Goal: Register for event/course: Sign up to attend an event or enroll in a course

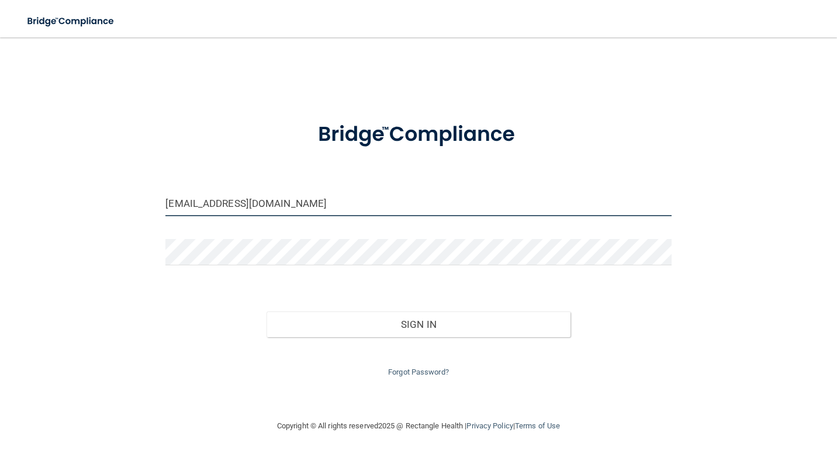
click at [258, 209] on input "[EMAIL_ADDRESS][DOMAIN_NAME]" at bounding box center [417, 203] width 505 height 26
type input "[EMAIL_ADDRESS][DOMAIN_NAME]"
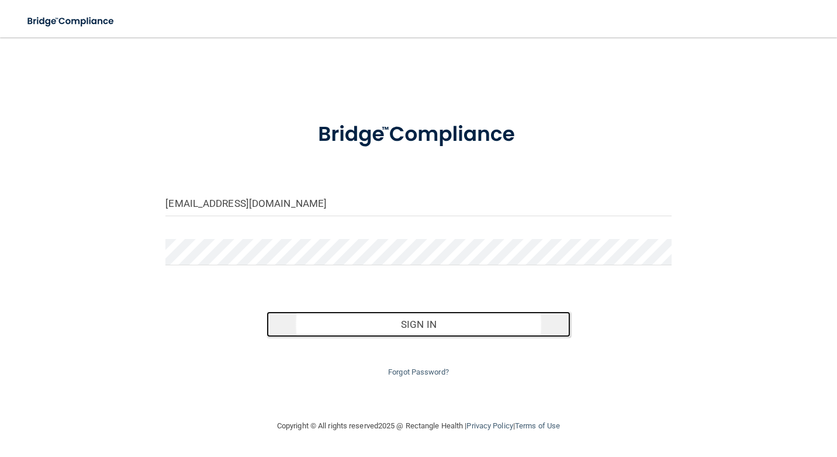
click at [390, 332] on button "Sign In" at bounding box center [417, 324] width 303 height 26
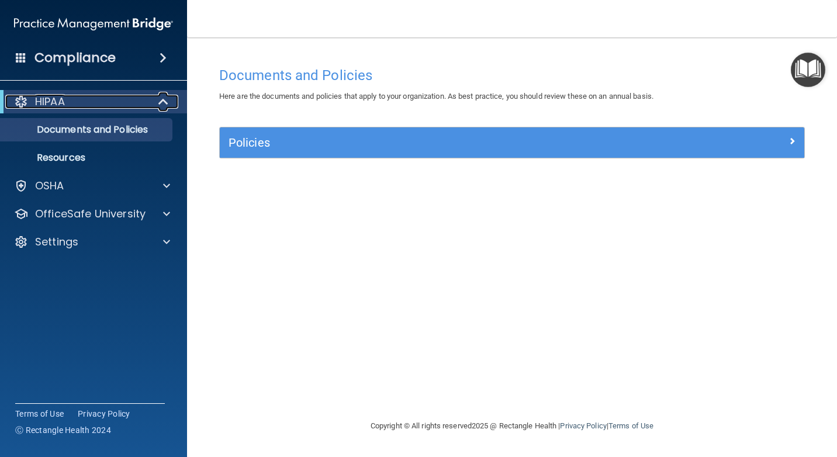
click at [112, 102] on div "HIPAA" at bounding box center [77, 102] width 144 height 14
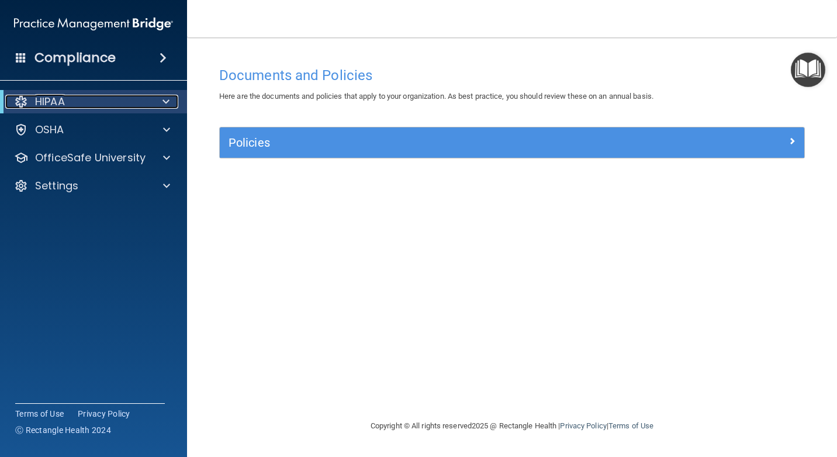
click at [112, 102] on div "HIPAA" at bounding box center [77, 102] width 144 height 14
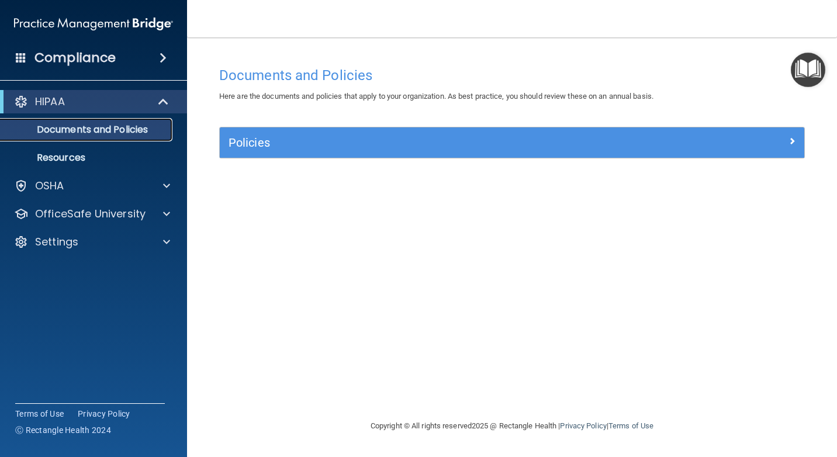
click at [112, 130] on p "Documents and Policies" at bounding box center [87, 130] width 159 height 12
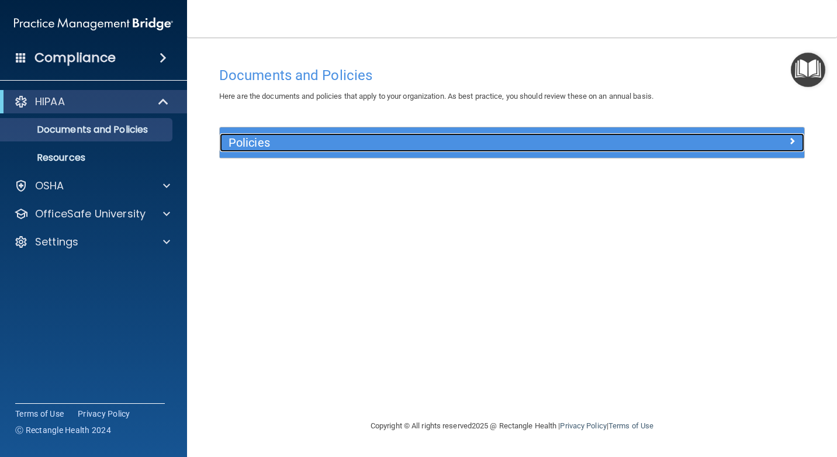
click at [263, 147] on h5 "Policies" at bounding box center [438, 142] width 421 height 13
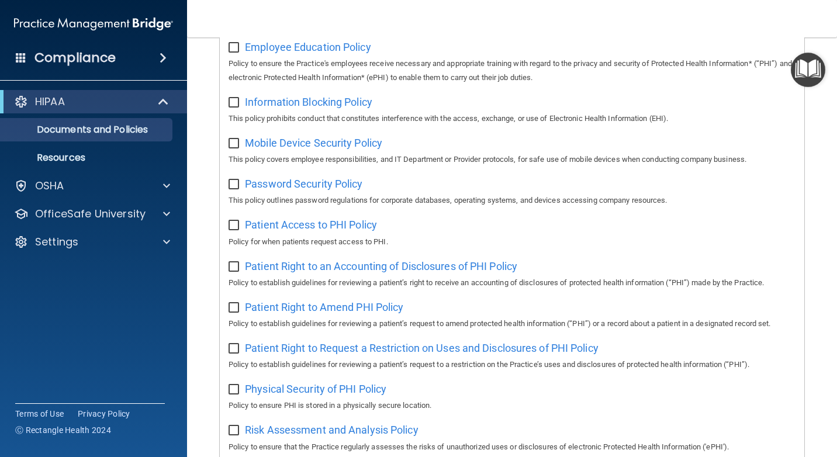
scroll to position [467, 0]
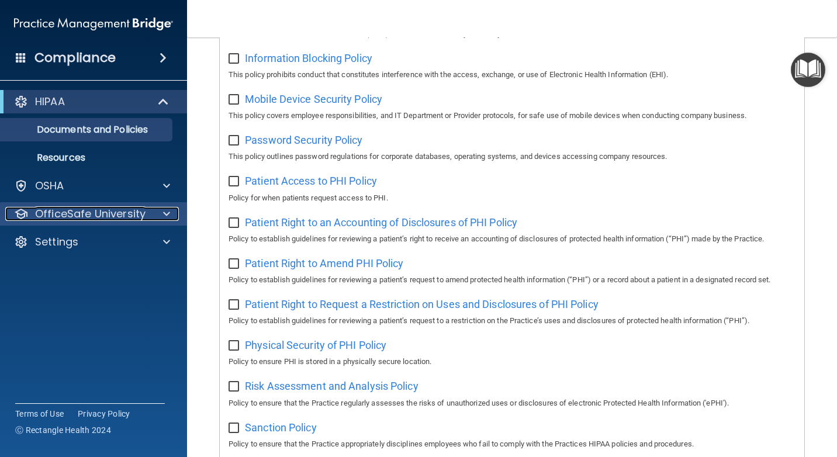
click at [65, 207] on p "OfficeSafe University" at bounding box center [90, 214] width 110 height 14
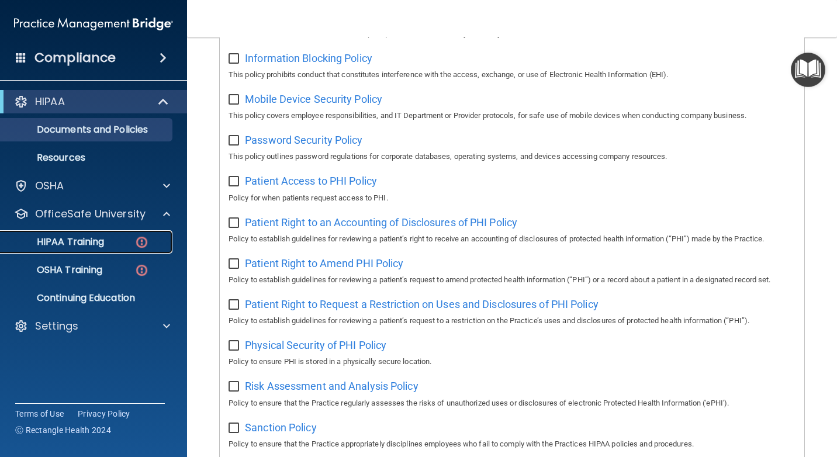
click at [74, 237] on p "HIPAA Training" at bounding box center [56, 242] width 96 height 12
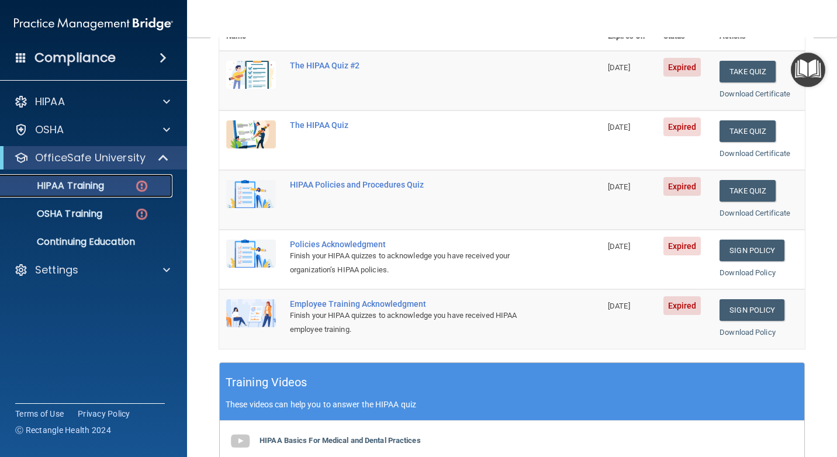
scroll to position [234, 0]
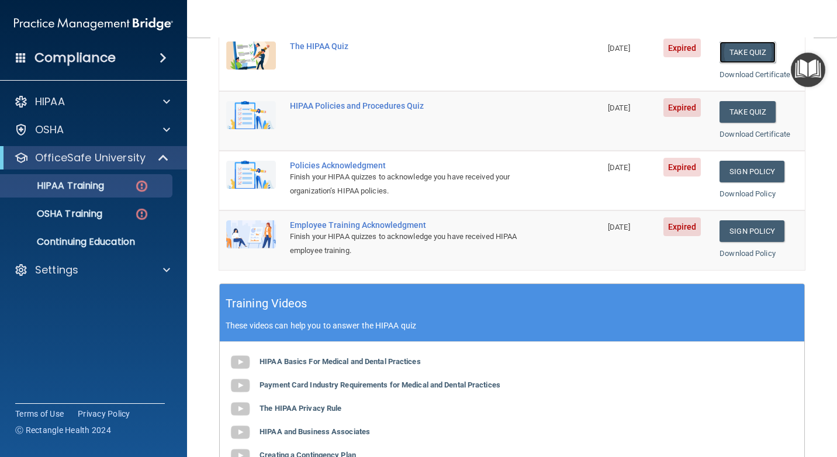
click at [730, 54] on button "Take Quiz" at bounding box center [747, 52] width 56 height 22
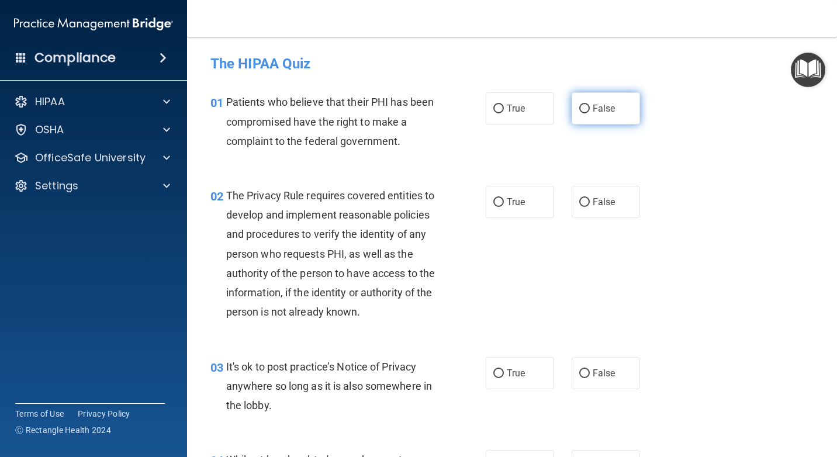
click at [584, 110] on label "False" at bounding box center [605, 108] width 68 height 32
click at [584, 110] on input "False" at bounding box center [584, 109] width 11 height 9
radio input "true"
click at [536, 204] on label "True" at bounding box center [519, 202] width 68 height 32
click at [504, 204] on input "True" at bounding box center [498, 202] width 11 height 9
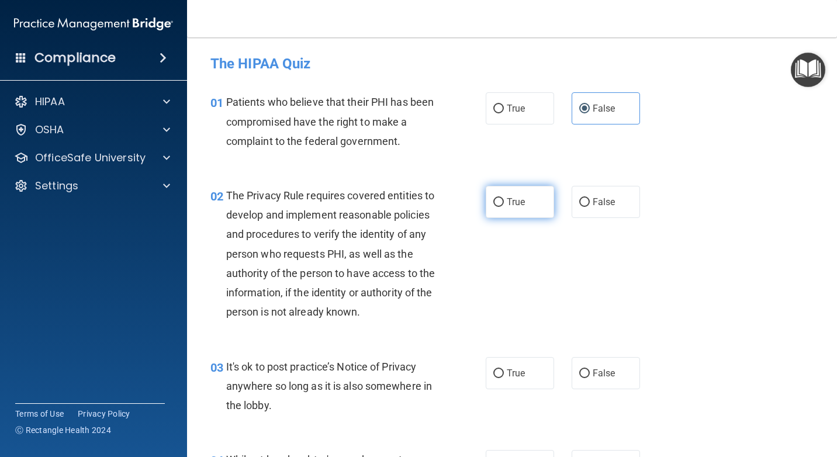
radio input "true"
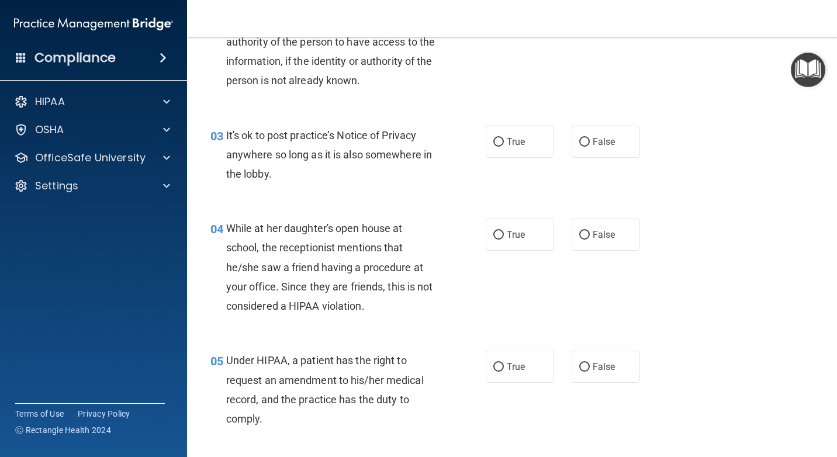
scroll to position [234, 0]
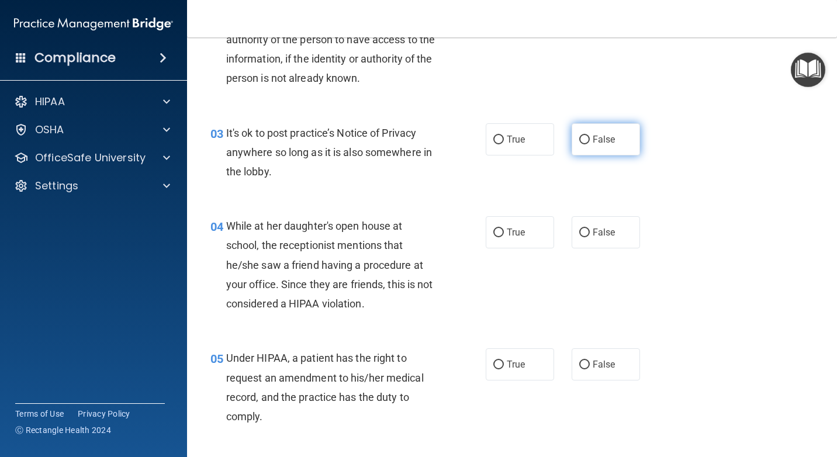
click at [608, 145] on span "False" at bounding box center [603, 139] width 23 height 11
click at [589, 144] on input "False" at bounding box center [584, 140] width 11 height 9
radio input "true"
click at [582, 248] on label "False" at bounding box center [605, 232] width 68 height 32
click at [582, 237] on input "False" at bounding box center [584, 232] width 11 height 9
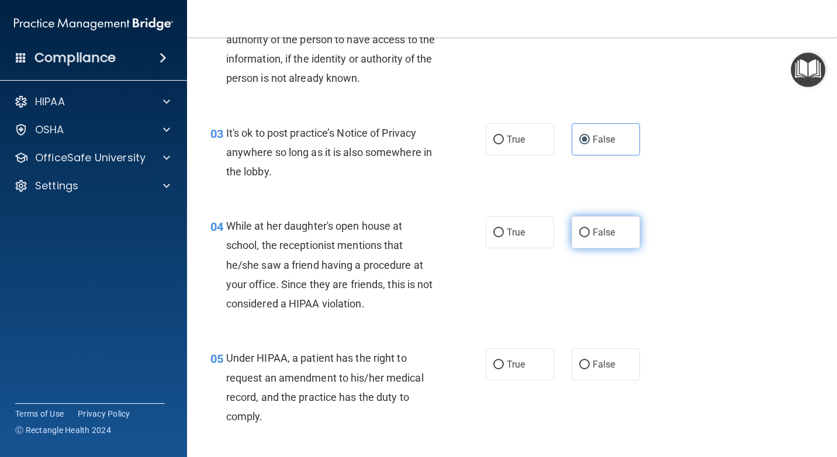
radio input "true"
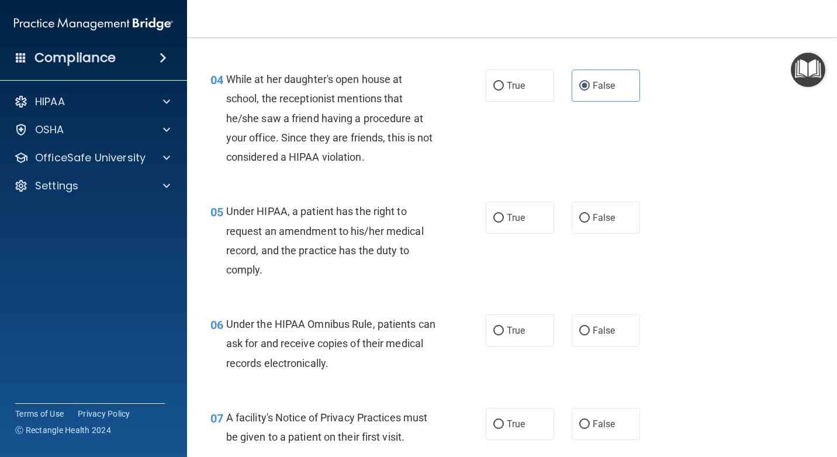
scroll to position [409, 0]
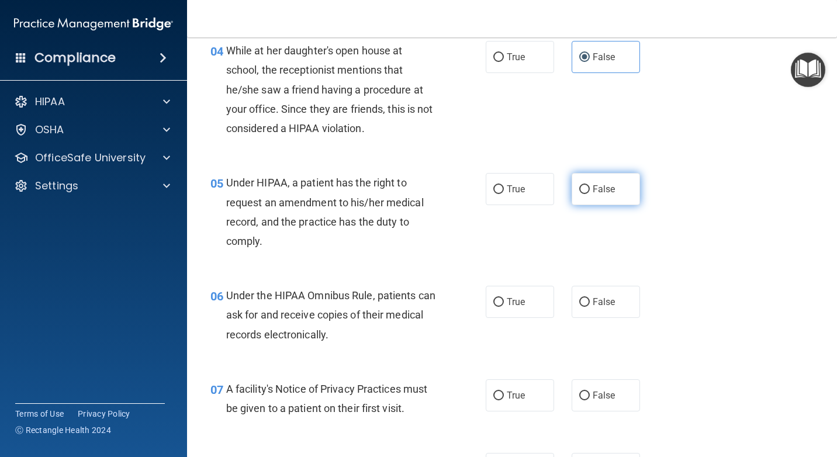
click at [606, 205] on label "False" at bounding box center [605, 189] width 68 height 32
click at [589, 194] on input "False" at bounding box center [584, 189] width 11 height 9
radio input "true"
click at [530, 318] on label "True" at bounding box center [519, 302] width 68 height 32
click at [504, 307] on input "True" at bounding box center [498, 302] width 11 height 9
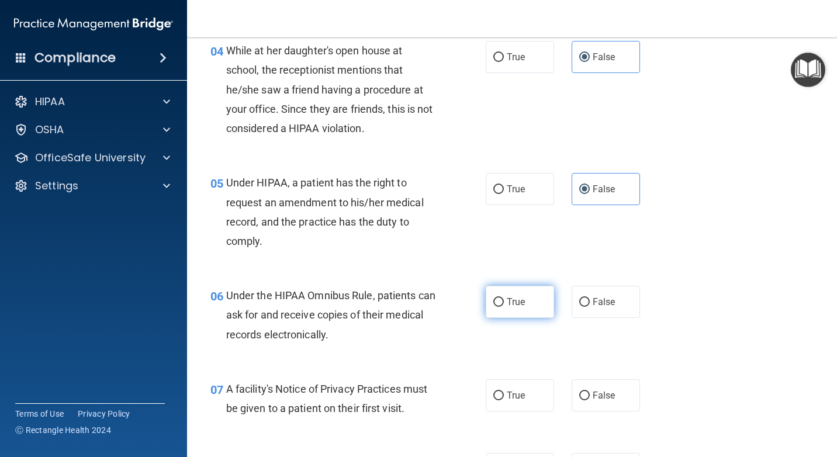
radio input "true"
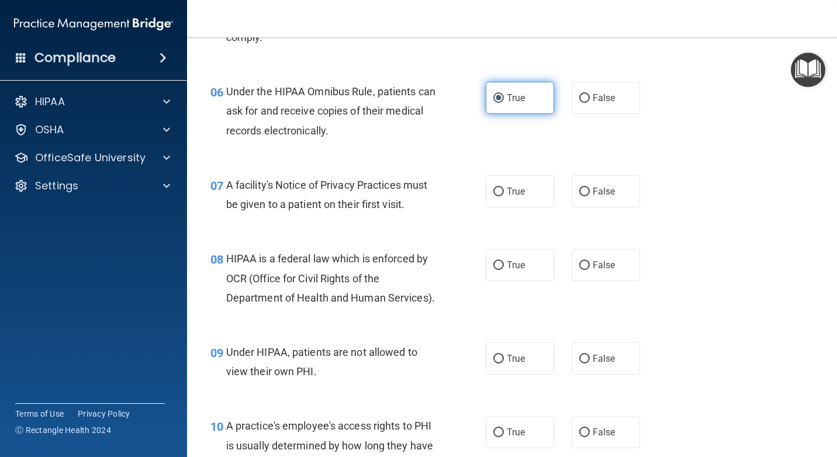
scroll to position [643, 0]
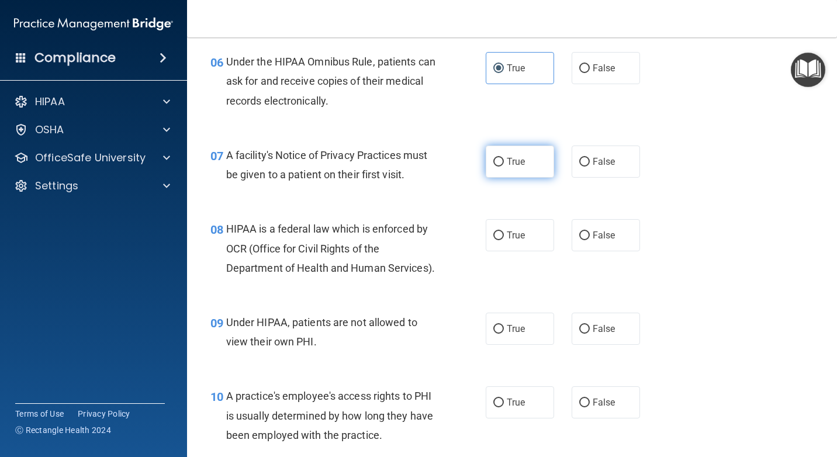
click at [516, 167] on span "True" at bounding box center [515, 161] width 18 height 11
click at [504, 166] on input "True" at bounding box center [498, 162] width 11 height 9
radio input "true"
click at [526, 251] on label "True" at bounding box center [519, 235] width 68 height 32
click at [504, 240] on input "True" at bounding box center [498, 235] width 11 height 9
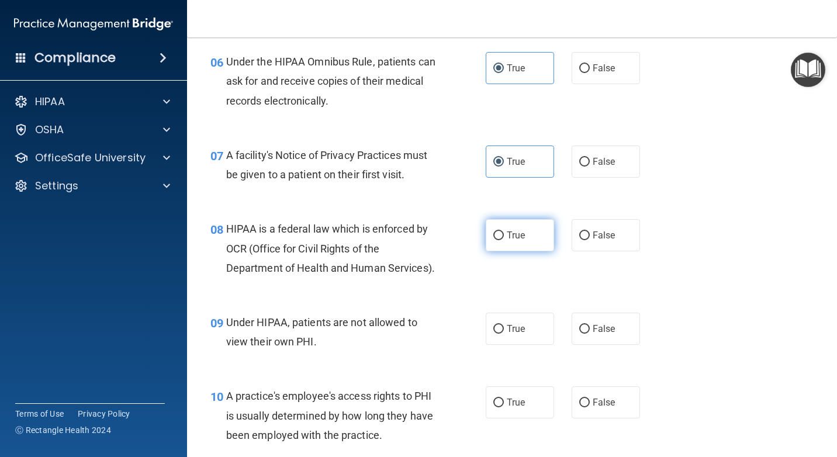
radio input "true"
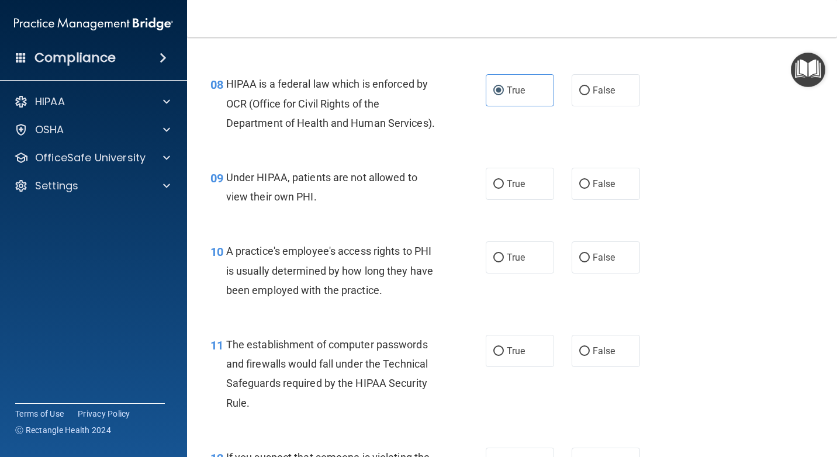
scroll to position [818, 0]
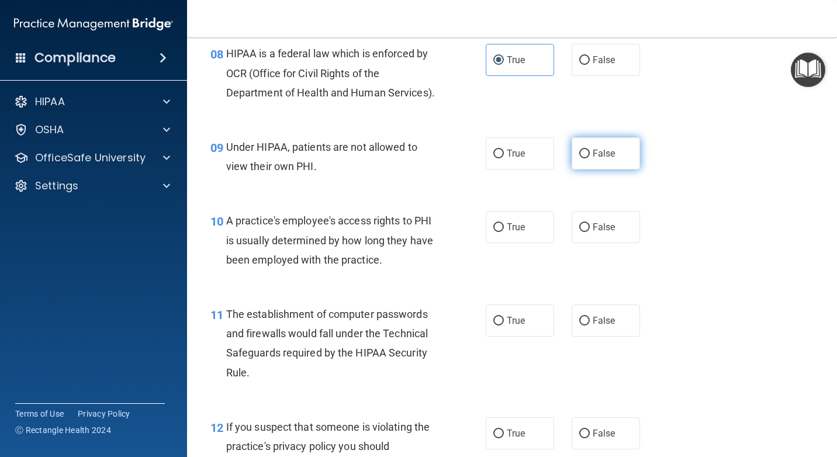
click at [596, 159] on span "False" at bounding box center [603, 153] width 23 height 11
click at [589, 158] on input "False" at bounding box center [584, 154] width 11 height 9
radio input "true"
drag, startPoint x: 585, startPoint y: 264, endPoint x: 592, endPoint y: 259, distance: 8.3
click at [587, 243] on label "False" at bounding box center [605, 227] width 68 height 32
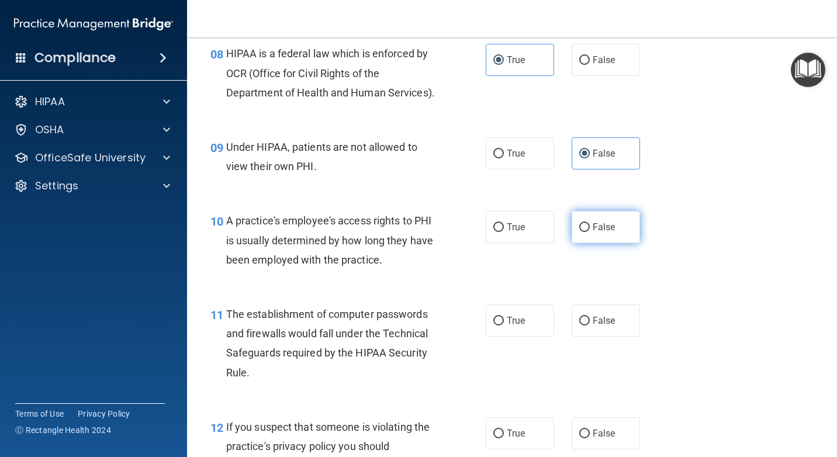
click at [587, 232] on input "False" at bounding box center [584, 227] width 11 height 9
radio input "true"
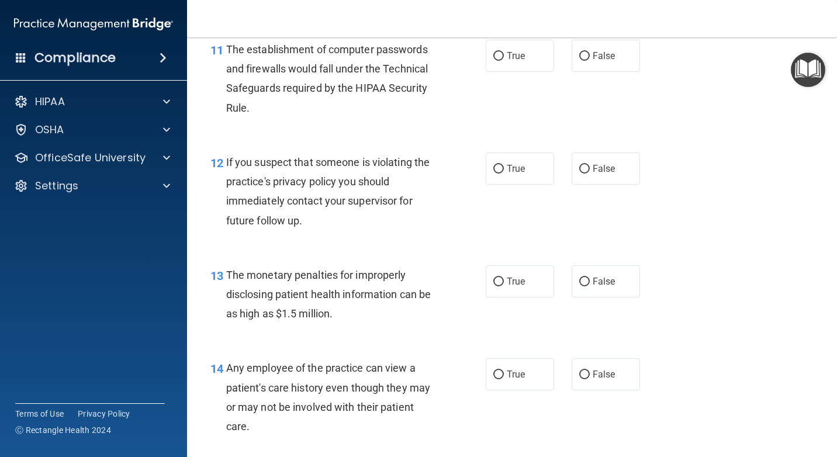
scroll to position [1110, 0]
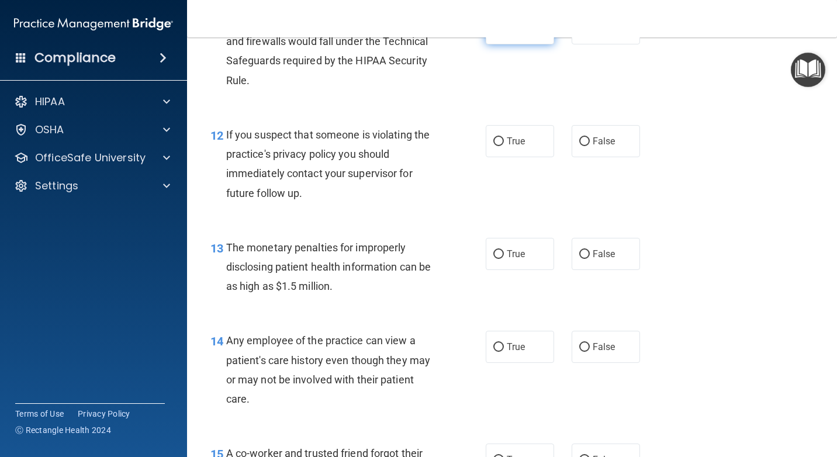
click at [523, 44] on label "True" at bounding box center [519, 28] width 68 height 32
click at [504, 33] on input "True" at bounding box center [498, 29] width 11 height 9
radio input "true"
click at [516, 147] on span "True" at bounding box center [515, 141] width 18 height 11
click at [504, 146] on input "True" at bounding box center [498, 141] width 11 height 9
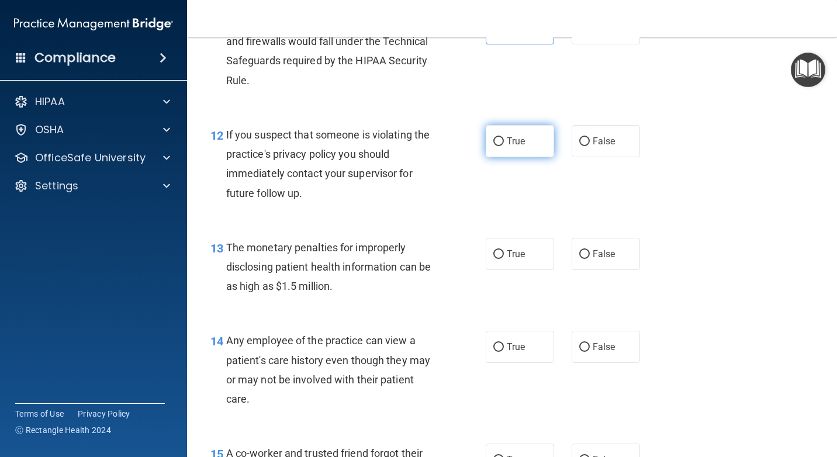
radio input "true"
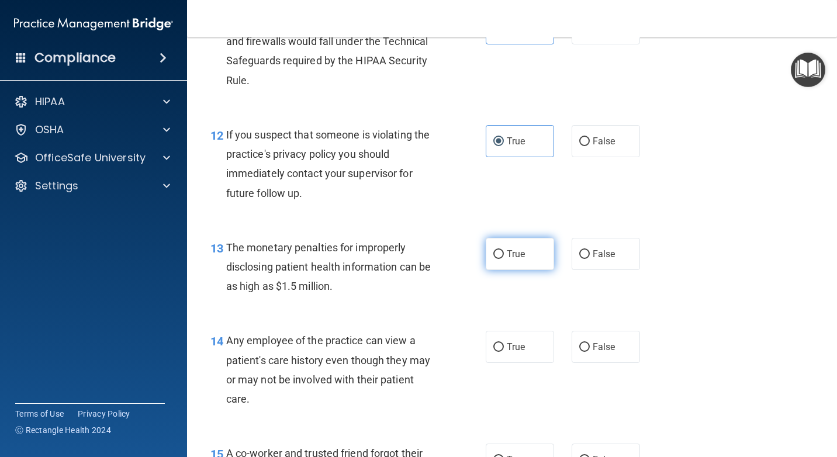
click at [489, 270] on label "True" at bounding box center [519, 254] width 68 height 32
click at [493, 259] on input "True" at bounding box center [498, 254] width 11 height 9
radio input "true"
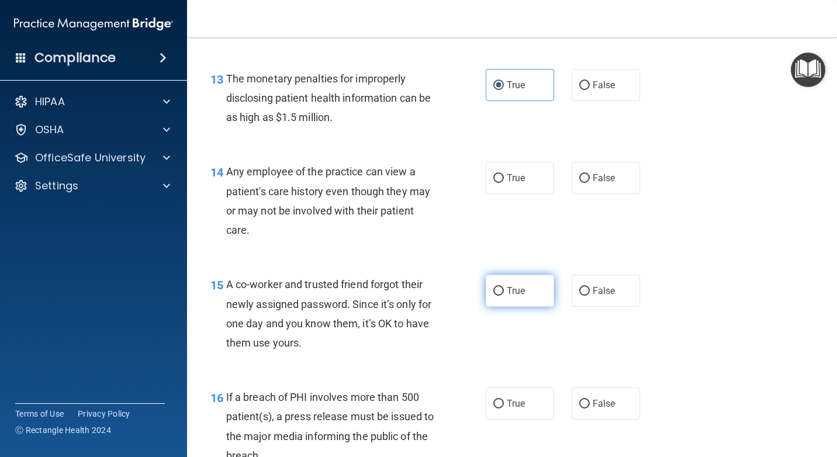
scroll to position [1285, 0]
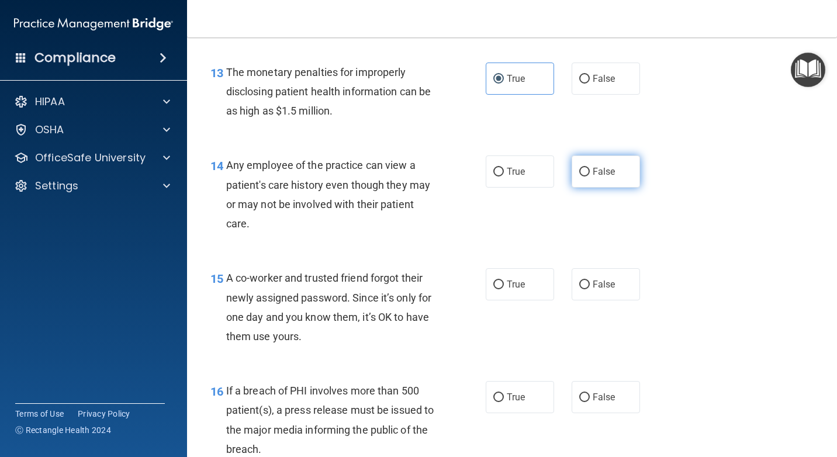
click at [578, 188] on label "False" at bounding box center [605, 171] width 68 height 32
click at [579, 176] on input "False" at bounding box center [584, 172] width 11 height 9
radio input "true"
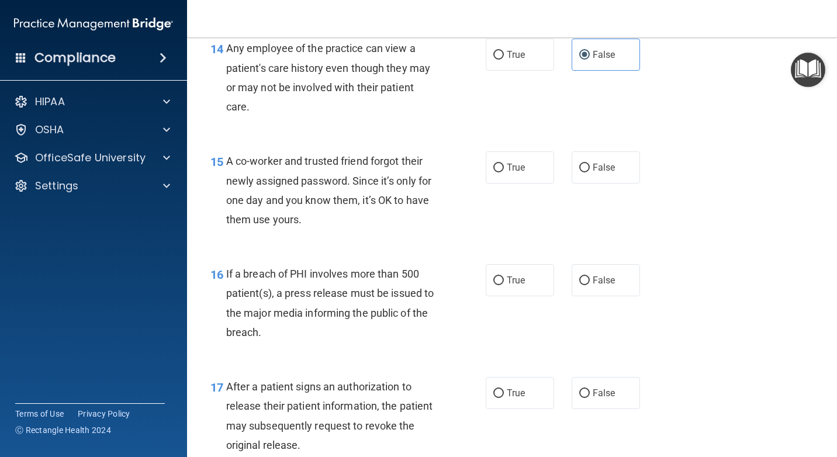
scroll to position [1460, 0]
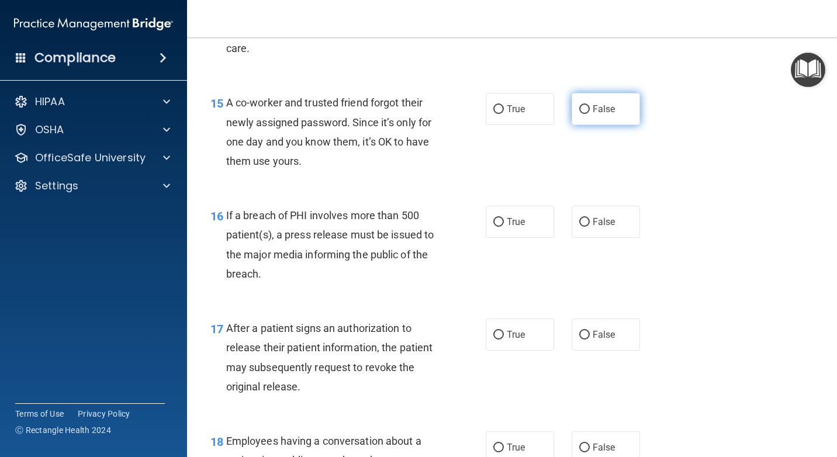
click at [593, 125] on label "False" at bounding box center [605, 109] width 68 height 32
click at [589, 114] on input "False" at bounding box center [584, 109] width 11 height 9
radio input "true"
click at [516, 227] on span "True" at bounding box center [515, 221] width 18 height 11
click at [504, 227] on input "True" at bounding box center [498, 222] width 11 height 9
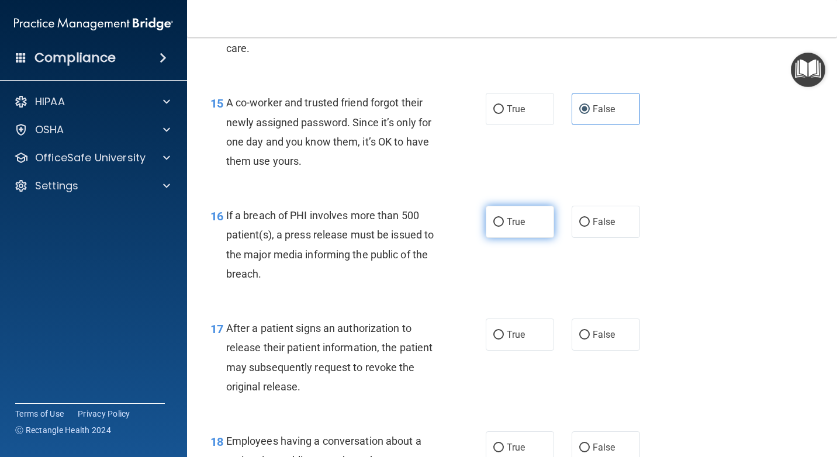
radio input "true"
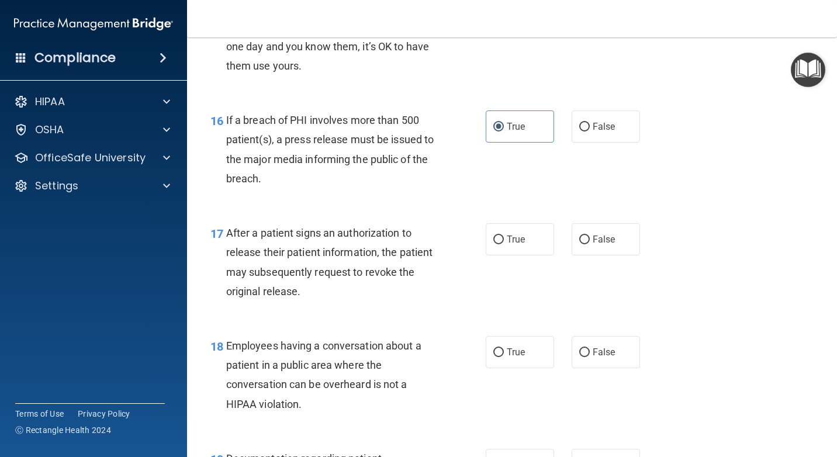
scroll to position [1656, 0]
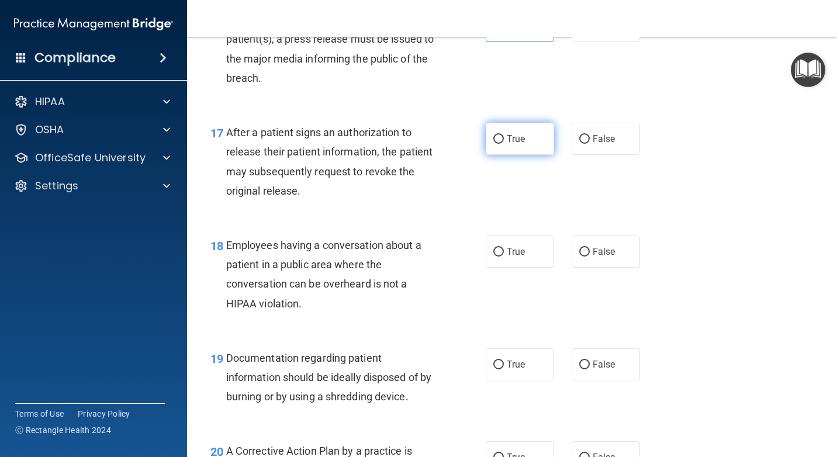
click at [506, 144] on span "True" at bounding box center [515, 138] width 18 height 11
click at [504, 144] on input "True" at bounding box center [498, 139] width 11 height 9
radio input "true"
click at [579, 256] on input "False" at bounding box center [584, 252] width 11 height 9
radio input "true"
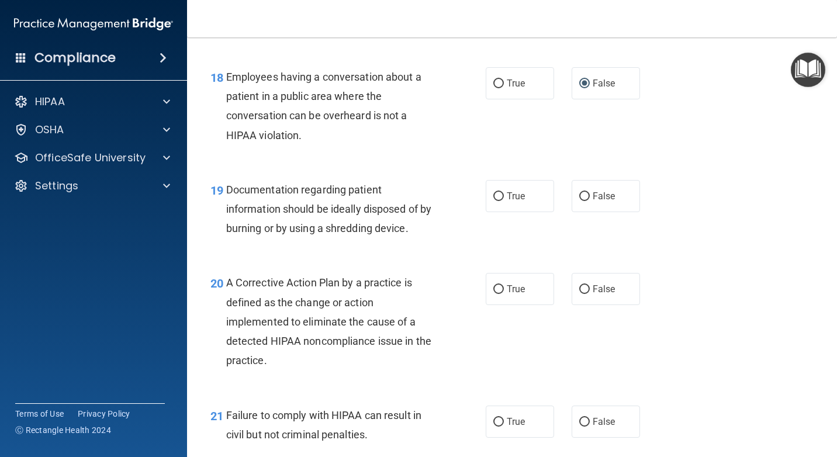
scroll to position [1831, 0]
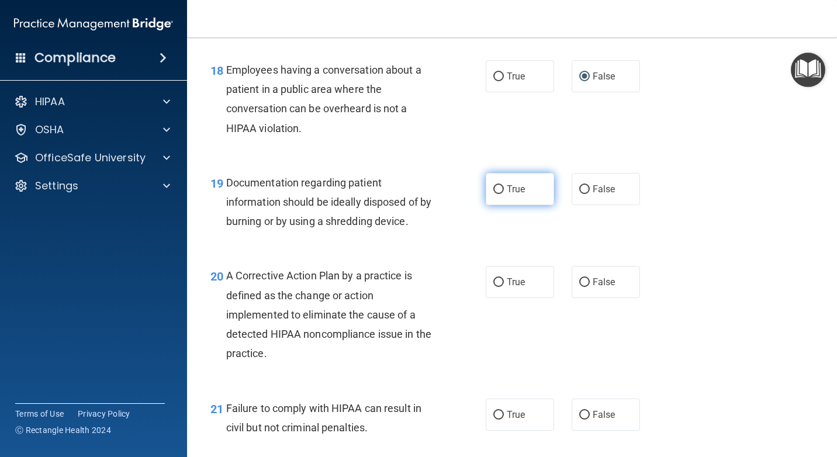
click at [485, 205] on label "True" at bounding box center [519, 189] width 68 height 32
click at [493, 194] on input "True" at bounding box center [498, 189] width 11 height 9
radio input "true"
click at [526, 298] on label "True" at bounding box center [519, 282] width 68 height 32
click at [504, 287] on input "True" at bounding box center [498, 282] width 11 height 9
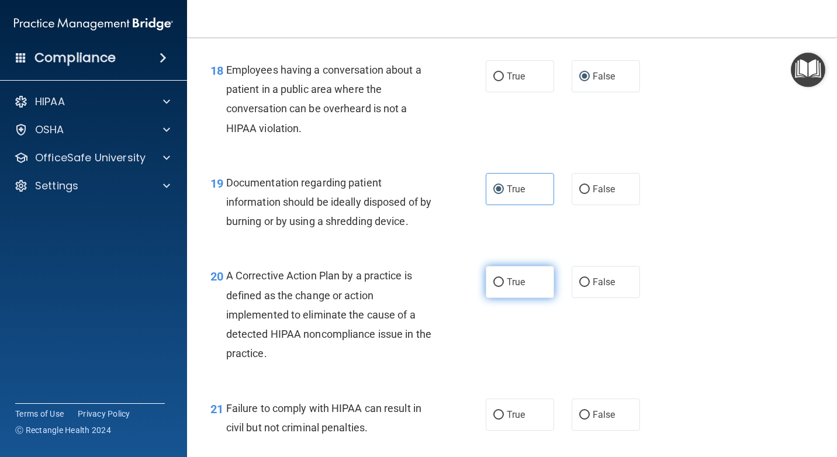
radio input "true"
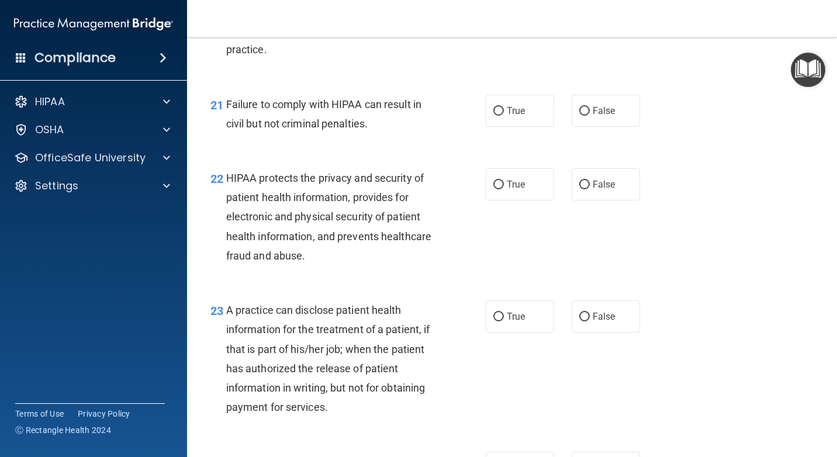
scroll to position [2182, 0]
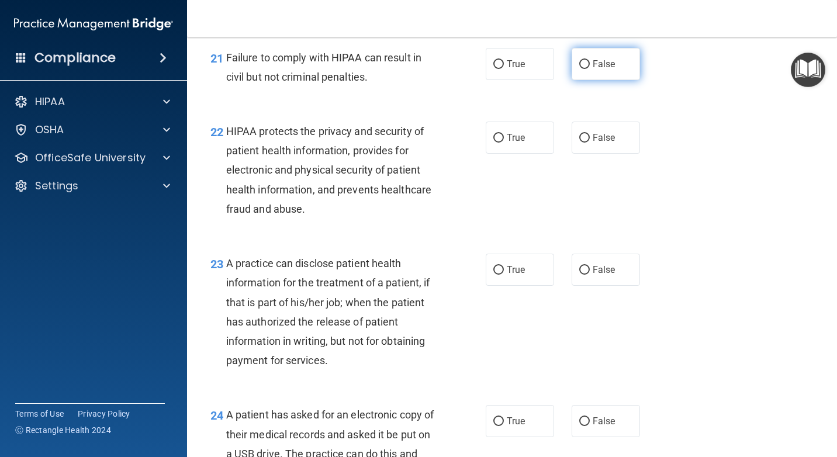
click at [587, 80] on label "False" at bounding box center [605, 64] width 68 height 32
click at [587, 69] on input "False" at bounding box center [584, 64] width 11 height 9
radio input "true"
click at [526, 154] on label "True" at bounding box center [519, 138] width 68 height 32
click at [504, 143] on input "True" at bounding box center [498, 138] width 11 height 9
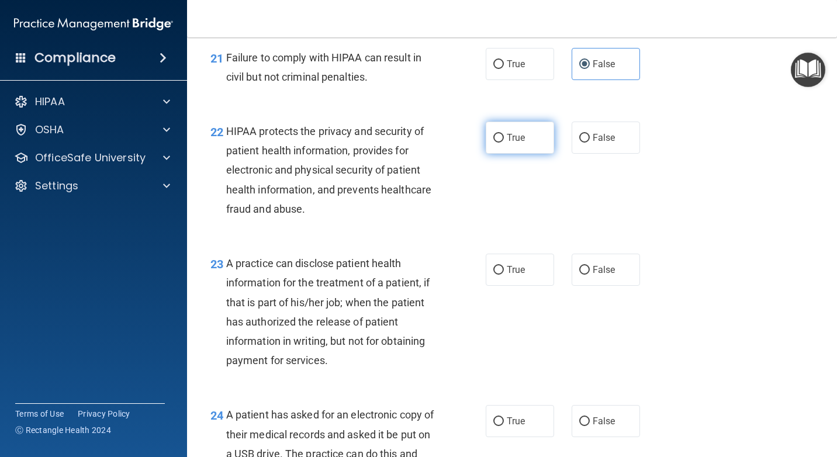
radio input "true"
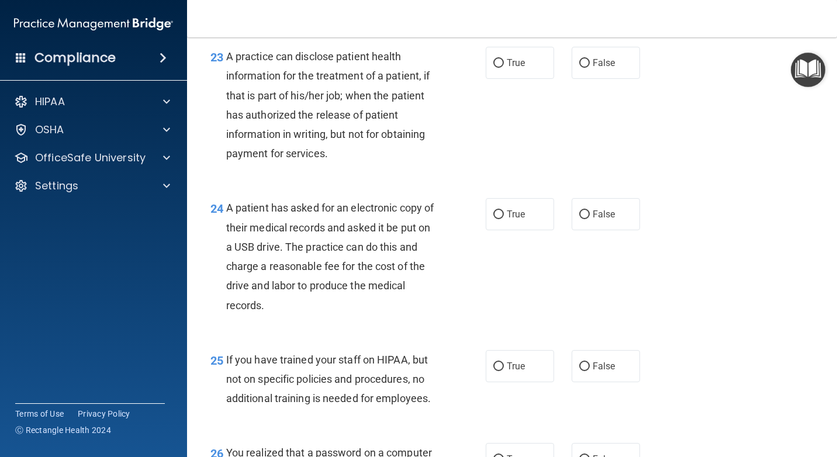
scroll to position [2416, 0]
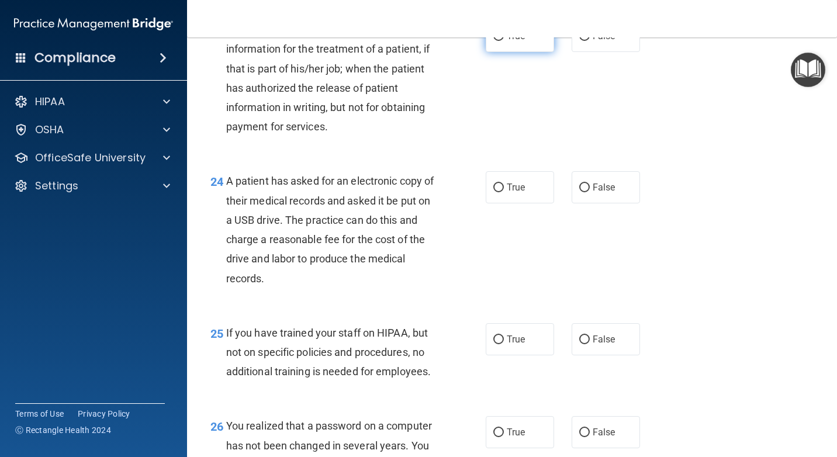
click at [502, 52] on label "True" at bounding box center [519, 36] width 68 height 32
click at [502, 41] on input "True" at bounding box center [498, 36] width 11 height 9
radio input "true"
drag, startPoint x: 502, startPoint y: 248, endPoint x: 502, endPoint y: 240, distance: 8.2
click at [502, 245] on div "24 A patient has asked for an electronic copy of their medical records and aske…" at bounding box center [512, 232] width 620 height 151
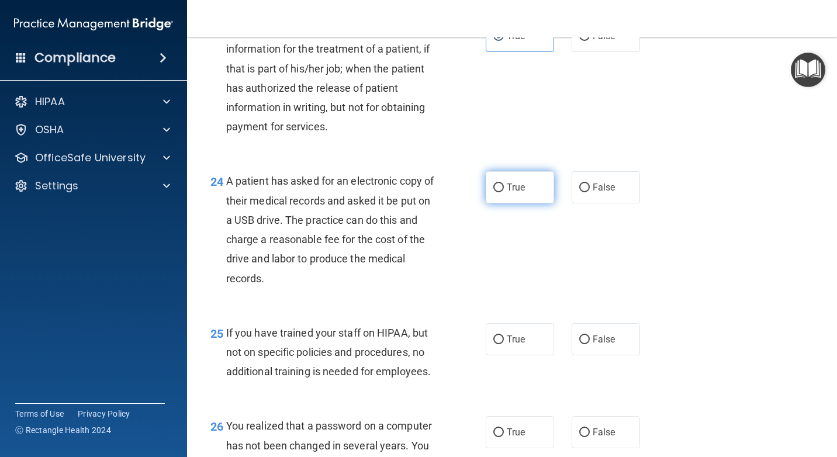
click at [503, 203] on label "True" at bounding box center [519, 187] width 68 height 32
click at [503, 192] on input "True" at bounding box center [498, 187] width 11 height 9
radio input "true"
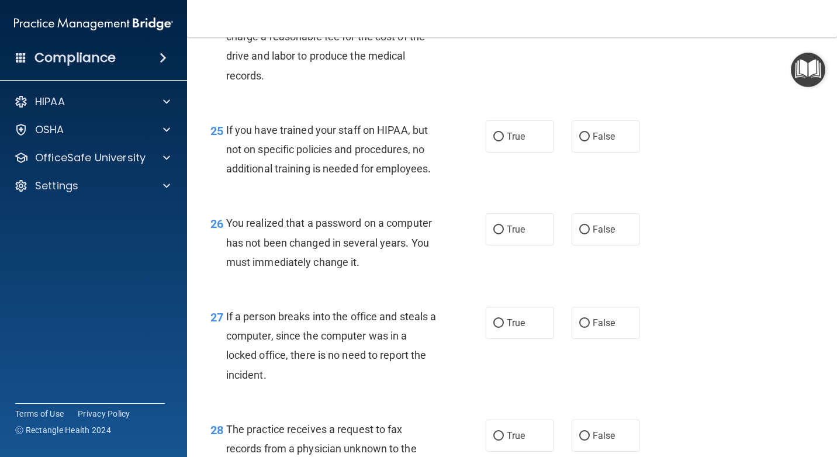
scroll to position [2649, 0]
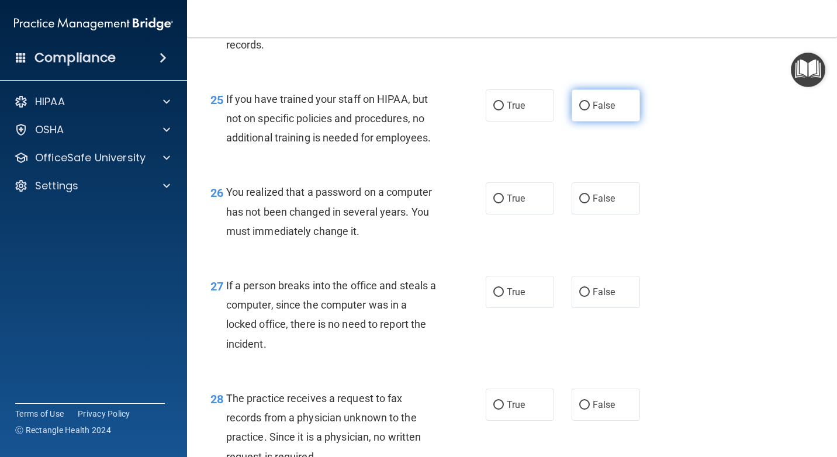
click at [612, 122] on label "False" at bounding box center [605, 105] width 68 height 32
click at [589, 110] on input "False" at bounding box center [584, 106] width 11 height 9
radio input "true"
click at [583, 203] on input "False" at bounding box center [584, 199] width 11 height 9
radio input "true"
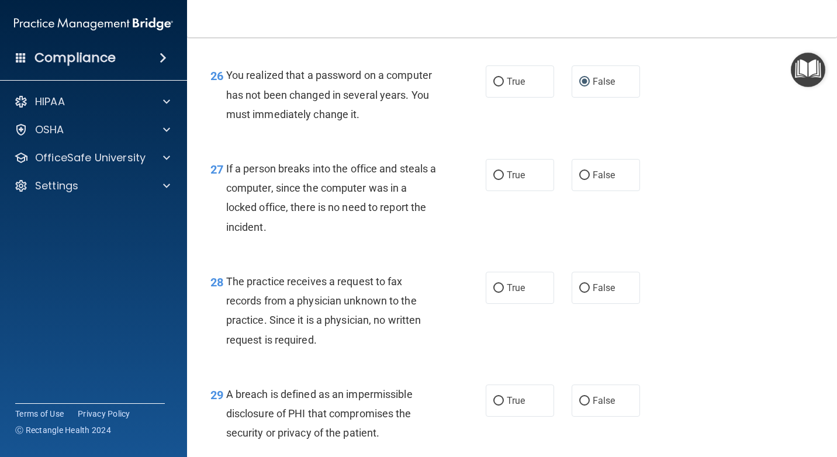
scroll to position [2824, 0]
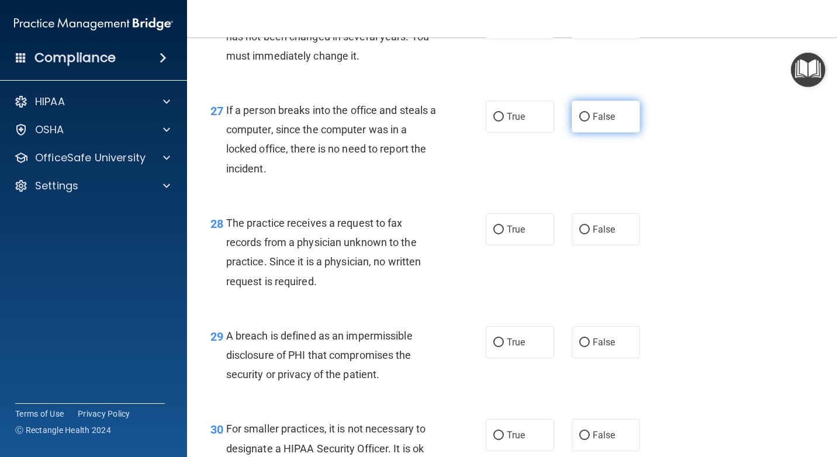
click at [592, 122] on span "False" at bounding box center [603, 116] width 23 height 11
click at [589, 122] on input "False" at bounding box center [584, 117] width 11 height 9
radio input "true"
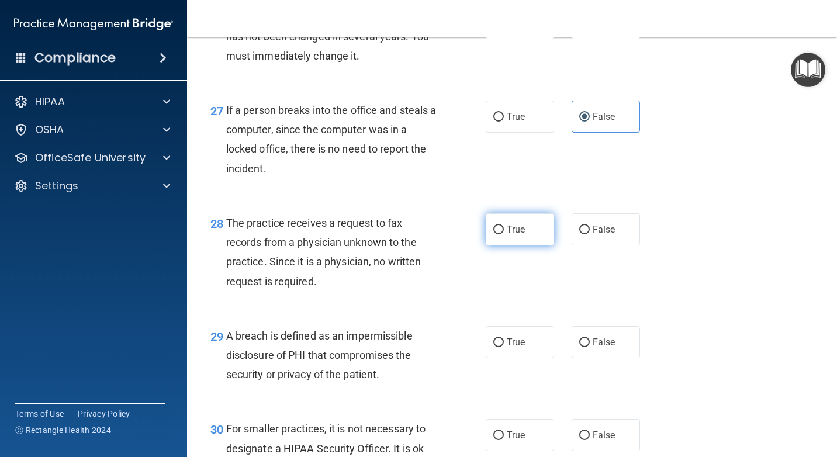
scroll to position [2883, 0]
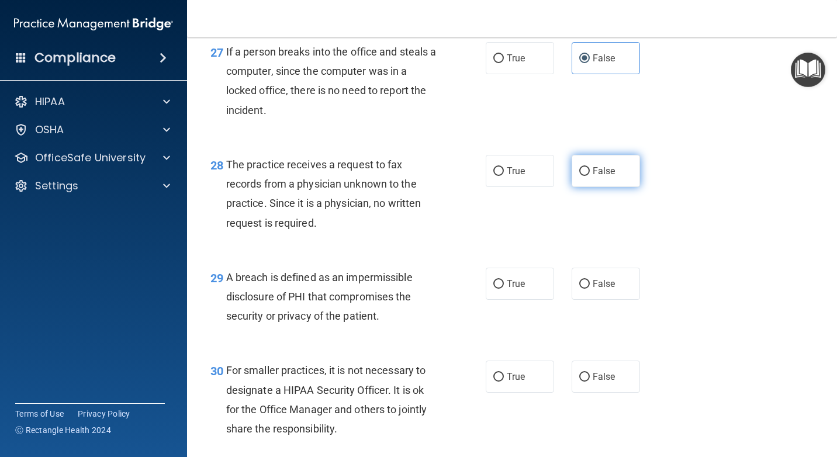
click at [594, 187] on label "False" at bounding box center [605, 171] width 68 height 32
click at [589, 176] on input "False" at bounding box center [584, 171] width 11 height 9
radio input "true"
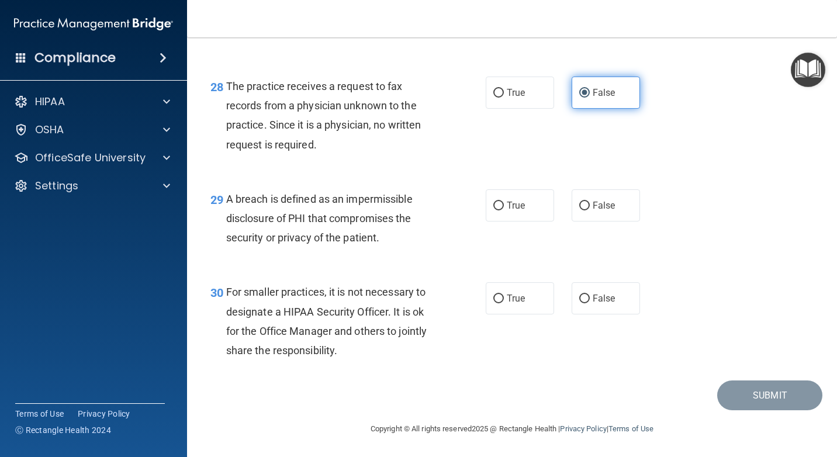
scroll to position [3000, 0]
click at [535, 212] on label "True" at bounding box center [519, 205] width 68 height 32
click at [504, 210] on input "True" at bounding box center [498, 206] width 11 height 9
radio input "true"
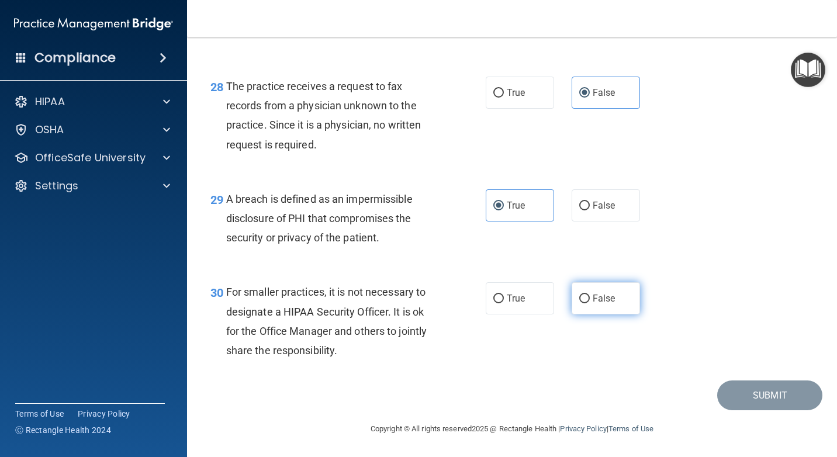
click at [579, 301] on input "False" at bounding box center [584, 298] width 11 height 9
radio input "true"
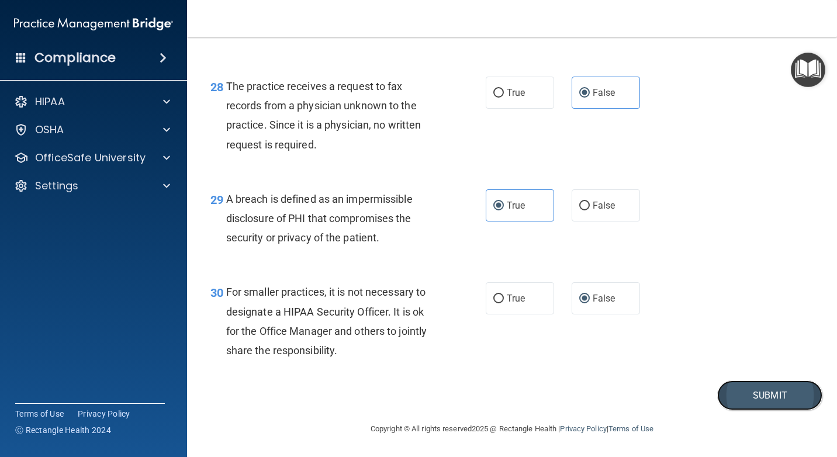
click at [760, 395] on button "Submit" at bounding box center [769, 395] width 105 height 30
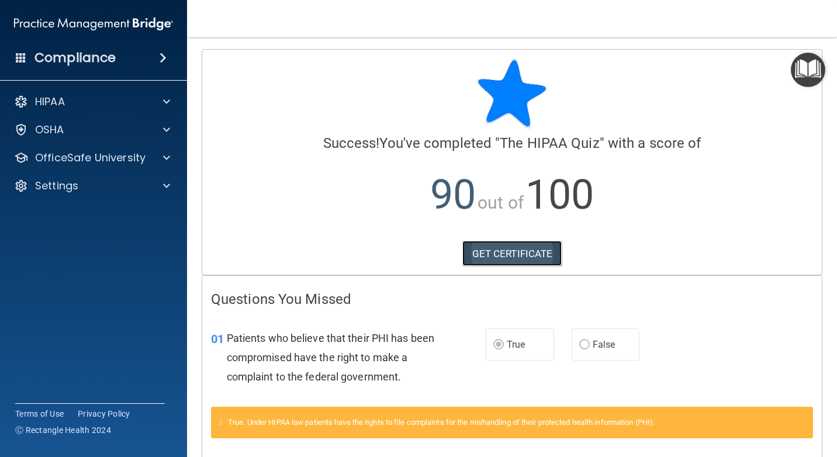
click at [502, 258] on link "GET CERTIFICATE" at bounding box center [512, 254] width 100 height 26
click at [122, 130] on div "OSHA" at bounding box center [77, 130] width 145 height 14
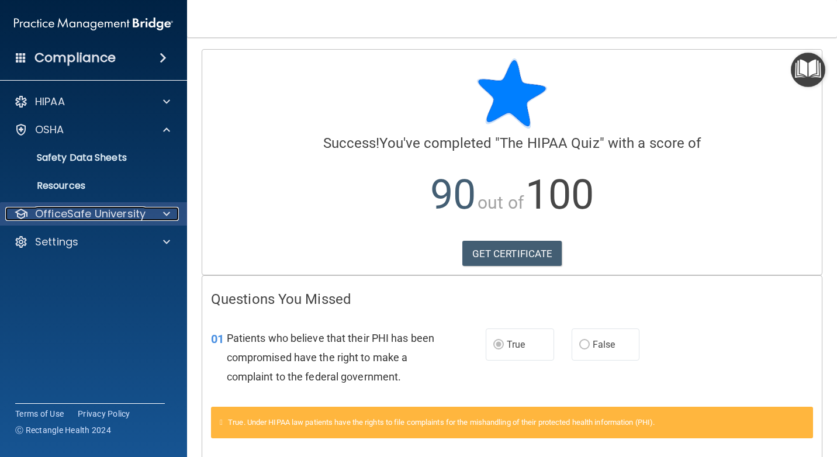
click at [98, 213] on p "OfficeSafe University" at bounding box center [90, 214] width 110 height 14
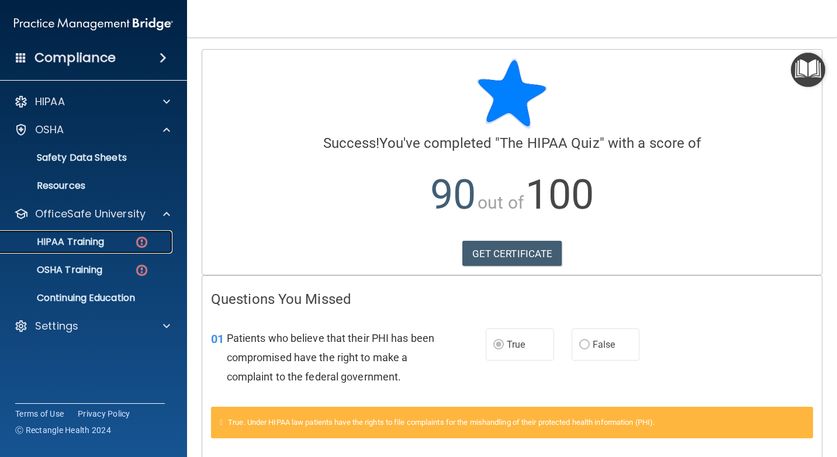
click at [92, 241] on p "HIPAA Training" at bounding box center [56, 242] width 96 height 12
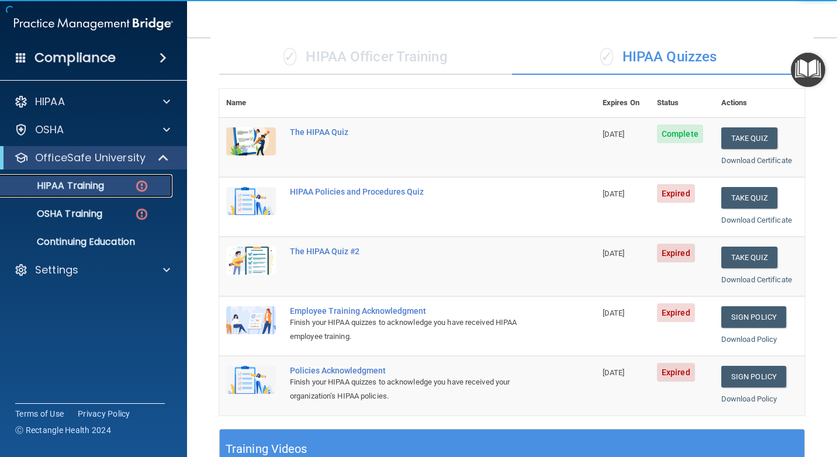
scroll to position [175, 0]
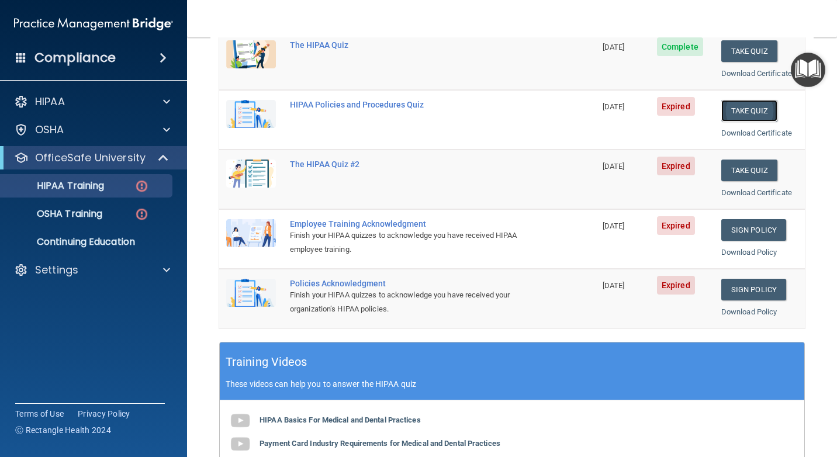
click at [723, 109] on button "Take Quiz" at bounding box center [749, 111] width 56 height 22
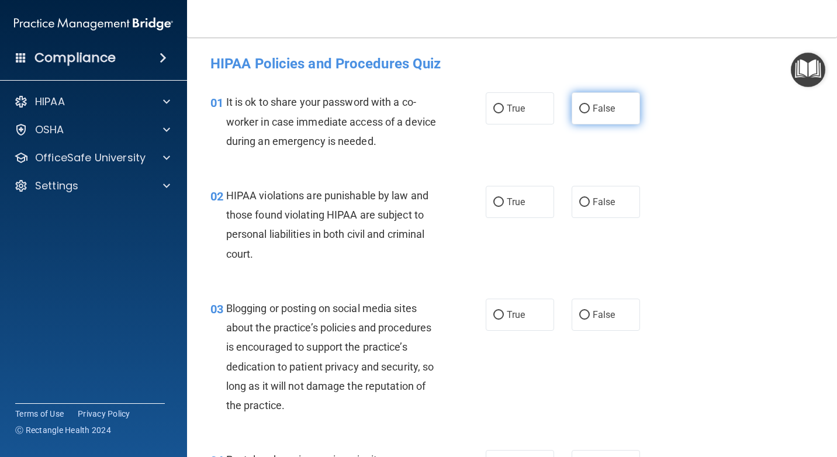
click at [592, 107] on span "False" at bounding box center [603, 108] width 23 height 11
click at [589, 107] on input "False" at bounding box center [584, 109] width 11 height 9
radio input "true"
click at [537, 207] on label "True" at bounding box center [519, 202] width 68 height 32
click at [504, 207] on input "True" at bounding box center [498, 202] width 11 height 9
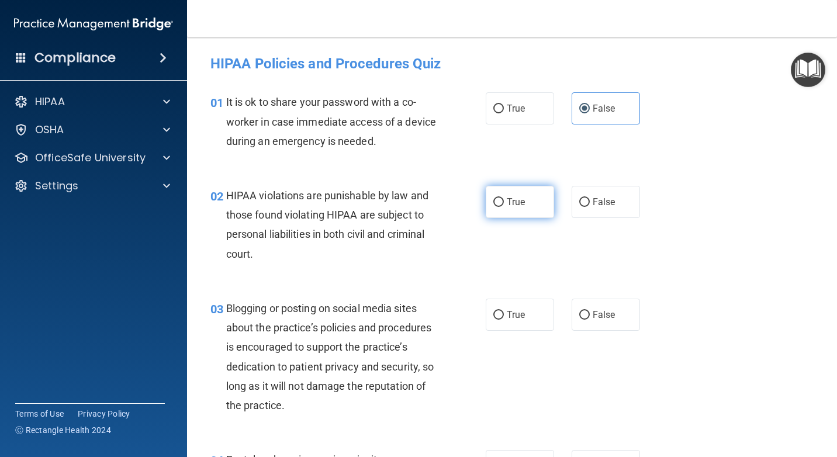
radio input "true"
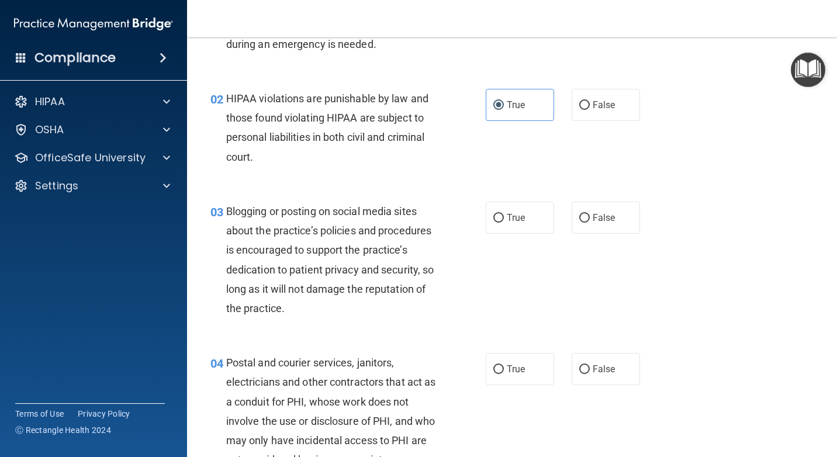
scroll to position [117, 0]
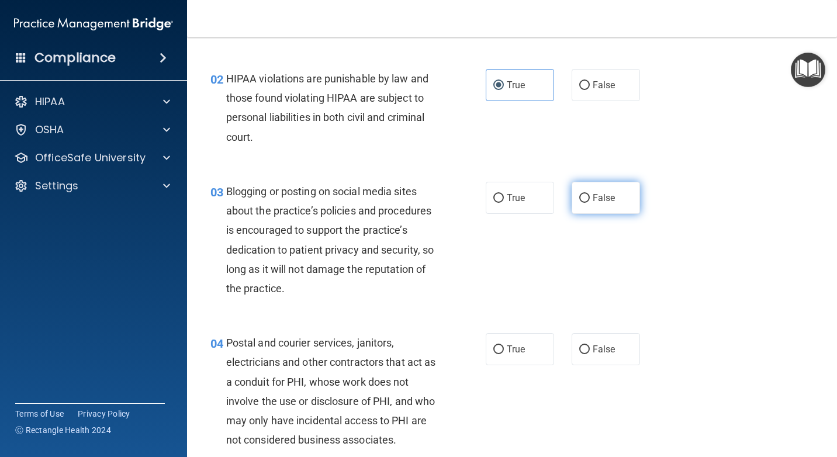
click at [579, 195] on input "False" at bounding box center [584, 198] width 11 height 9
radio input "true"
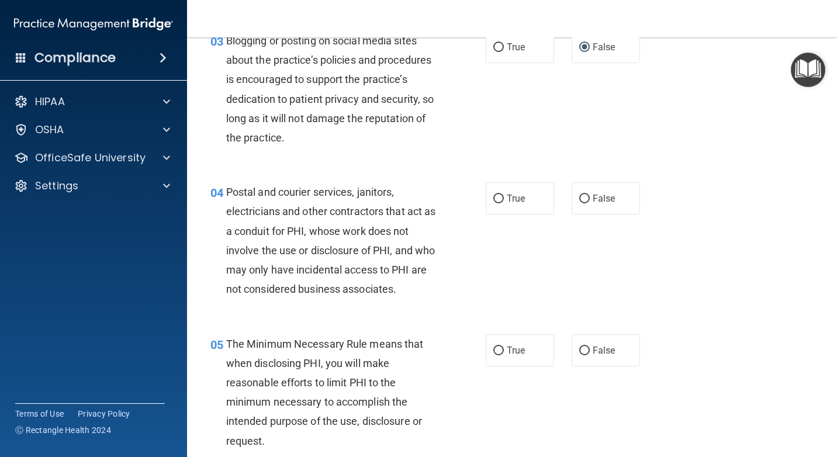
scroll to position [292, 0]
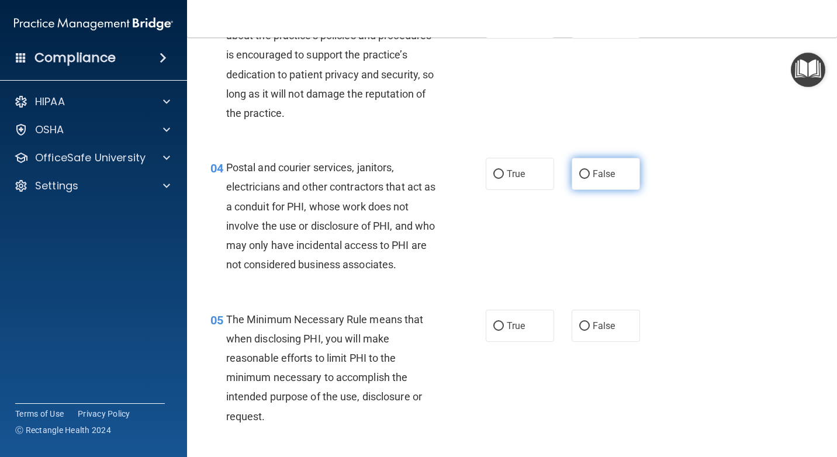
drag, startPoint x: 609, startPoint y: 179, endPoint x: 602, endPoint y: 177, distance: 7.2
click at [610, 179] on label "False" at bounding box center [605, 174] width 68 height 32
click at [589, 179] on input "False" at bounding box center [584, 174] width 11 height 9
radio input "true"
click at [498, 176] on input "True" at bounding box center [498, 174] width 11 height 9
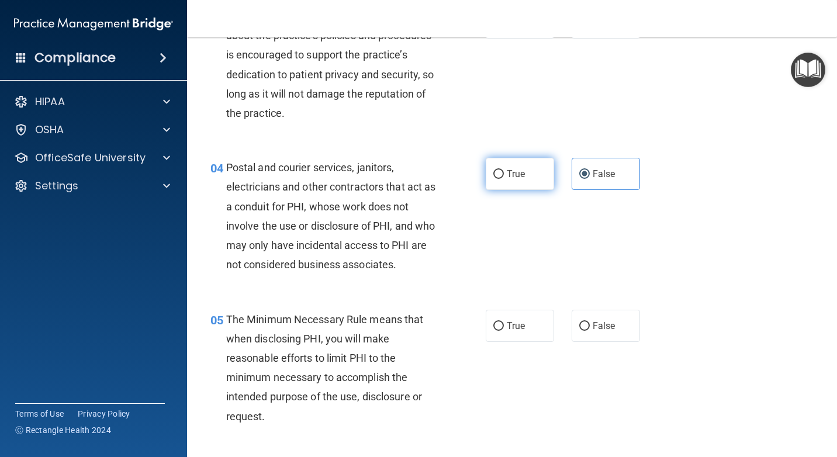
radio input "true"
radio input "false"
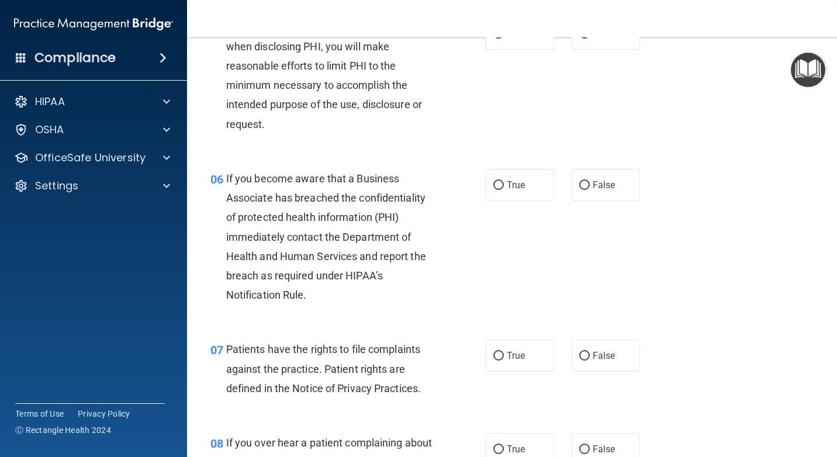
scroll to position [526, 0]
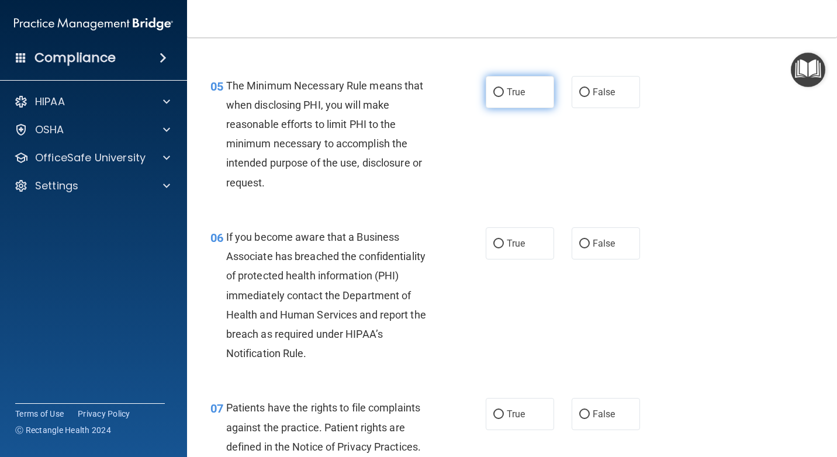
click at [519, 101] on label "True" at bounding box center [519, 92] width 68 height 32
click at [504, 97] on input "True" at bounding box center [498, 92] width 11 height 9
radio input "true"
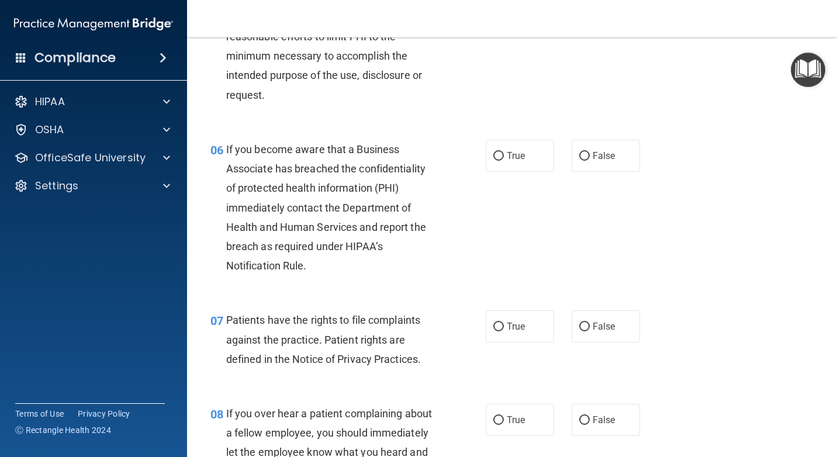
scroll to position [643, 0]
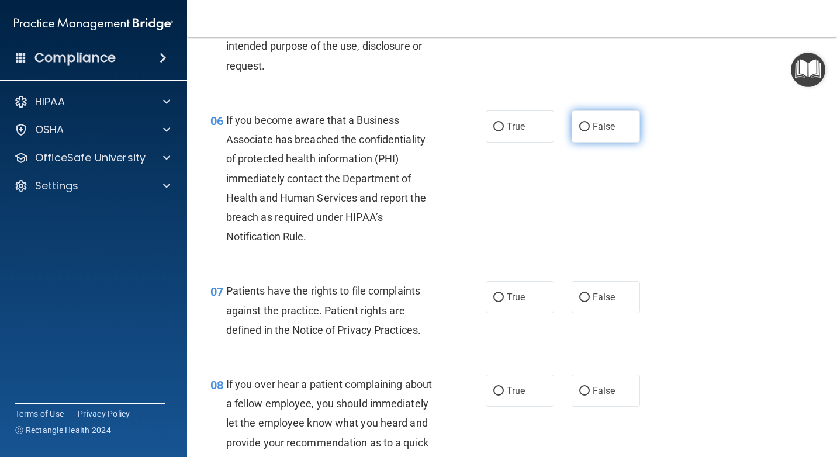
click at [602, 131] on span "False" at bounding box center [603, 126] width 23 height 11
click at [589, 131] on input "False" at bounding box center [584, 127] width 11 height 9
radio input "true"
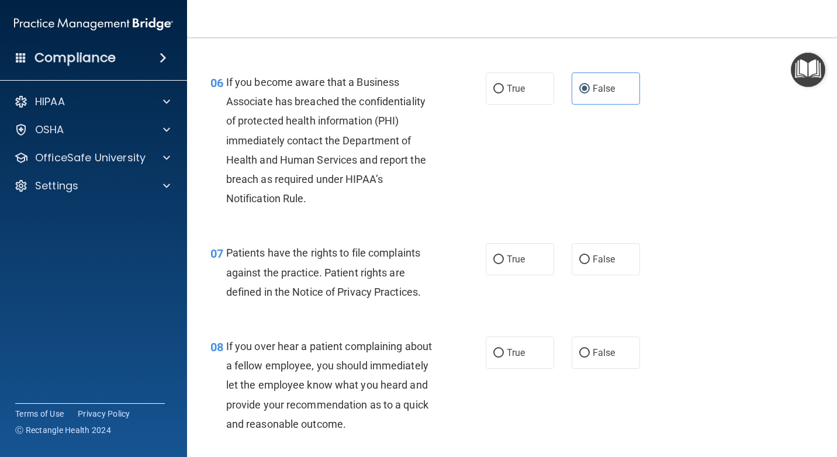
scroll to position [701, 0]
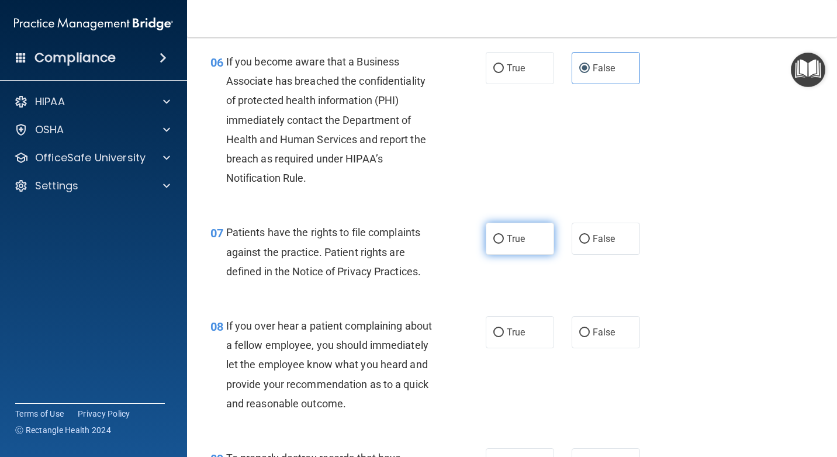
click at [513, 235] on span "True" at bounding box center [515, 238] width 18 height 11
click at [504, 235] on input "True" at bounding box center [498, 239] width 11 height 9
radio input "true"
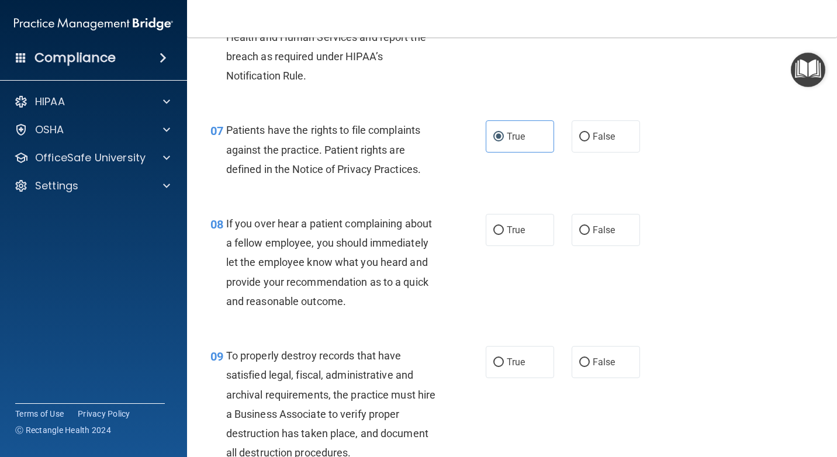
scroll to position [818, 0]
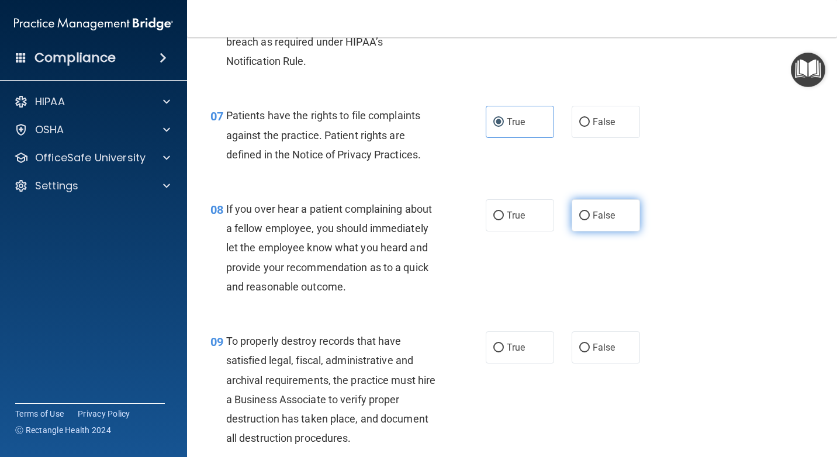
click at [592, 209] on label "False" at bounding box center [605, 215] width 68 height 32
click at [589, 211] on input "False" at bounding box center [584, 215] width 11 height 9
radio input "true"
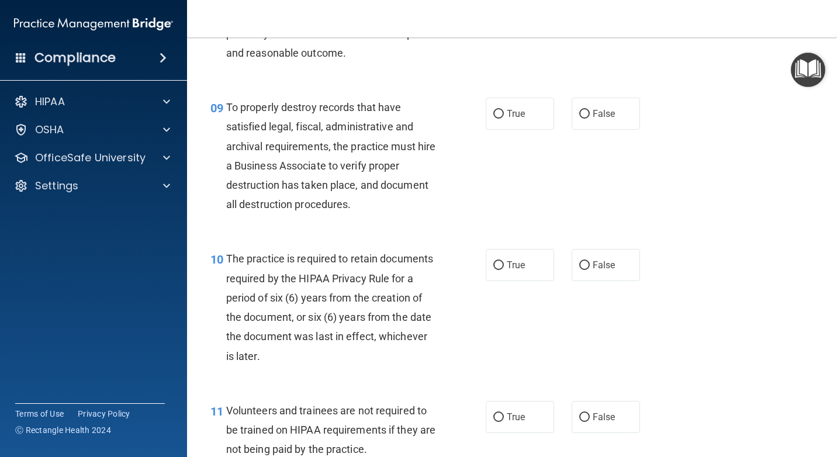
scroll to position [1110, 0]
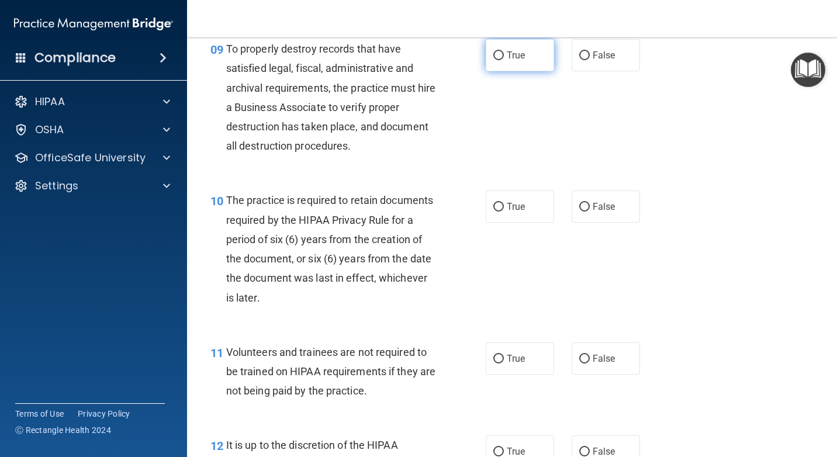
click at [515, 55] on span "True" at bounding box center [515, 55] width 18 height 11
click at [504, 55] on input "True" at bounding box center [498, 55] width 11 height 9
radio input "true"
click at [505, 212] on label "True" at bounding box center [519, 206] width 68 height 32
click at [504, 211] on input "True" at bounding box center [498, 207] width 11 height 9
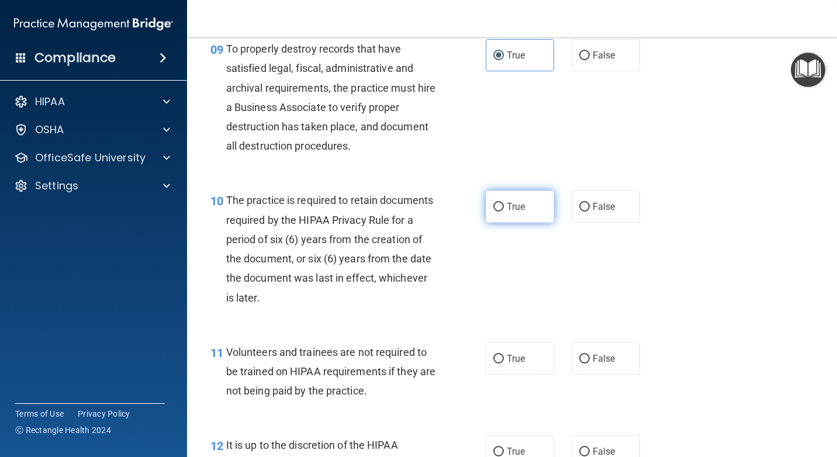
radio input "true"
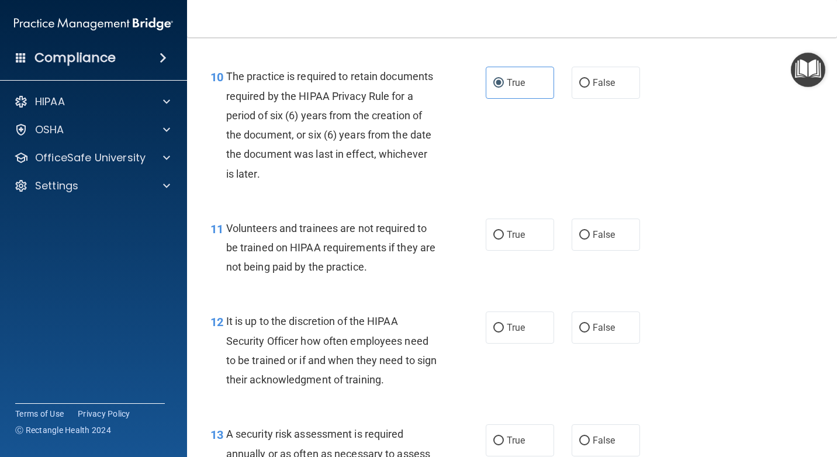
scroll to position [1227, 0]
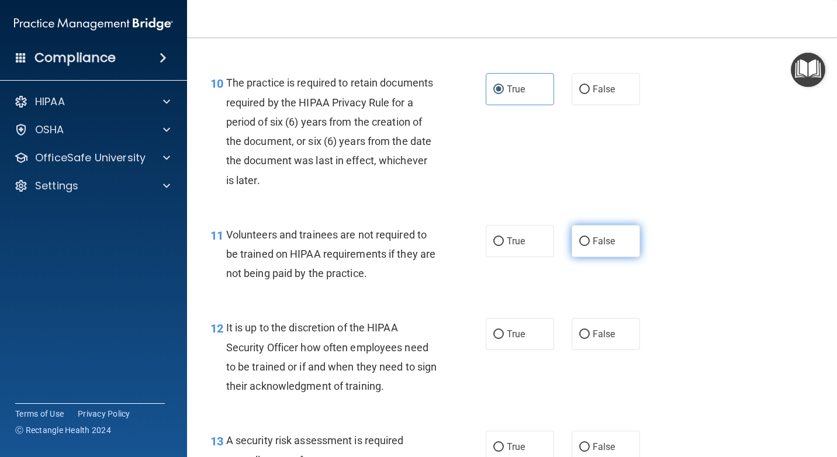
click at [592, 248] on label "False" at bounding box center [605, 241] width 68 height 32
click at [589, 246] on input "False" at bounding box center [584, 241] width 11 height 9
radio input "true"
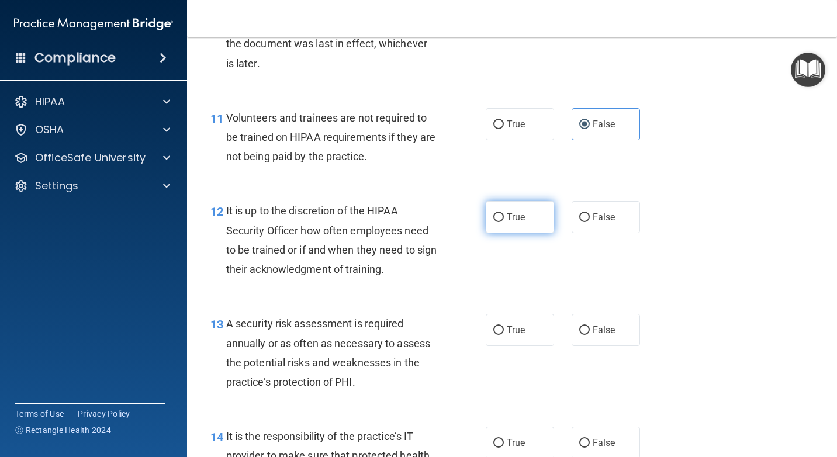
scroll to position [1403, 0]
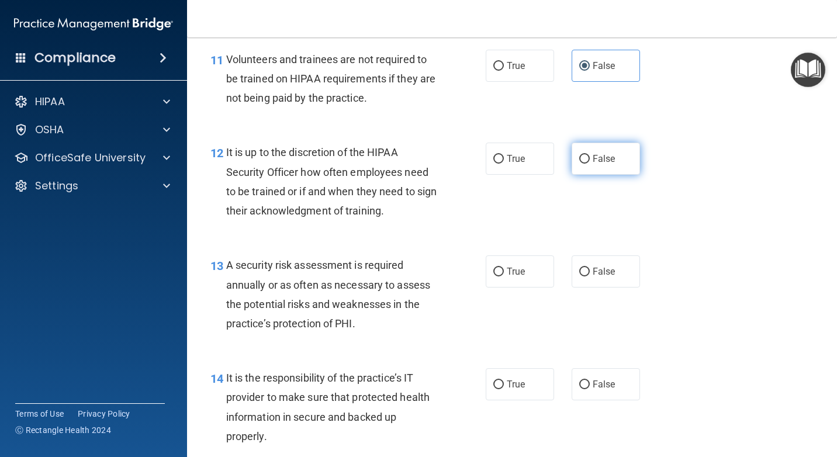
click at [602, 164] on label "False" at bounding box center [605, 159] width 68 height 32
click at [589, 164] on input "False" at bounding box center [584, 159] width 11 height 9
radio input "true"
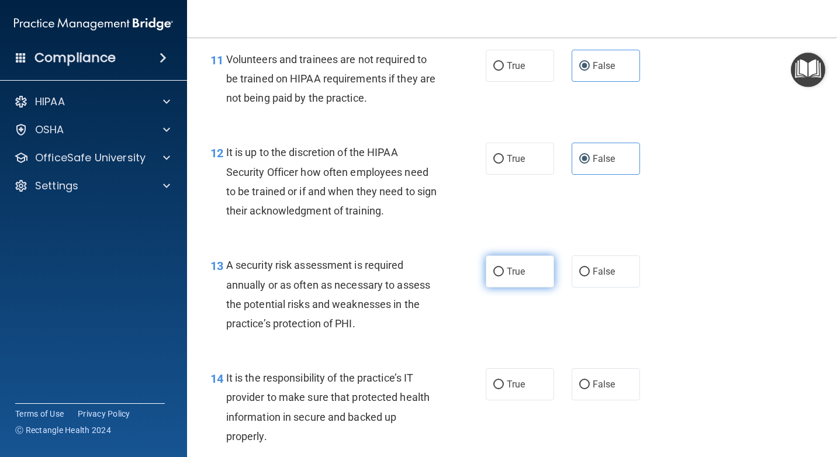
click at [520, 274] on span "True" at bounding box center [515, 271] width 18 height 11
click at [504, 274] on input "True" at bounding box center [498, 272] width 11 height 9
radio input "true"
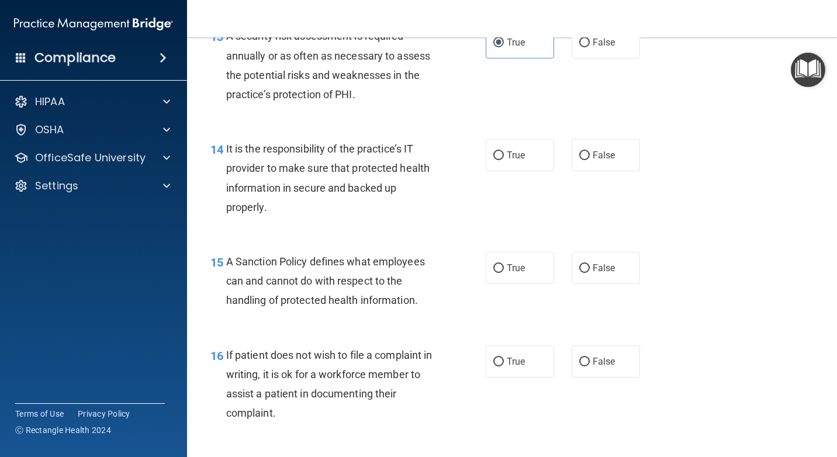
scroll to position [1636, 0]
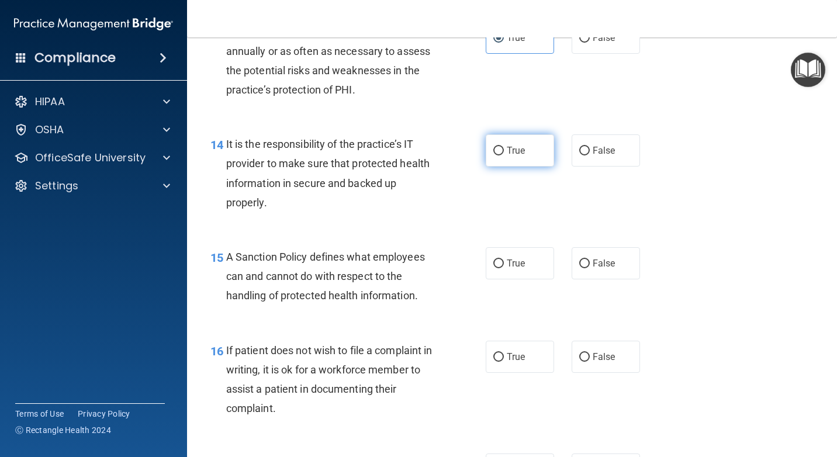
click at [512, 154] on span "True" at bounding box center [515, 150] width 18 height 11
click at [504, 154] on input "True" at bounding box center [498, 151] width 11 height 9
radio input "true"
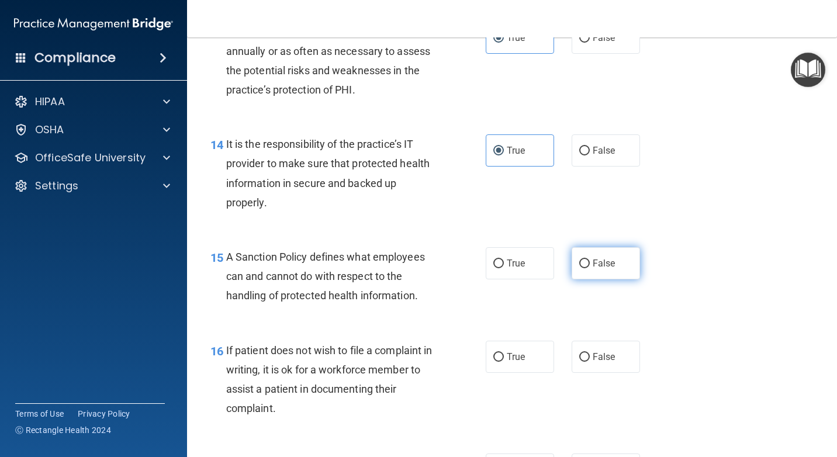
click at [595, 265] on span "False" at bounding box center [603, 263] width 23 height 11
drag, startPoint x: 595, startPoint y: 265, endPoint x: 581, endPoint y: 264, distance: 14.0
click at [581, 264] on input "False" at bounding box center [584, 263] width 11 height 9
radio input "true"
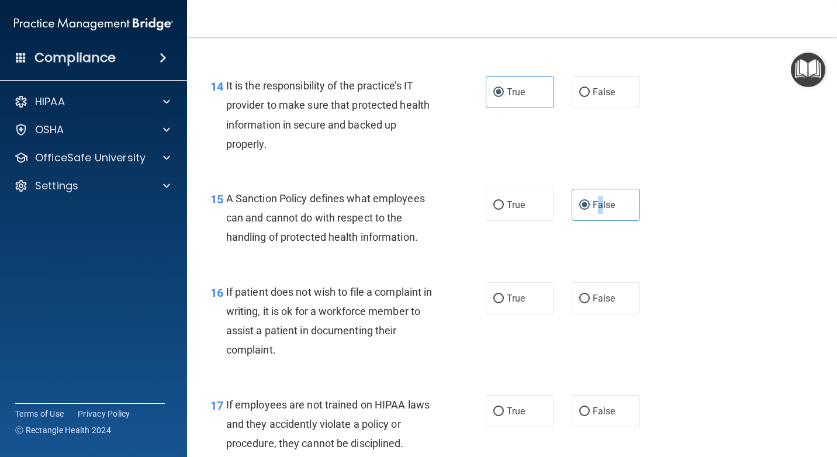
scroll to position [1753, 0]
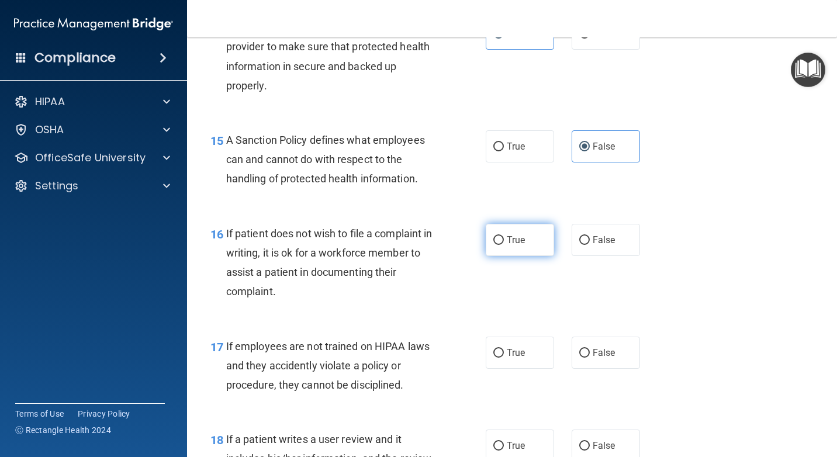
click at [507, 240] on span "True" at bounding box center [515, 239] width 18 height 11
click at [504, 240] on input "True" at bounding box center [498, 240] width 11 height 9
radio input "true"
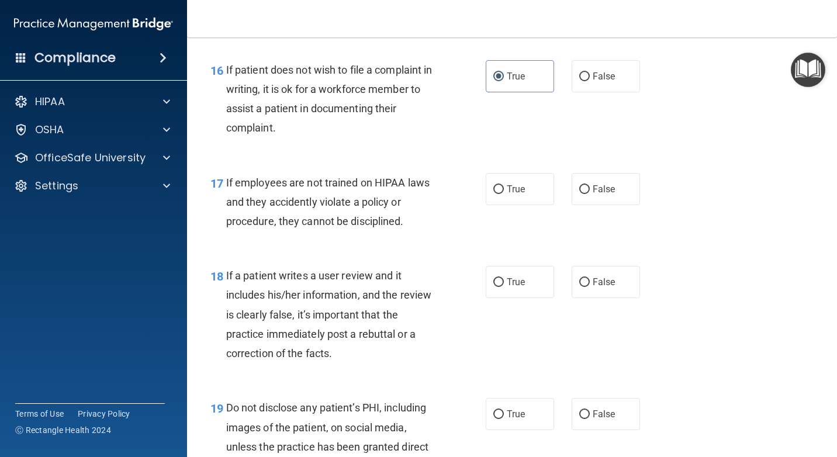
scroll to position [1928, 0]
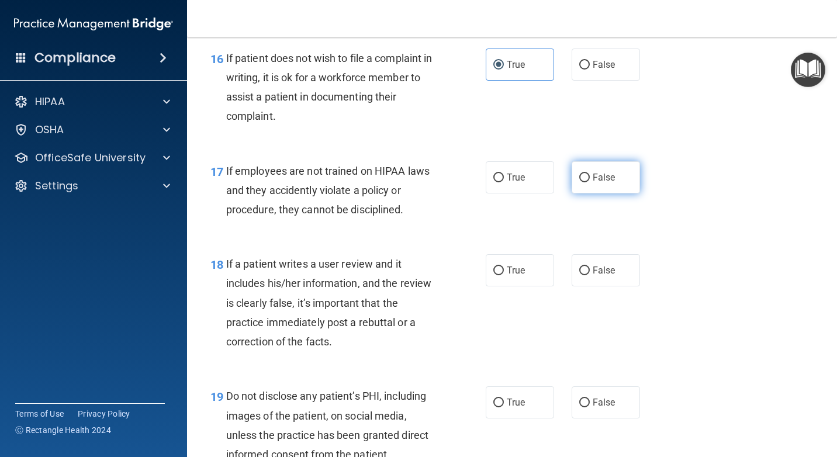
click at [615, 188] on label "False" at bounding box center [605, 177] width 68 height 32
click at [589, 182] on input "False" at bounding box center [584, 177] width 11 height 9
radio input "true"
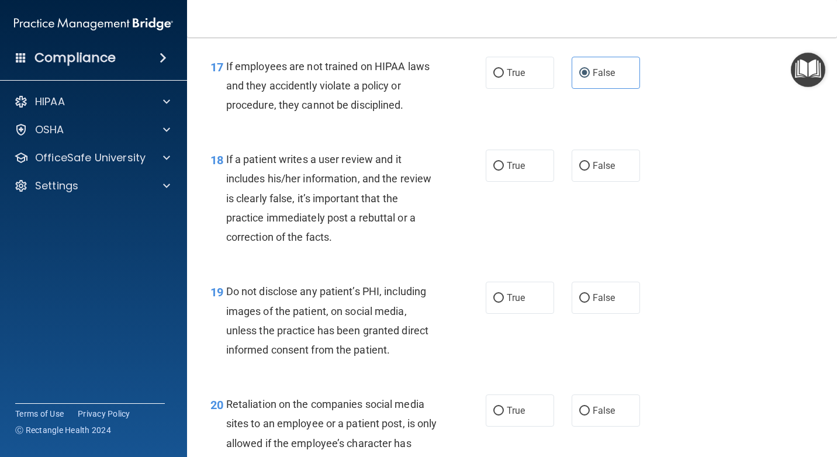
scroll to position [2045, 0]
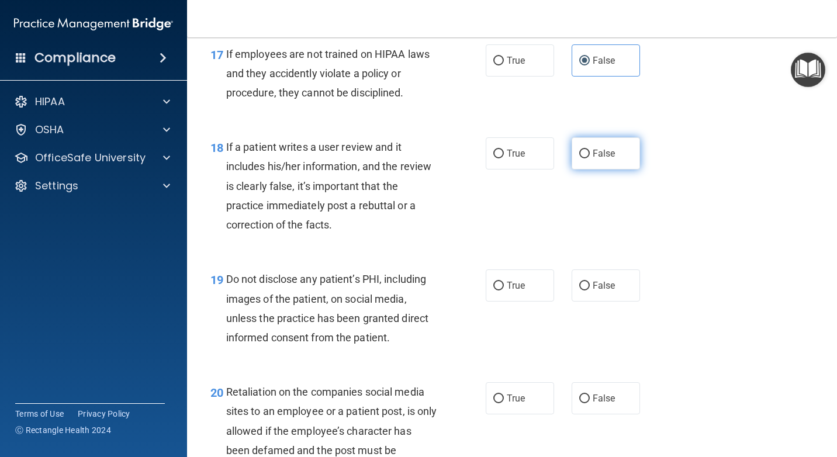
click at [598, 152] on span "False" at bounding box center [603, 153] width 23 height 11
click at [589, 152] on input "False" at bounding box center [584, 154] width 11 height 9
radio input "true"
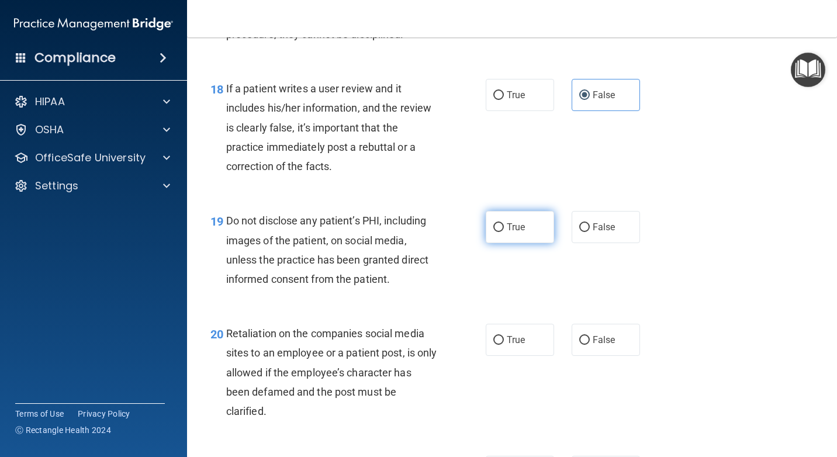
click at [499, 230] on label "True" at bounding box center [519, 227] width 68 height 32
click at [499, 230] on input "True" at bounding box center [498, 227] width 11 height 9
radio input "true"
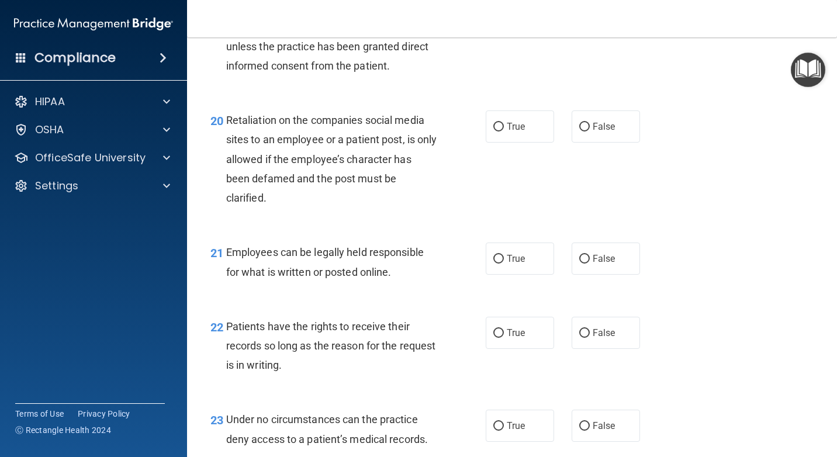
scroll to position [2337, 0]
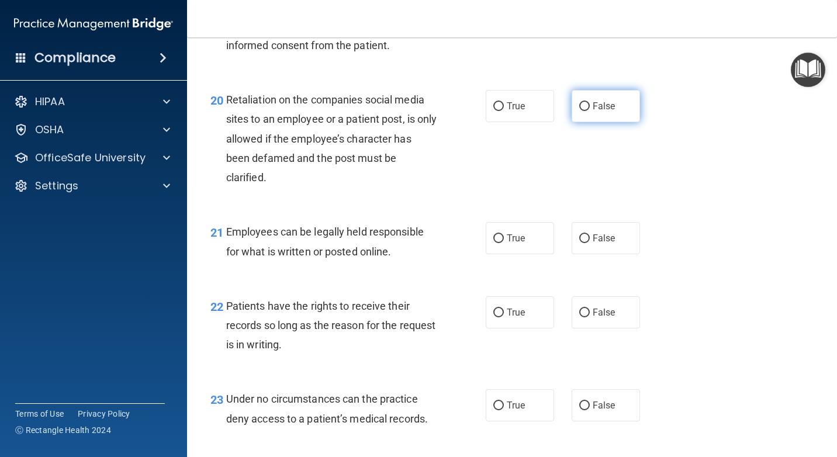
click at [603, 111] on span "False" at bounding box center [603, 105] width 23 height 11
click at [589, 111] on input "False" at bounding box center [584, 106] width 11 height 9
radio input "true"
click at [506, 236] on span "True" at bounding box center [515, 237] width 18 height 11
click at [504, 236] on input "True" at bounding box center [498, 238] width 11 height 9
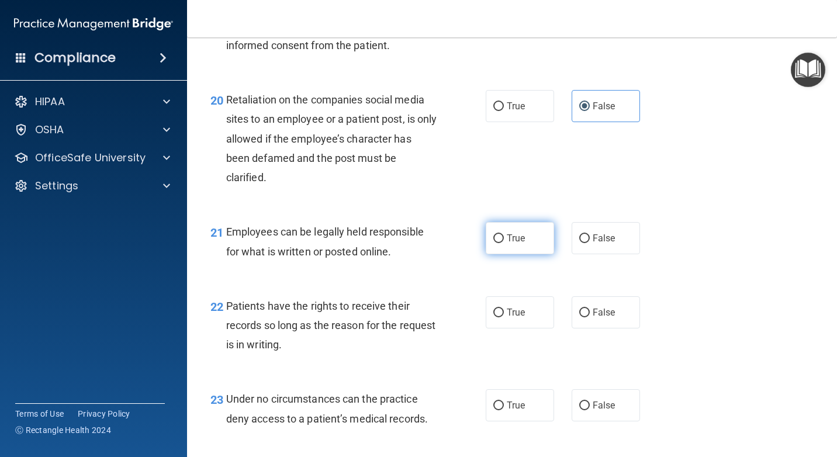
radio input "true"
click at [501, 319] on label "True" at bounding box center [519, 312] width 68 height 32
click at [501, 317] on input "True" at bounding box center [498, 312] width 11 height 9
radio input "true"
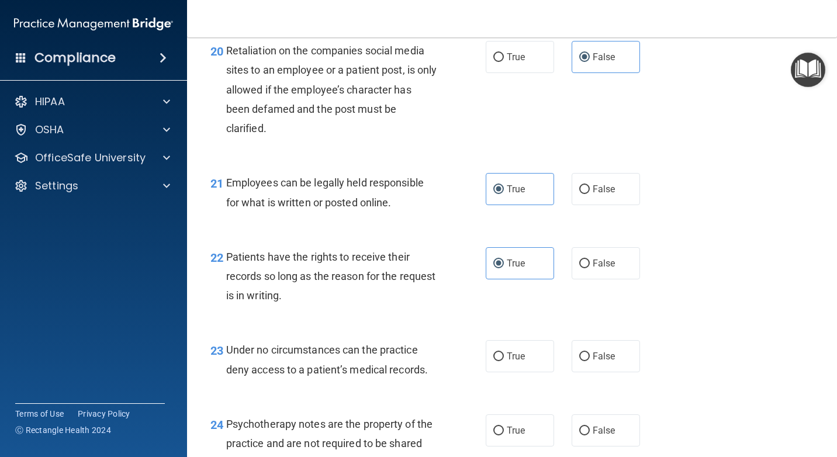
scroll to position [2454, 0]
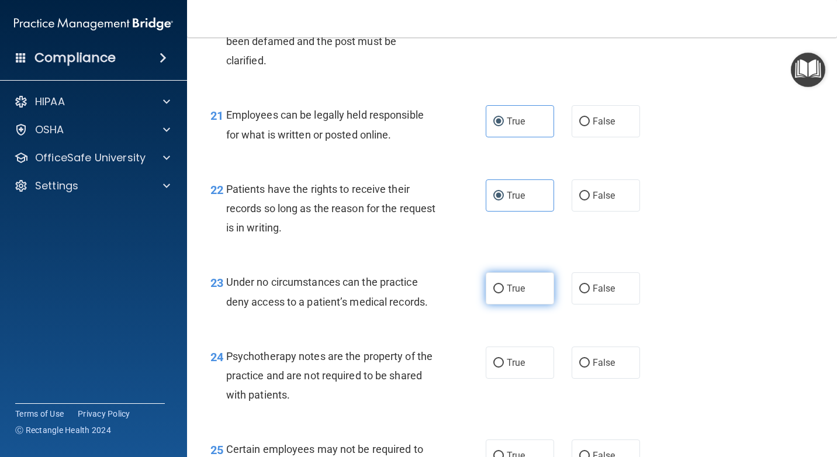
click at [509, 292] on span "True" at bounding box center [515, 288] width 18 height 11
drag, startPoint x: 509, startPoint y: 292, endPoint x: 489, endPoint y: 289, distance: 20.7
click at [489, 289] on label "True" at bounding box center [519, 288] width 68 height 32
click at [493, 289] on input "True" at bounding box center [498, 288] width 11 height 9
radio input "true"
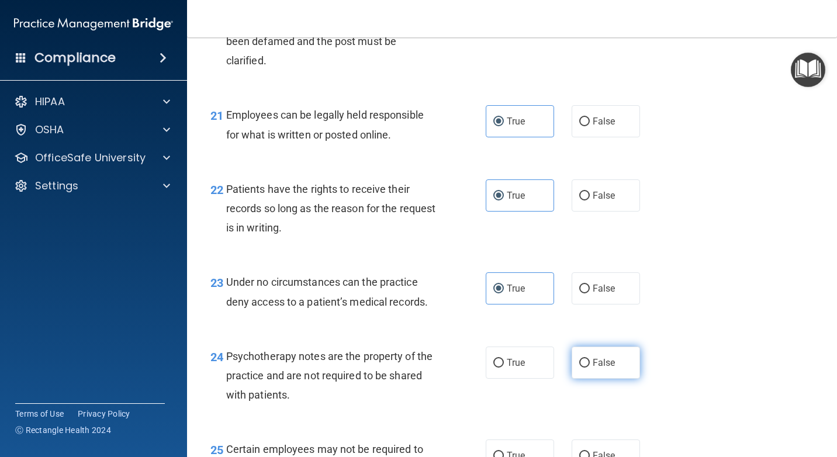
click at [592, 362] on span "False" at bounding box center [603, 362] width 23 height 11
click at [589, 362] on input "False" at bounding box center [584, 363] width 11 height 9
radio input "true"
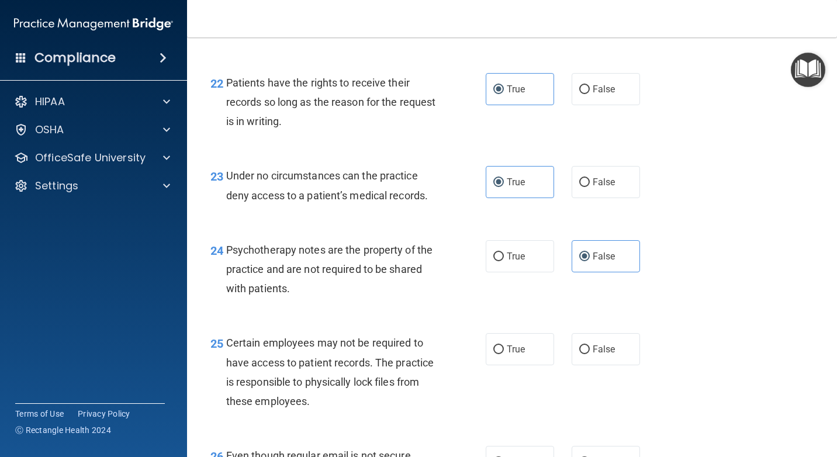
scroll to position [2629, 0]
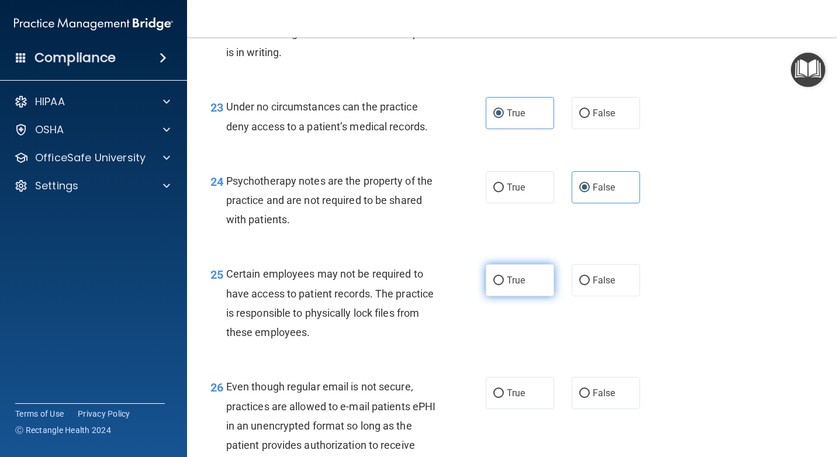
click at [536, 284] on label "True" at bounding box center [519, 280] width 68 height 32
click at [504, 284] on input "True" at bounding box center [498, 280] width 11 height 9
radio input "true"
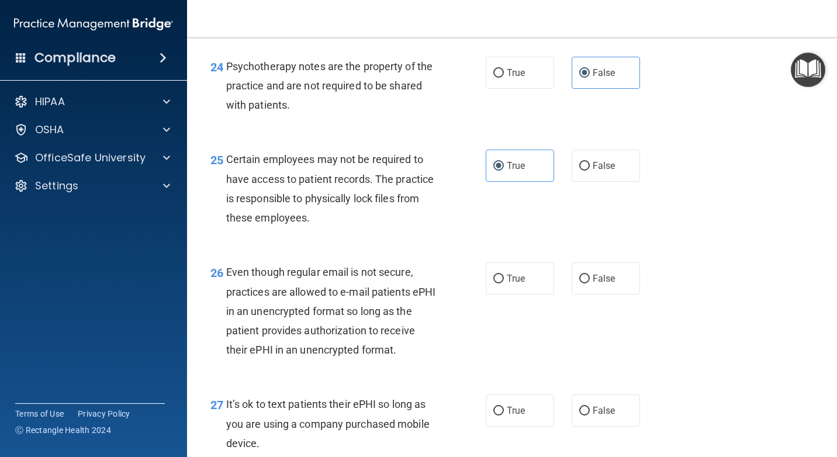
scroll to position [2746, 0]
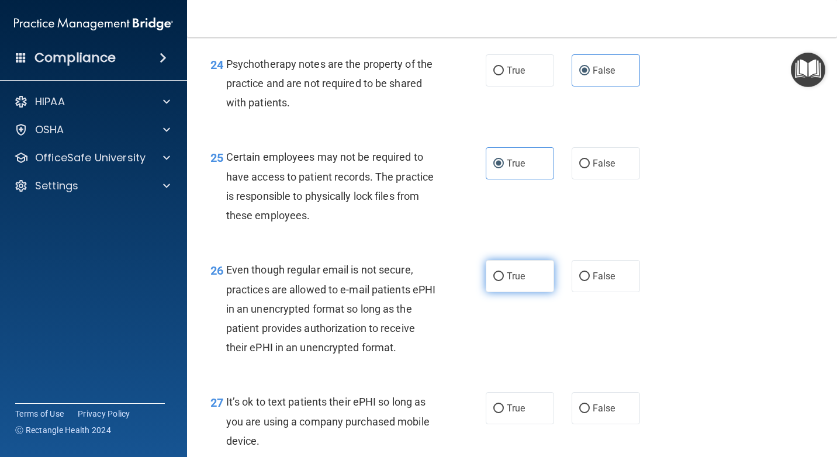
click at [509, 276] on span "True" at bounding box center [515, 275] width 18 height 11
click at [504, 276] on input "True" at bounding box center [498, 276] width 11 height 9
radio input "true"
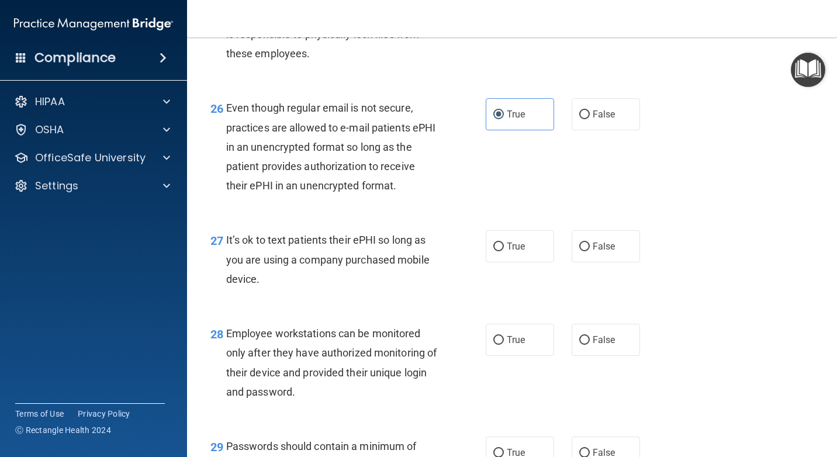
scroll to position [2921, 0]
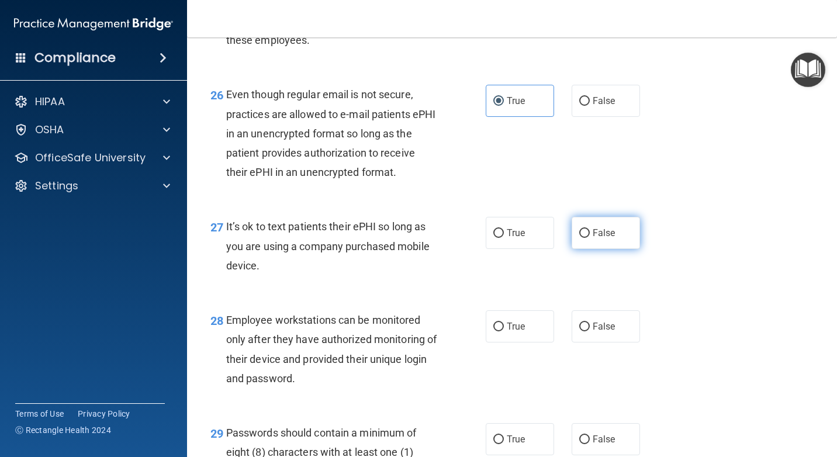
click at [607, 240] on label "False" at bounding box center [605, 233] width 68 height 32
click at [589, 238] on input "False" at bounding box center [584, 233] width 11 height 9
radio input "true"
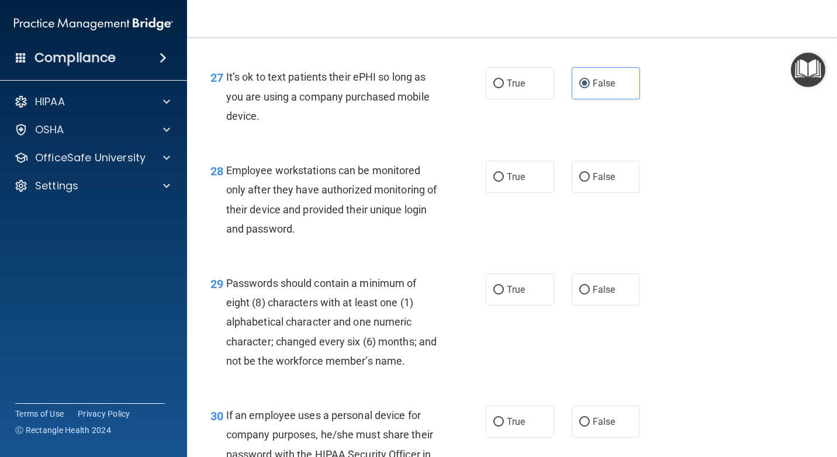
scroll to position [3097, 0]
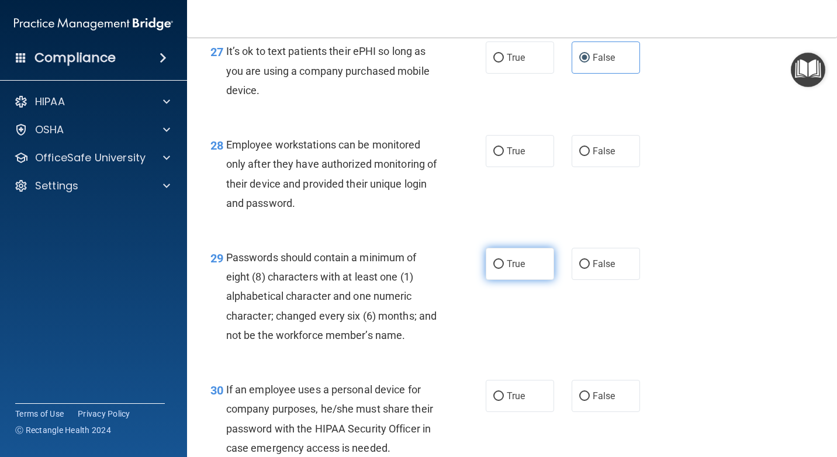
click at [515, 261] on span "True" at bounding box center [515, 263] width 18 height 11
click at [504, 261] on input "True" at bounding box center [498, 264] width 11 height 9
radio input "true"
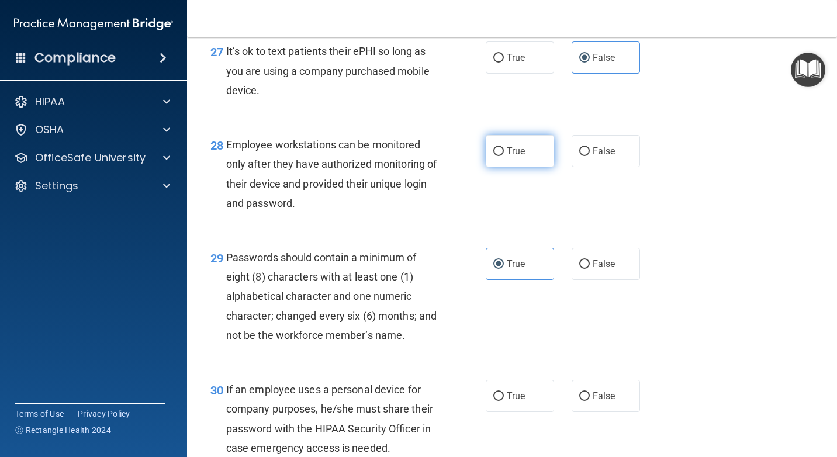
click at [510, 150] on span "True" at bounding box center [515, 150] width 18 height 11
click at [504, 150] on input "True" at bounding box center [498, 151] width 11 height 9
radio input "true"
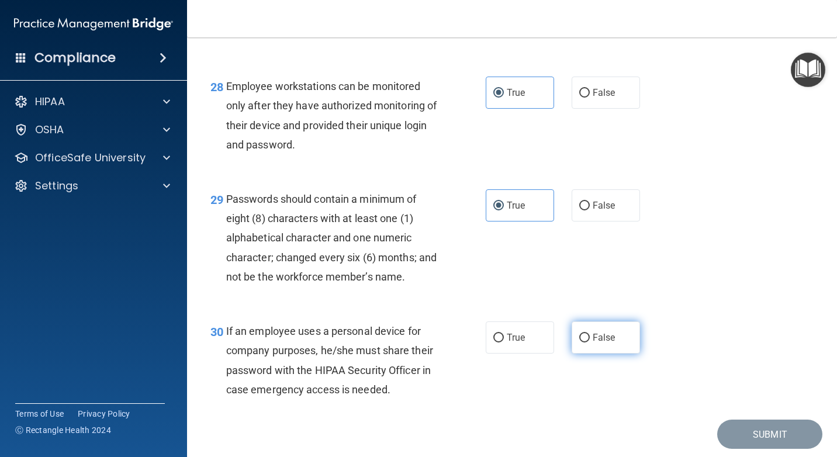
click at [591, 350] on label "False" at bounding box center [605, 337] width 68 height 32
click at [589, 342] on input "False" at bounding box center [584, 338] width 11 height 9
radio input "true"
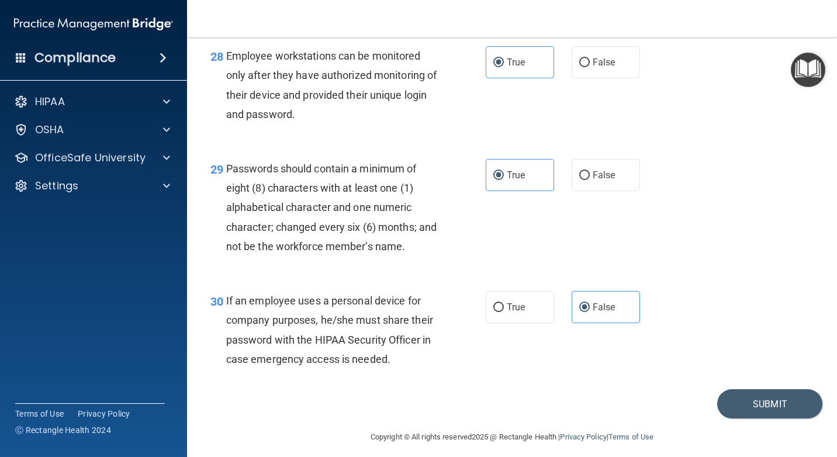
scroll to position [3214, 0]
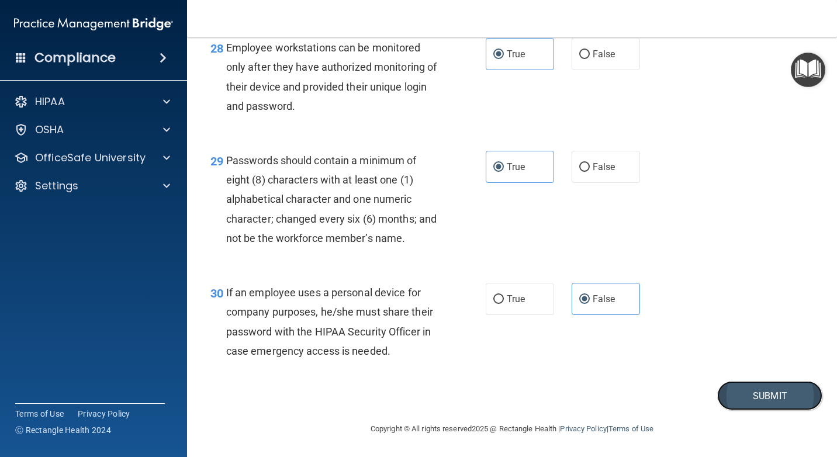
click at [749, 401] on button "Submit" at bounding box center [769, 396] width 105 height 30
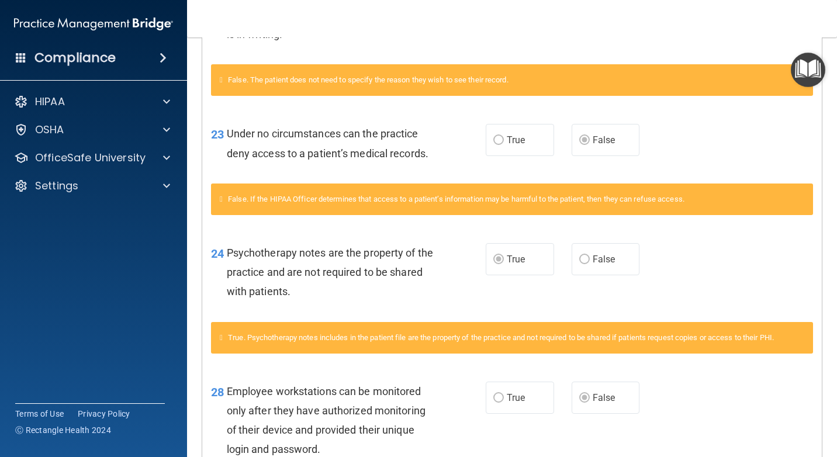
scroll to position [848, 0]
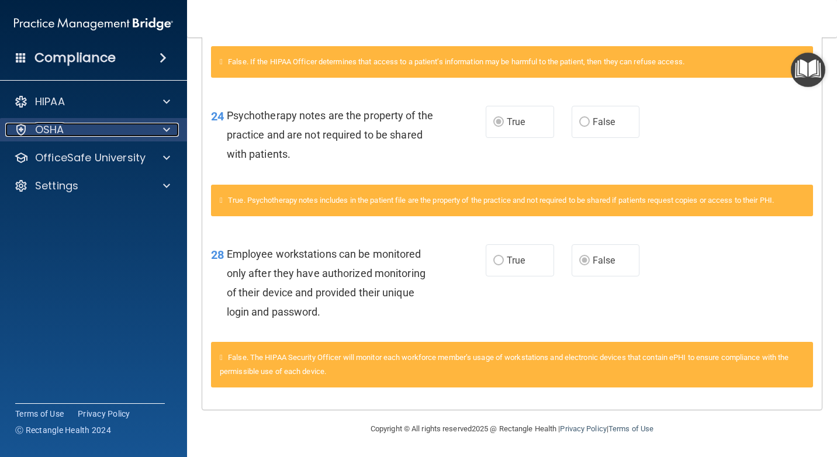
click at [85, 132] on div "OSHA" at bounding box center [77, 130] width 145 height 14
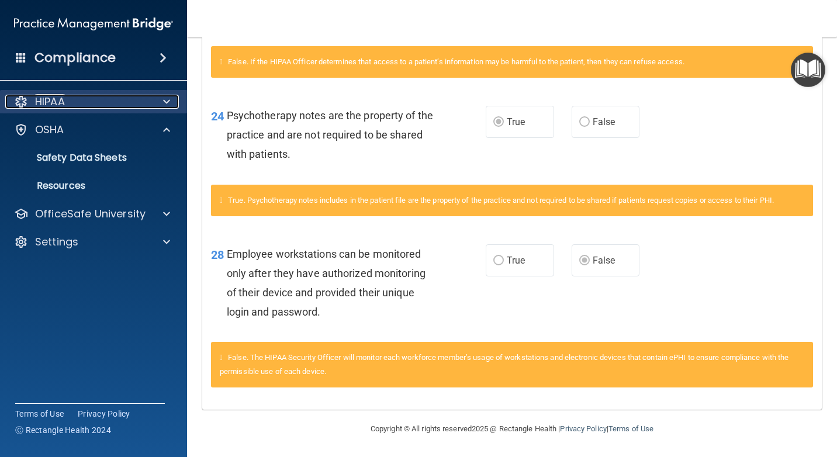
click at [86, 105] on div "HIPAA" at bounding box center [77, 102] width 145 height 14
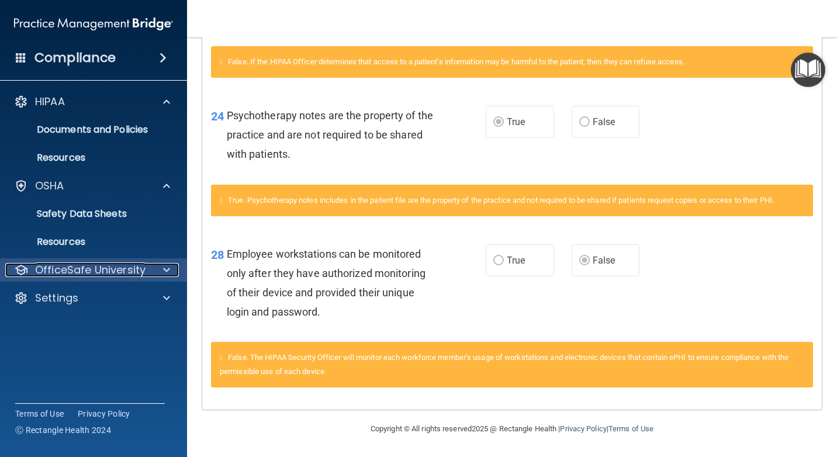
click at [71, 270] on p "OfficeSafe University" at bounding box center [90, 270] width 110 height 14
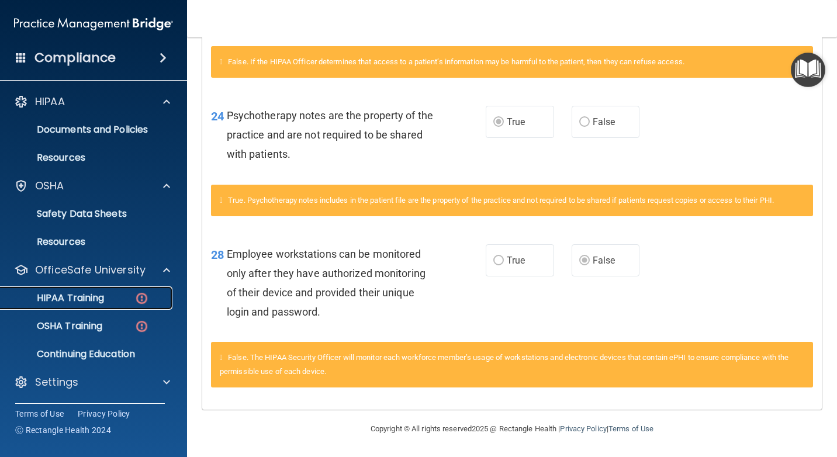
click at [92, 294] on p "HIPAA Training" at bounding box center [56, 298] width 96 height 12
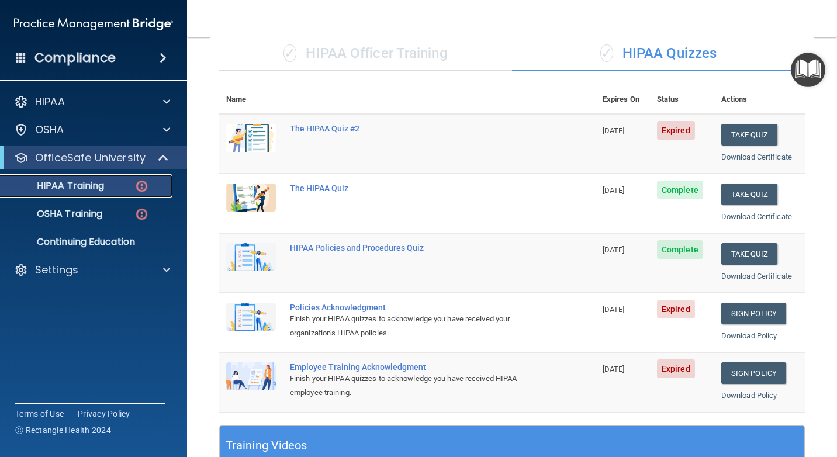
scroll to position [72, 0]
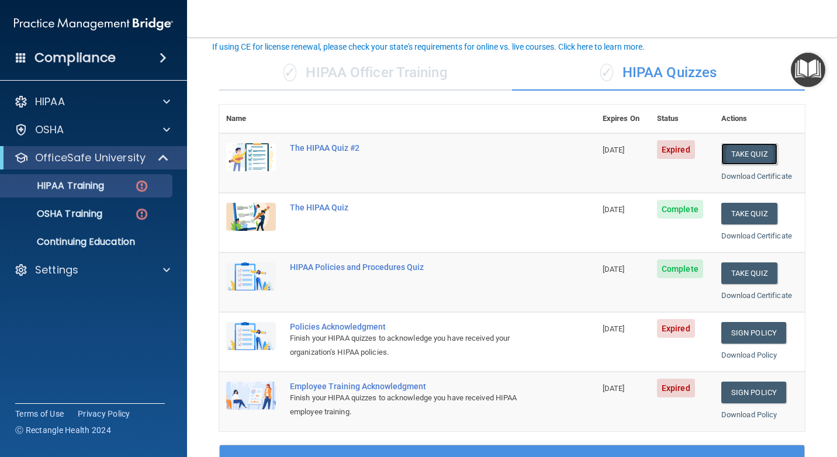
click at [733, 154] on button "Take Quiz" at bounding box center [749, 154] width 56 height 22
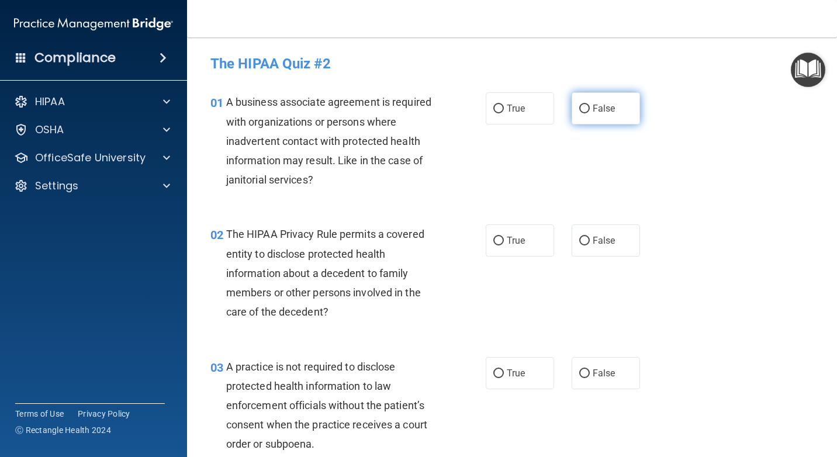
click at [592, 107] on span "False" at bounding box center [603, 108] width 23 height 11
click at [589, 107] on input "False" at bounding box center [584, 109] width 11 height 9
radio input "true"
drag, startPoint x: 411, startPoint y: 303, endPoint x: 425, endPoint y: 297, distance: 15.2
drag, startPoint x: 425, startPoint y: 297, endPoint x: 482, endPoint y: 322, distance: 62.2
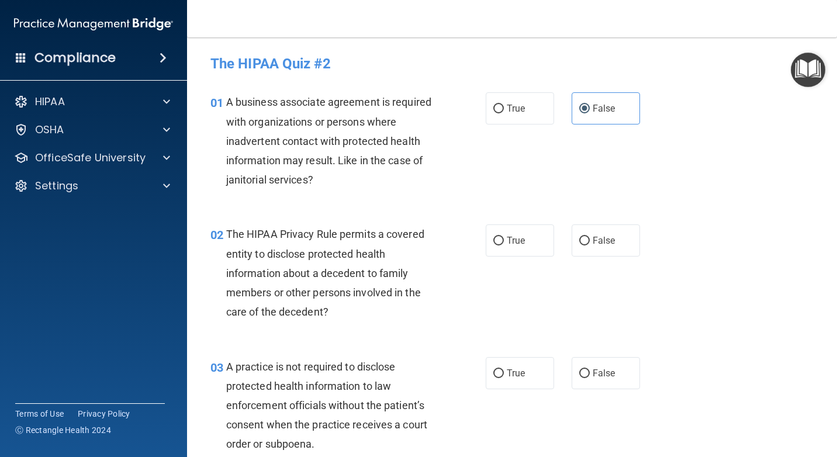
click at [476, 335] on div "02 The HIPAA Privacy Rule permits a covered entity to disclose protected health…" at bounding box center [512, 276] width 620 height 132
click at [506, 243] on span "True" at bounding box center [515, 240] width 18 height 11
click at [504, 243] on input "True" at bounding box center [498, 241] width 11 height 9
radio input "true"
click at [510, 376] on span "True" at bounding box center [515, 372] width 18 height 11
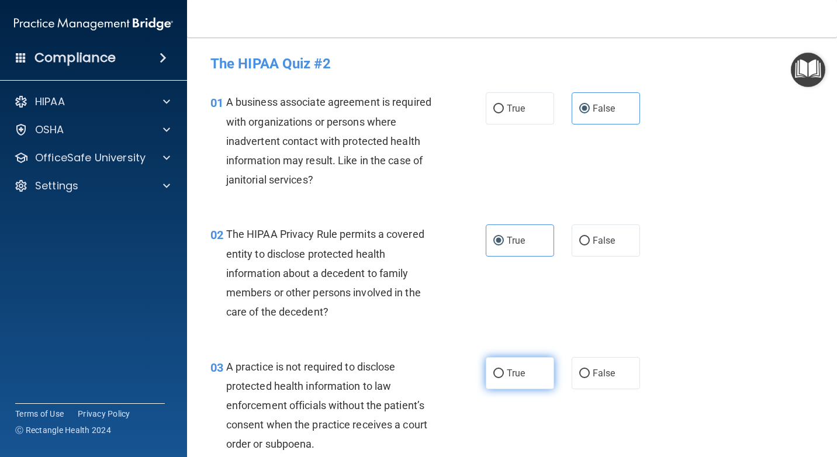
click at [504, 376] on input "True" at bounding box center [498, 373] width 11 height 9
radio input "true"
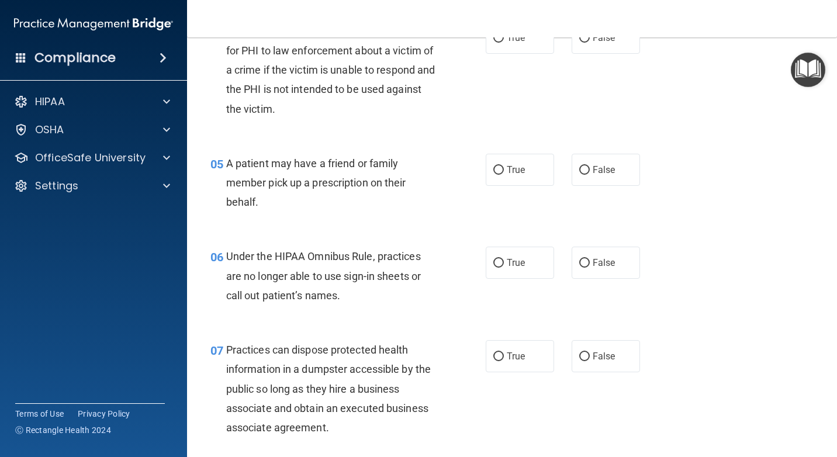
scroll to position [409, 0]
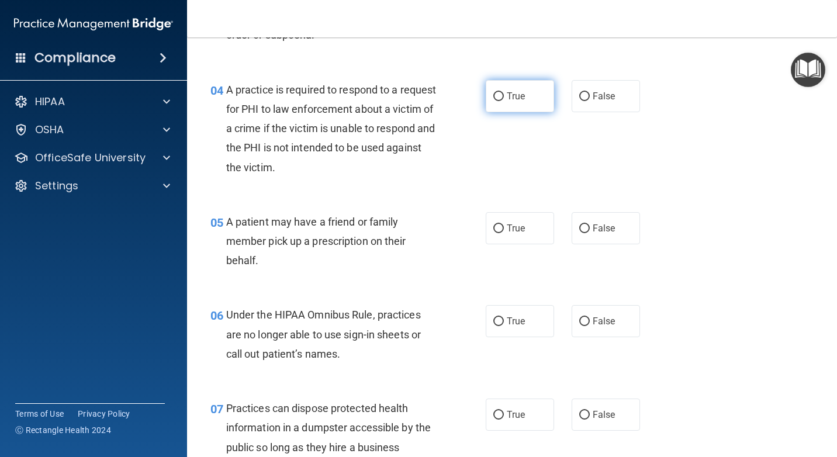
click at [514, 94] on span "True" at bounding box center [515, 96] width 18 height 11
click at [504, 94] on input "True" at bounding box center [498, 96] width 11 height 9
radio input "true"
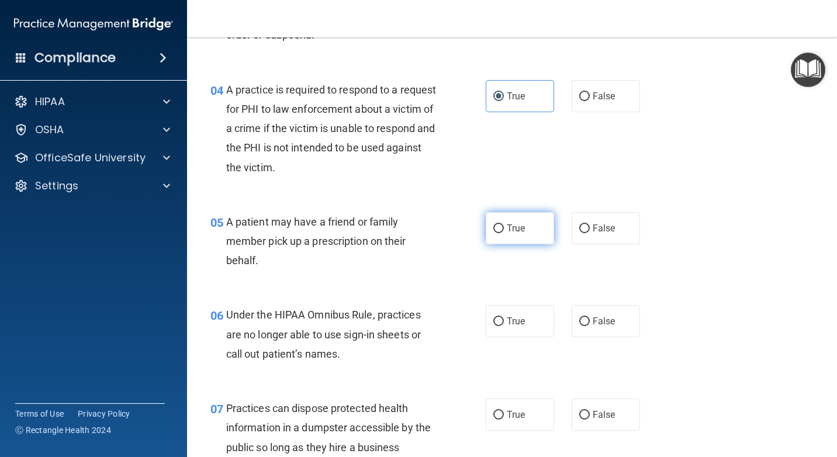
click at [516, 244] on label "True" at bounding box center [519, 228] width 68 height 32
click at [504, 233] on input "True" at bounding box center [498, 228] width 11 height 9
radio input "true"
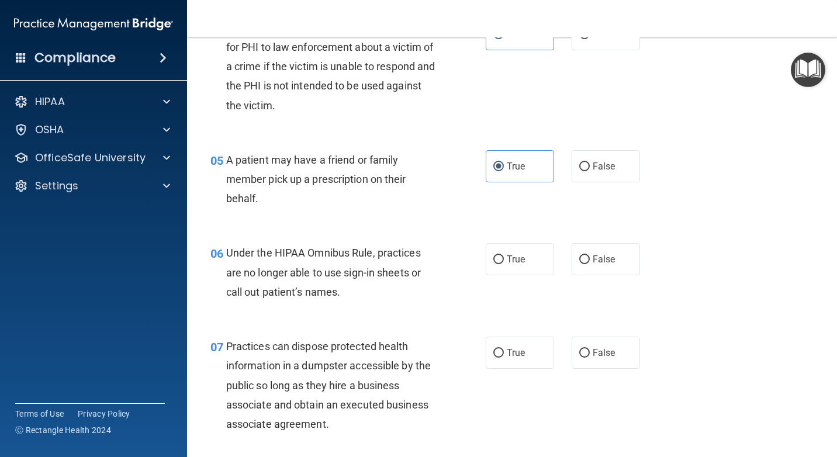
scroll to position [526, 0]
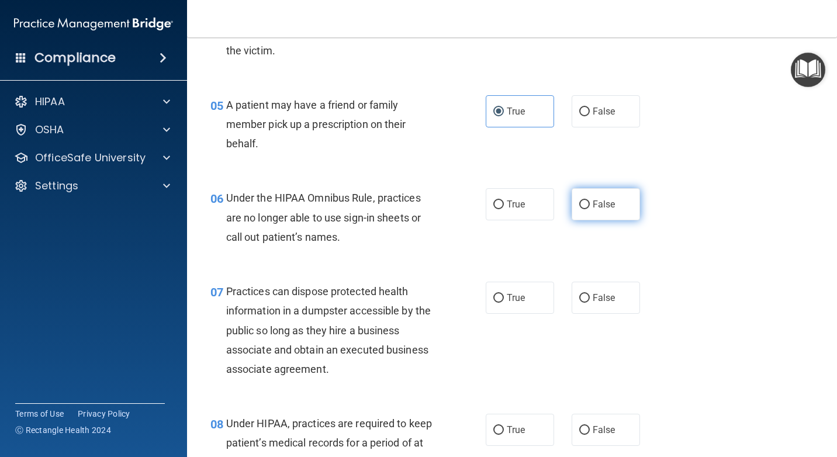
click at [599, 209] on span "False" at bounding box center [603, 204] width 23 height 11
click at [589, 209] on input "False" at bounding box center [584, 204] width 11 height 9
radio input "true"
click at [602, 301] on span "False" at bounding box center [603, 297] width 23 height 11
click at [589, 301] on input "False" at bounding box center [584, 298] width 11 height 9
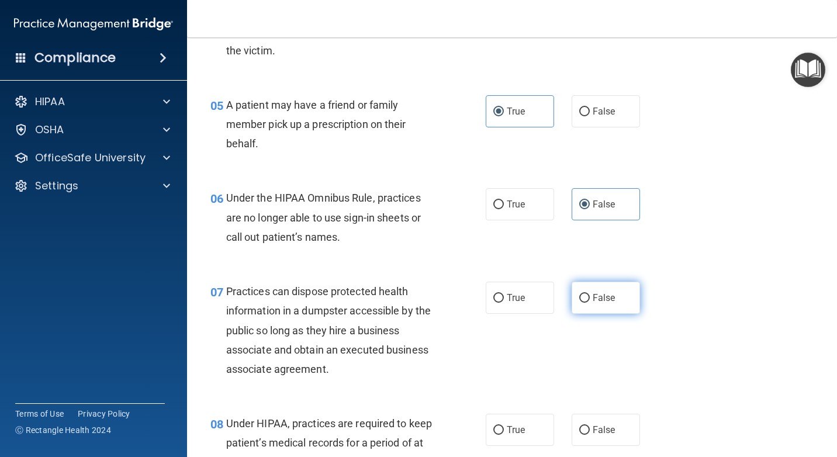
radio input "true"
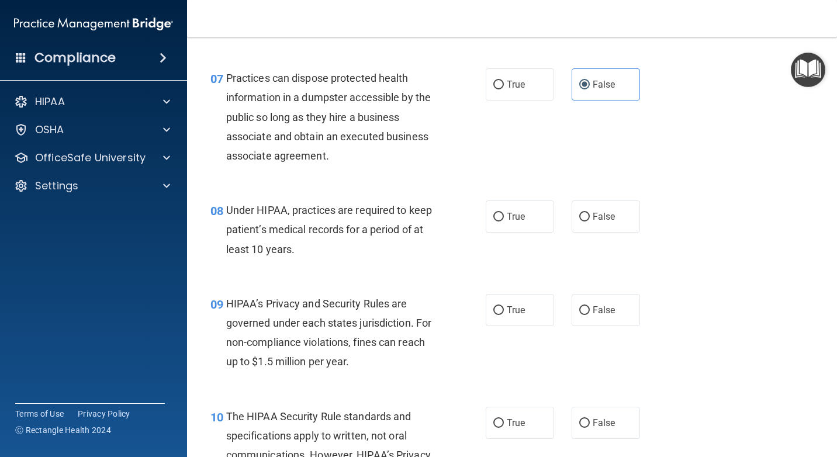
scroll to position [759, 0]
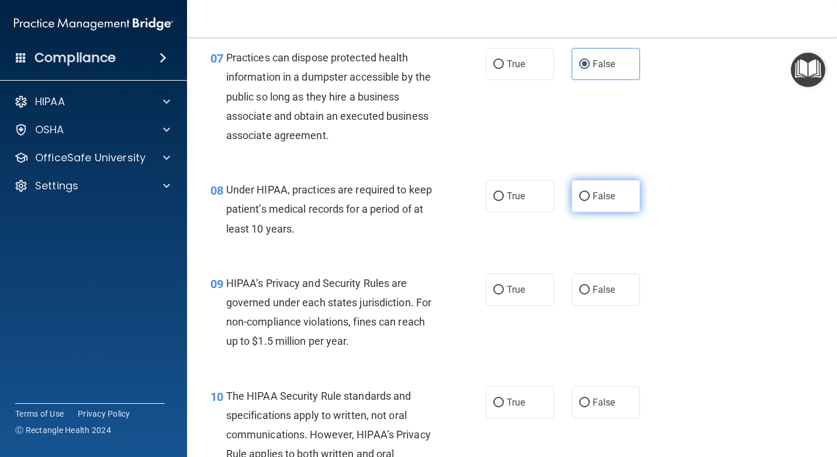
click at [602, 203] on label "False" at bounding box center [605, 196] width 68 height 32
click at [589, 201] on input "False" at bounding box center [584, 196] width 11 height 9
radio input "true"
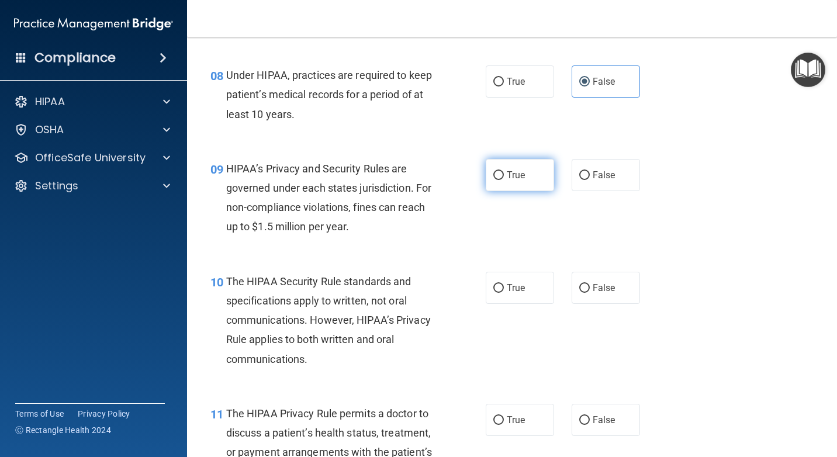
scroll to position [876, 0]
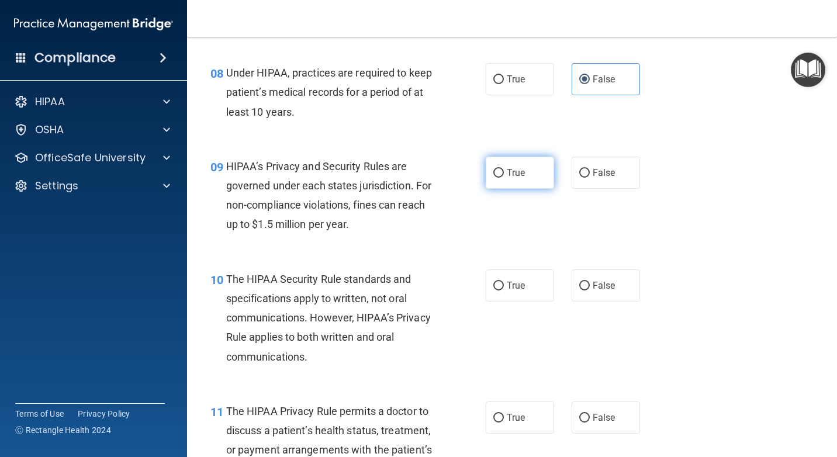
click at [497, 164] on label "True" at bounding box center [519, 173] width 68 height 32
click at [497, 169] on input "True" at bounding box center [498, 173] width 11 height 9
radio input "true"
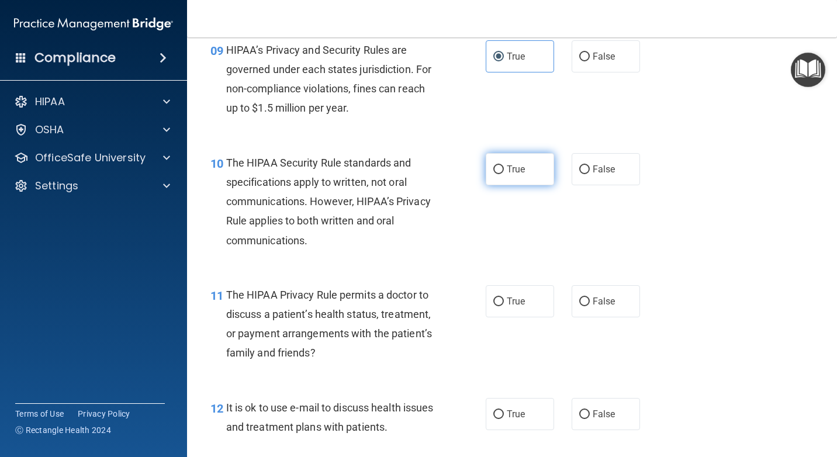
scroll to position [993, 0]
click at [512, 173] on span "True" at bounding box center [515, 168] width 18 height 11
click at [504, 173] on input "True" at bounding box center [498, 169] width 11 height 9
radio input "true"
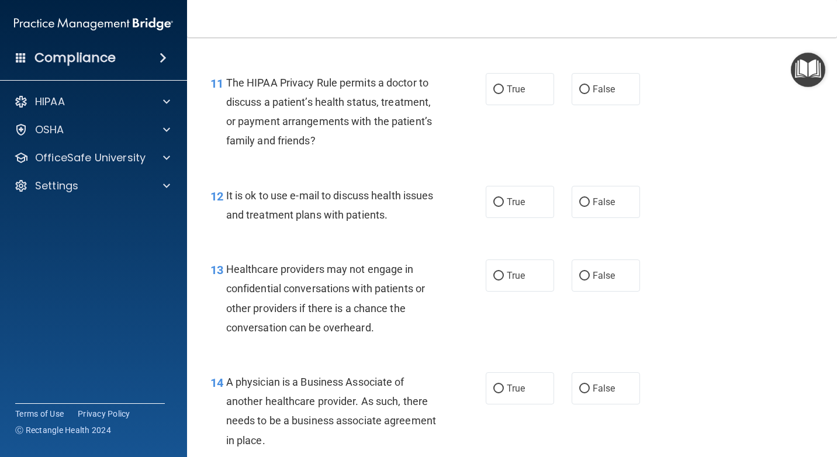
scroll to position [1209, 0]
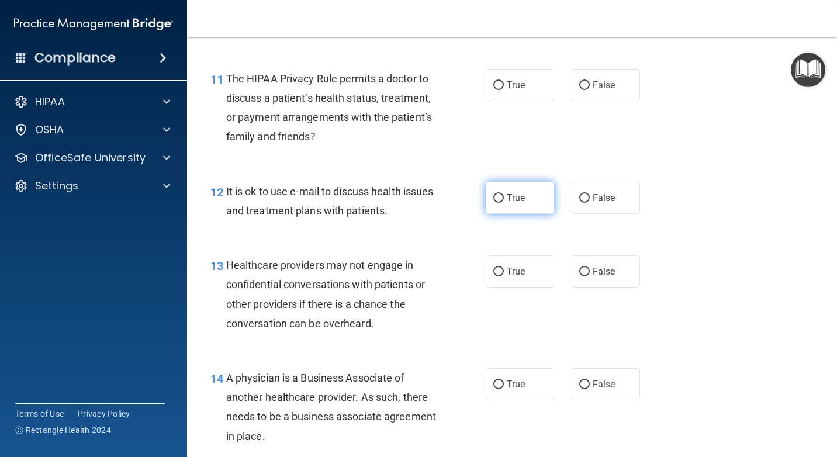
click at [520, 205] on label "True" at bounding box center [519, 198] width 68 height 32
click at [504, 203] on input "True" at bounding box center [498, 198] width 11 height 9
radio input "true"
click at [592, 88] on span "False" at bounding box center [603, 84] width 23 height 11
click at [589, 88] on input "False" at bounding box center [584, 85] width 11 height 9
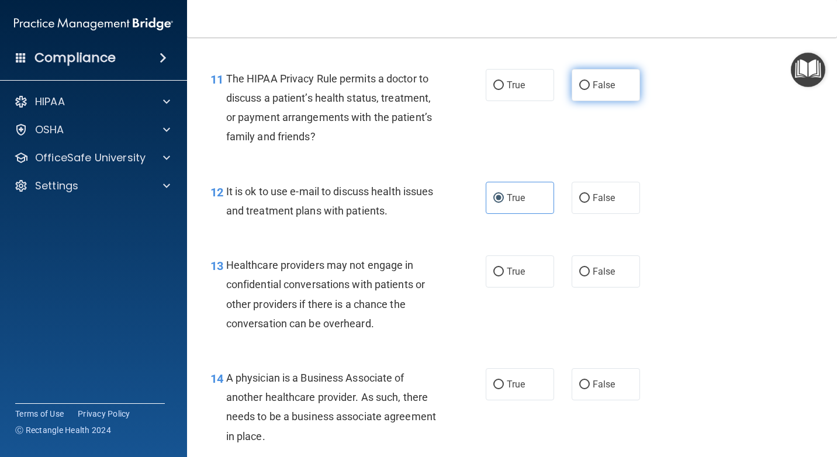
radio input "true"
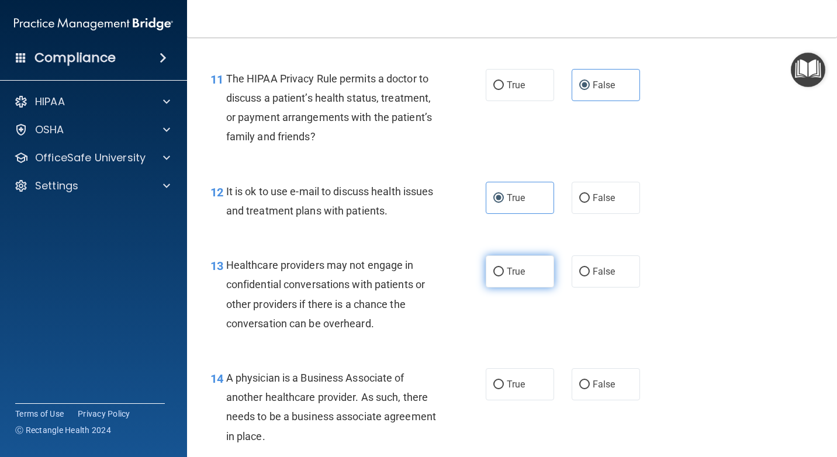
click at [504, 283] on label "True" at bounding box center [519, 271] width 68 height 32
click at [504, 276] on input "True" at bounding box center [498, 272] width 11 height 9
radio input "true"
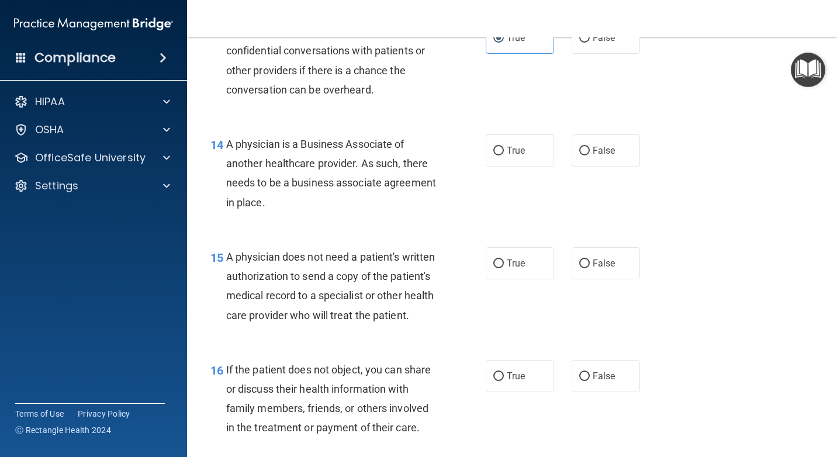
scroll to position [1501, 0]
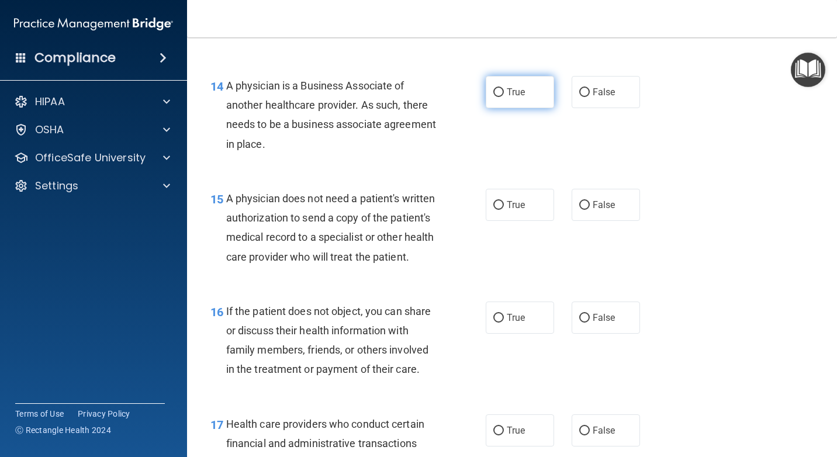
click at [517, 88] on span "True" at bounding box center [515, 91] width 18 height 11
click at [504, 88] on input "True" at bounding box center [498, 92] width 11 height 9
radio input "true"
click at [506, 200] on span "True" at bounding box center [515, 204] width 18 height 11
drag, startPoint x: 506, startPoint y: 200, endPoint x: 494, endPoint y: 207, distance: 14.4
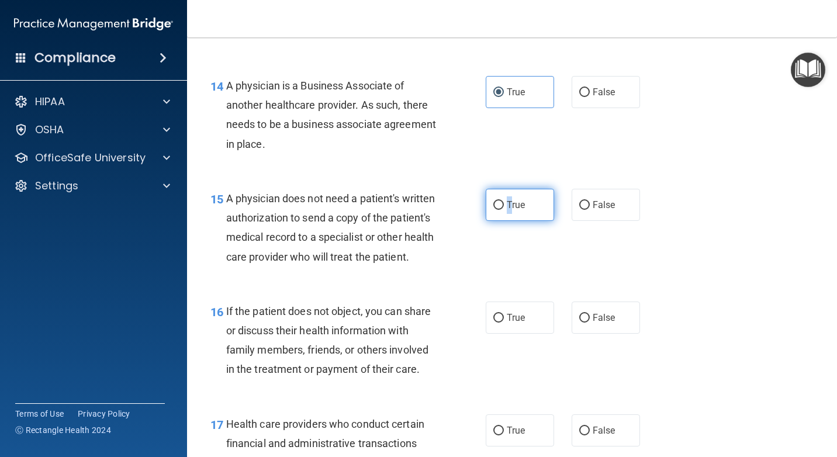
click at [494, 207] on input "True" at bounding box center [498, 205] width 11 height 9
radio input "true"
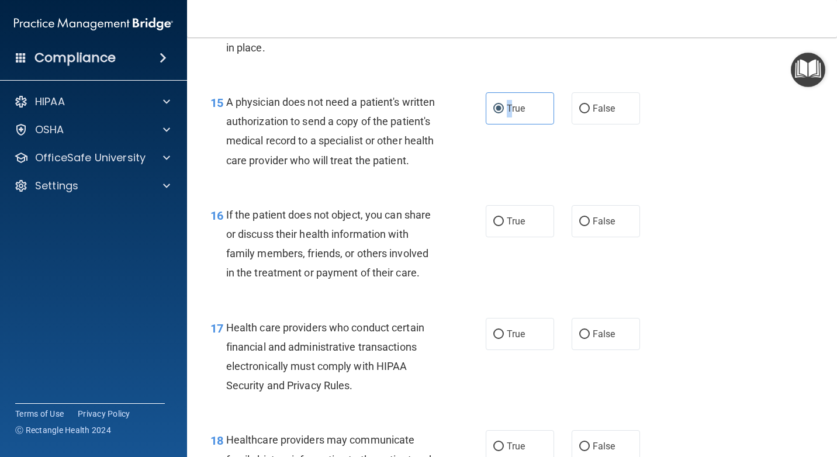
scroll to position [1618, 0]
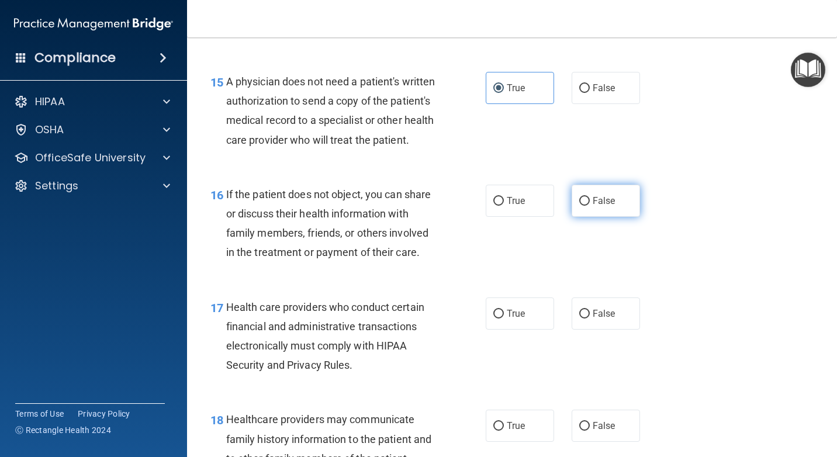
click at [587, 217] on label "False" at bounding box center [605, 201] width 68 height 32
click at [587, 206] on input "False" at bounding box center [584, 201] width 11 height 9
radio input "true"
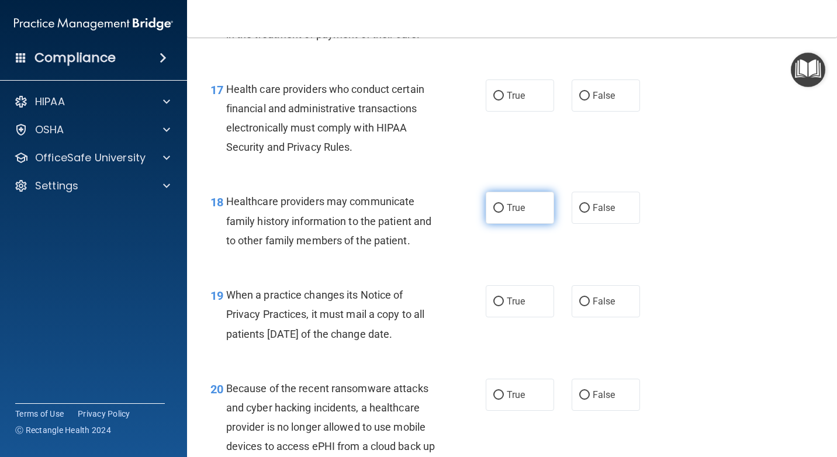
scroll to position [1851, 0]
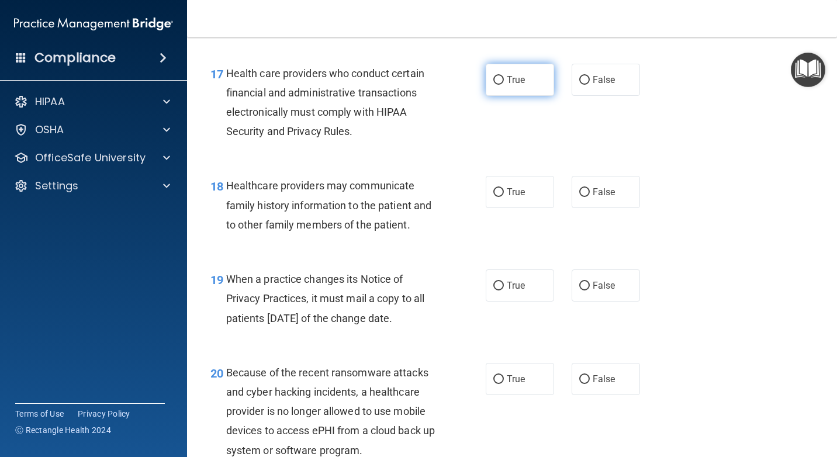
click at [510, 85] on span "True" at bounding box center [515, 79] width 18 height 11
click at [504, 85] on input "True" at bounding box center [498, 80] width 11 height 9
radio input "true"
click at [592, 197] on span "False" at bounding box center [603, 191] width 23 height 11
click at [589, 197] on input "False" at bounding box center [584, 192] width 11 height 9
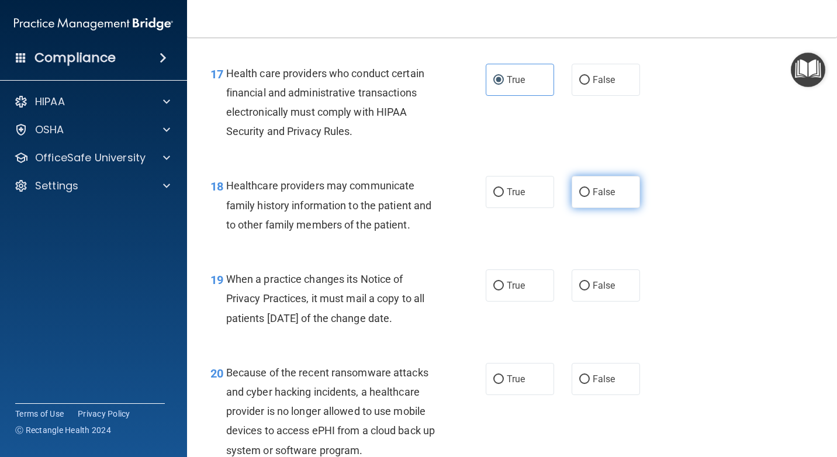
radio input "true"
click at [580, 290] on input "False" at bounding box center [584, 286] width 11 height 9
radio input "true"
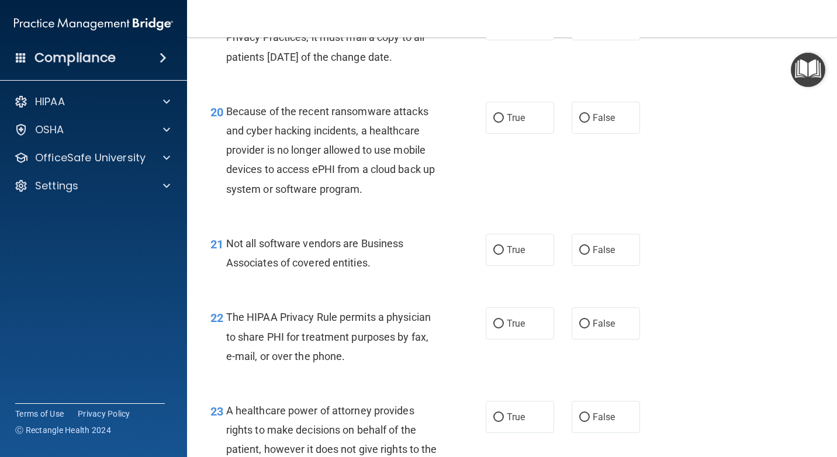
scroll to position [2143, 0]
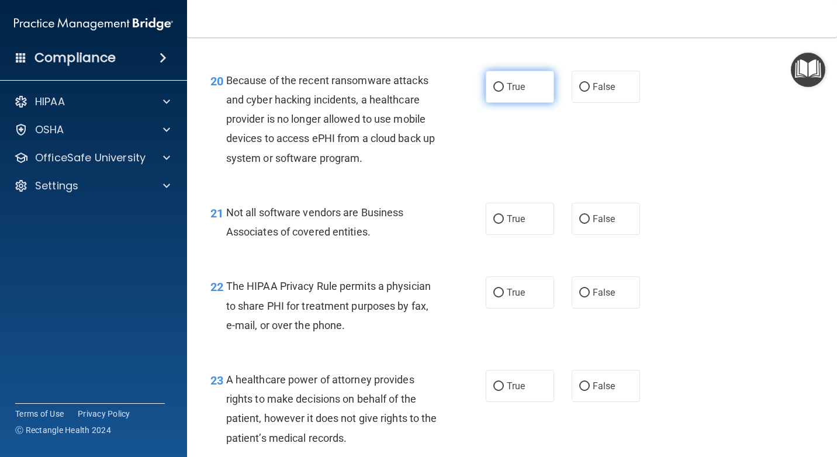
click at [512, 92] on span "True" at bounding box center [515, 86] width 18 height 11
click at [504, 92] on input "True" at bounding box center [498, 87] width 11 height 9
radio input "true"
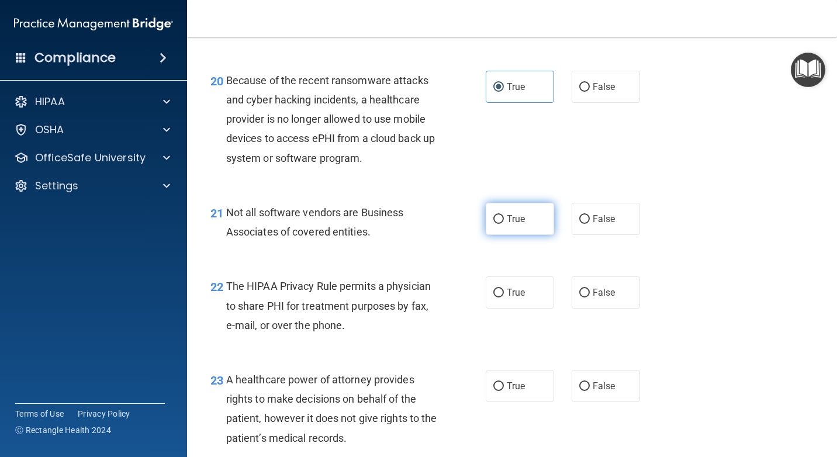
click at [526, 235] on label "True" at bounding box center [519, 219] width 68 height 32
click at [504, 224] on input "True" at bounding box center [498, 219] width 11 height 9
radio input "true"
click at [526, 308] on label "True" at bounding box center [519, 292] width 68 height 32
click at [504, 297] on input "True" at bounding box center [498, 293] width 11 height 9
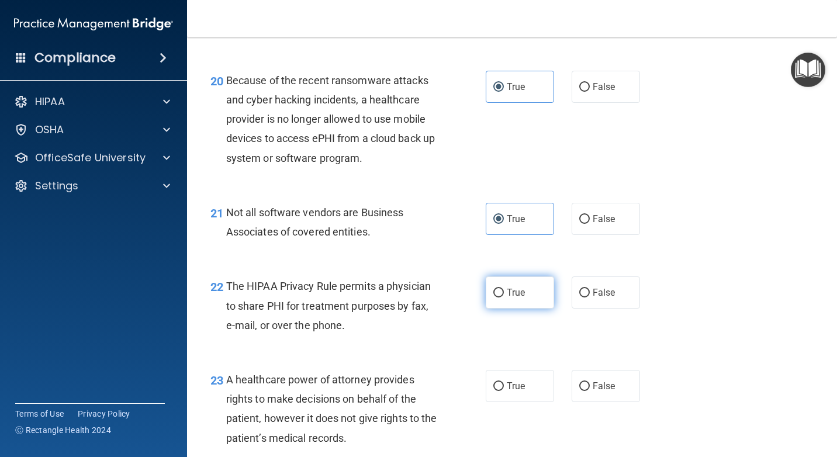
radio input "true"
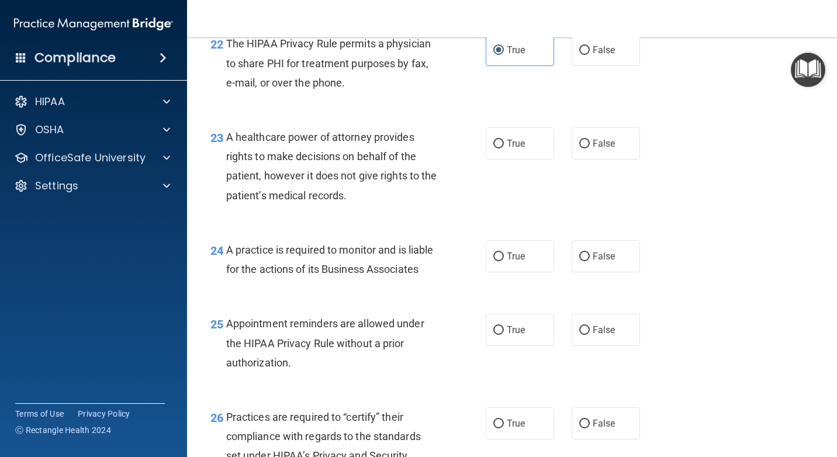
scroll to position [2435, 0]
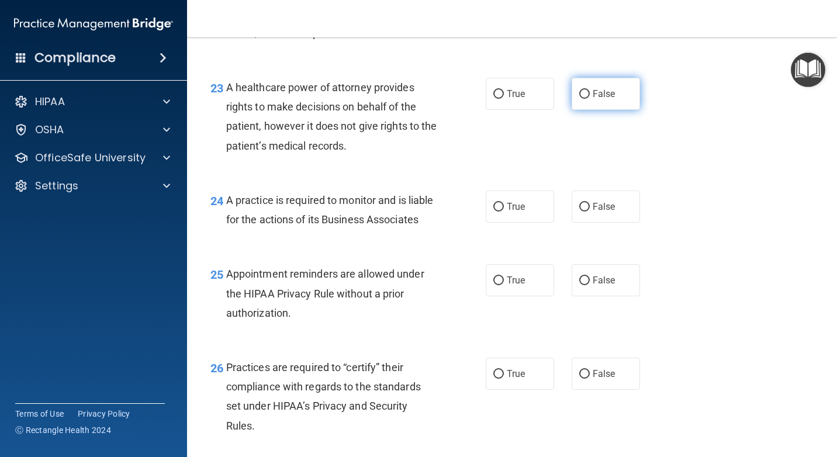
click at [592, 99] on span "False" at bounding box center [603, 93] width 23 height 11
click at [588, 99] on input "False" at bounding box center [584, 94] width 11 height 9
radio input "true"
click at [522, 223] on label "True" at bounding box center [519, 206] width 68 height 32
click at [504, 211] on input "True" at bounding box center [498, 207] width 11 height 9
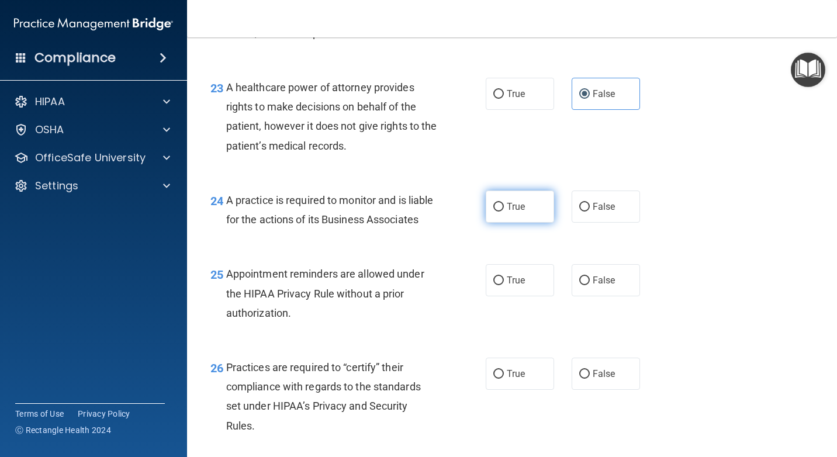
radio input "true"
click at [597, 296] on label "False" at bounding box center [605, 280] width 68 height 32
click at [589, 285] on input "False" at bounding box center [584, 280] width 11 height 9
radio input "true"
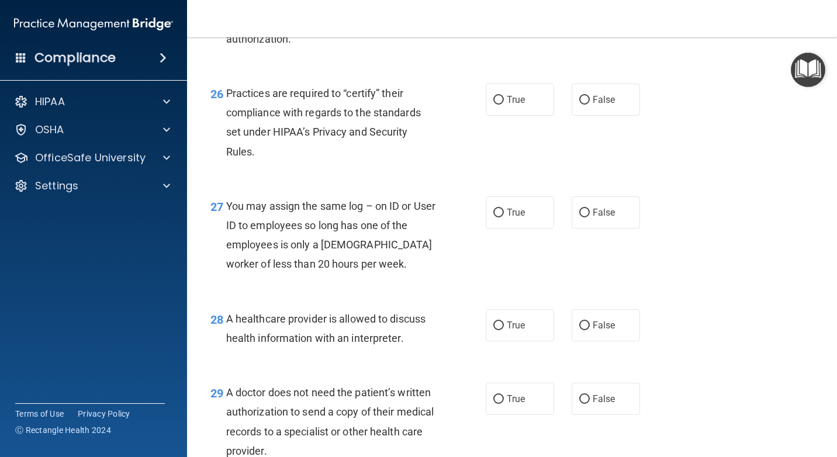
scroll to position [2727, 0]
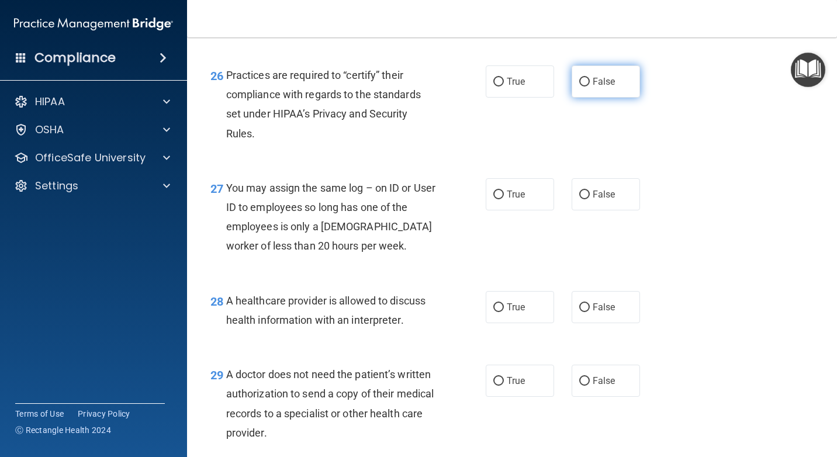
click at [597, 87] on span "False" at bounding box center [603, 81] width 23 height 11
click at [589, 86] on input "False" at bounding box center [584, 82] width 11 height 9
radio input "true"
click at [615, 210] on label "False" at bounding box center [605, 194] width 68 height 32
click at [589, 199] on input "False" at bounding box center [584, 194] width 11 height 9
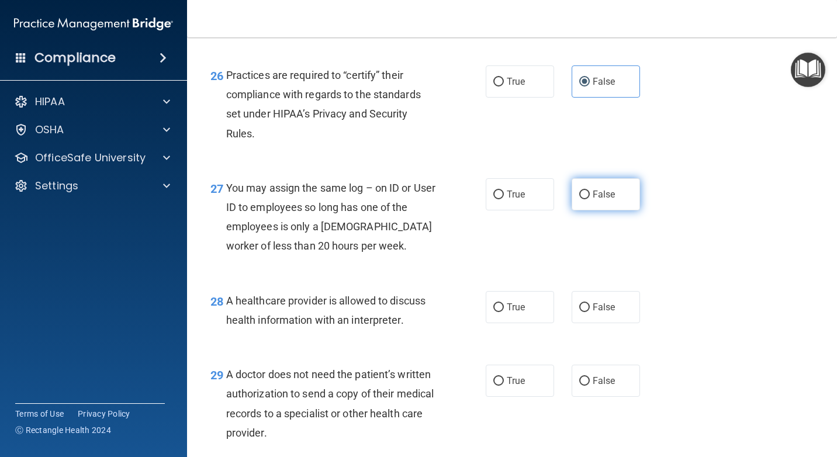
radio input "true"
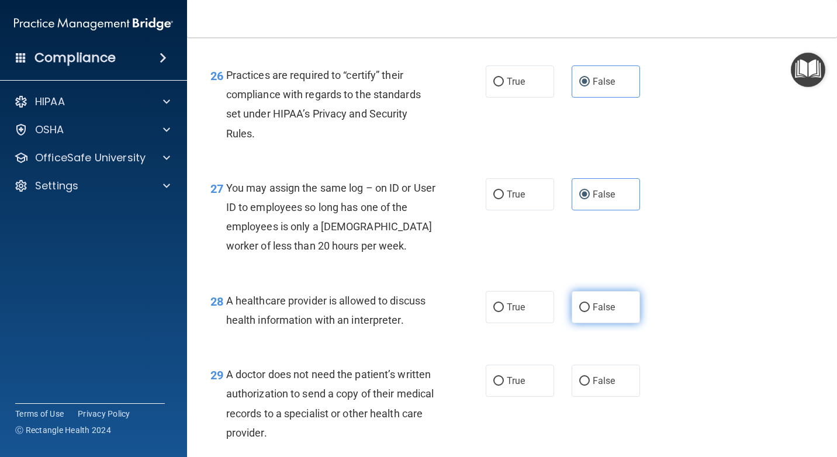
click at [600, 313] on span "False" at bounding box center [603, 306] width 23 height 11
click at [589, 312] on input "False" at bounding box center [584, 307] width 11 height 9
radio input "true"
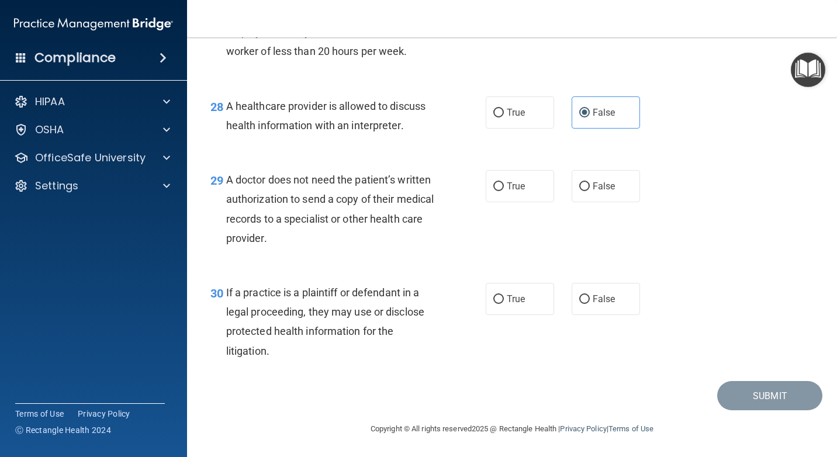
scroll to position [2961, 0]
click at [515, 188] on span "True" at bounding box center [515, 186] width 18 height 11
click at [504, 188] on input "True" at bounding box center [498, 186] width 11 height 9
radio input "true"
click at [515, 304] on label "True" at bounding box center [519, 299] width 68 height 32
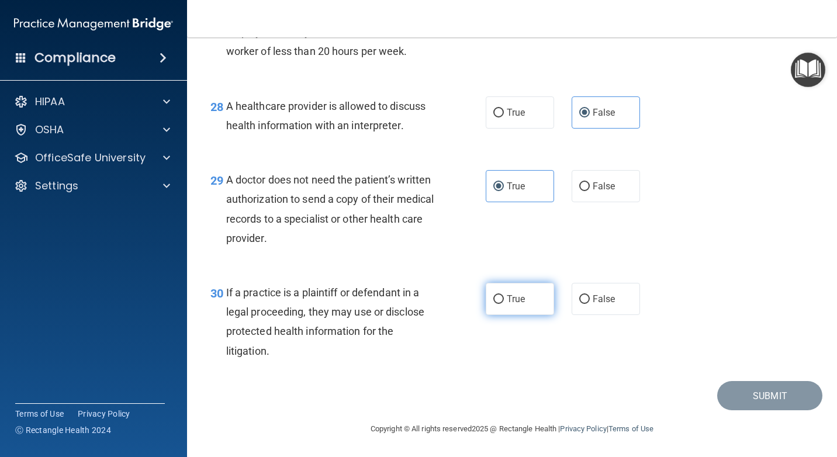
click at [504, 304] on input "True" at bounding box center [498, 299] width 11 height 9
radio input "true"
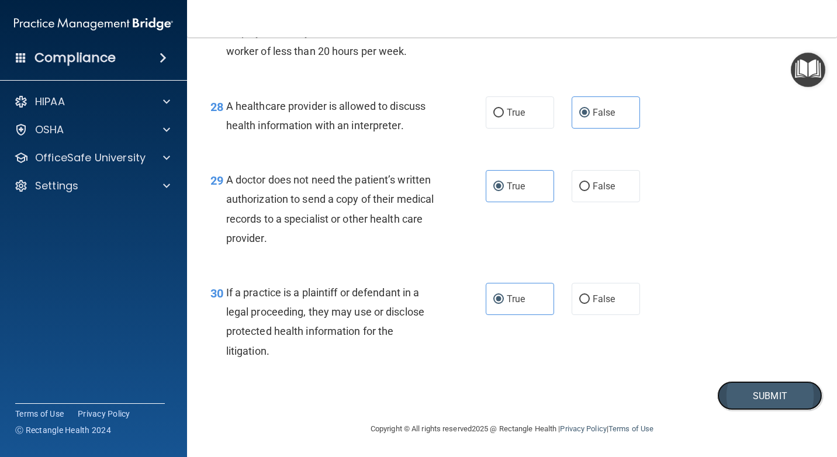
click at [749, 404] on button "Submit" at bounding box center [769, 396] width 105 height 30
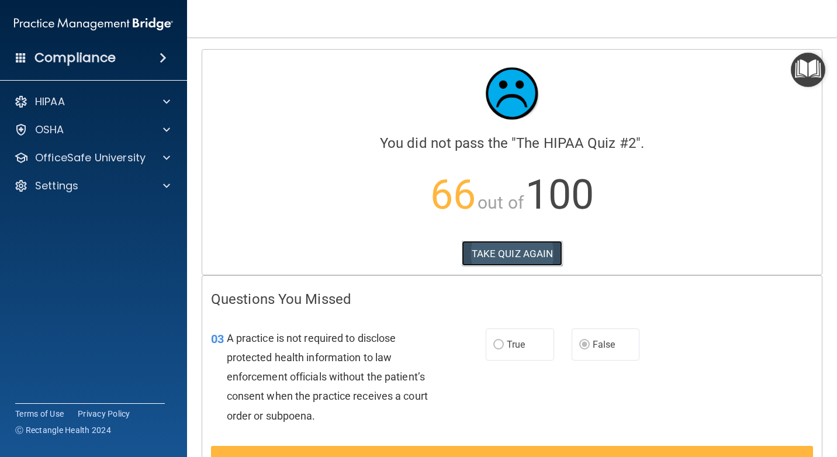
click at [500, 259] on button "TAKE QUIZ AGAIN" at bounding box center [511, 254] width 101 height 26
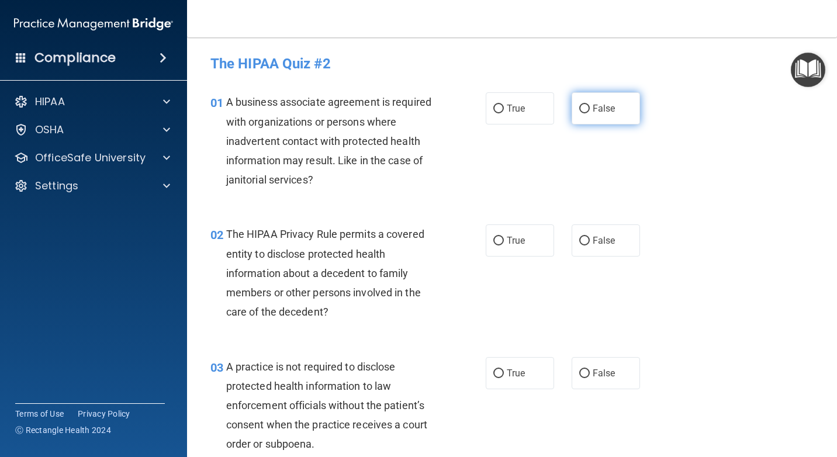
click at [601, 109] on span "False" at bounding box center [603, 108] width 23 height 11
click at [589, 109] on input "False" at bounding box center [584, 109] width 11 height 9
radio input "true"
click at [511, 243] on span "True" at bounding box center [515, 240] width 18 height 11
click at [504, 243] on input "True" at bounding box center [498, 241] width 11 height 9
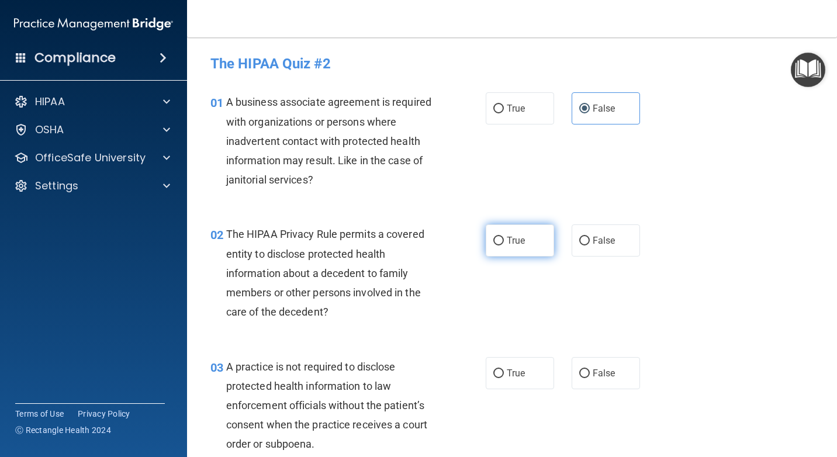
radio input "true"
click at [601, 241] on span "False" at bounding box center [603, 240] width 23 height 11
click at [589, 241] on input "False" at bounding box center [584, 241] width 11 height 9
radio input "true"
radio input "false"
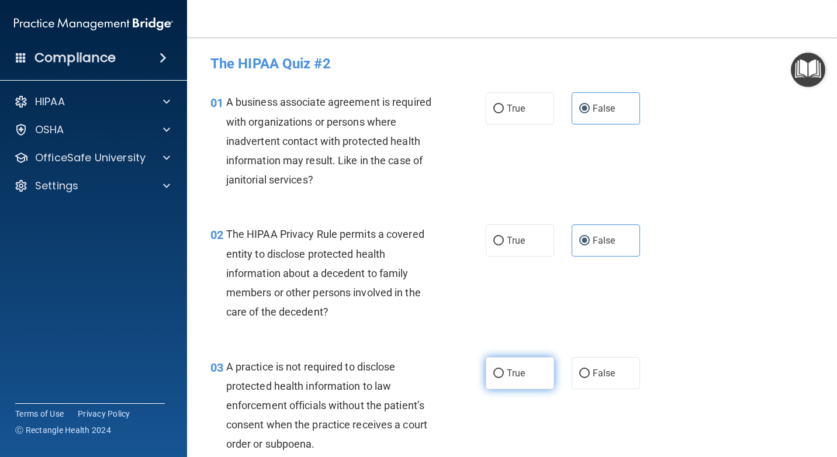
click at [499, 371] on input "True" at bounding box center [498, 373] width 11 height 9
radio input "true"
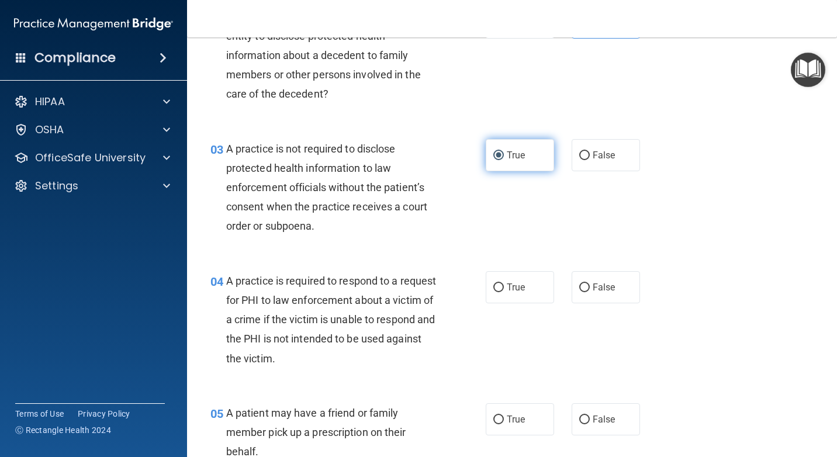
scroll to position [234, 0]
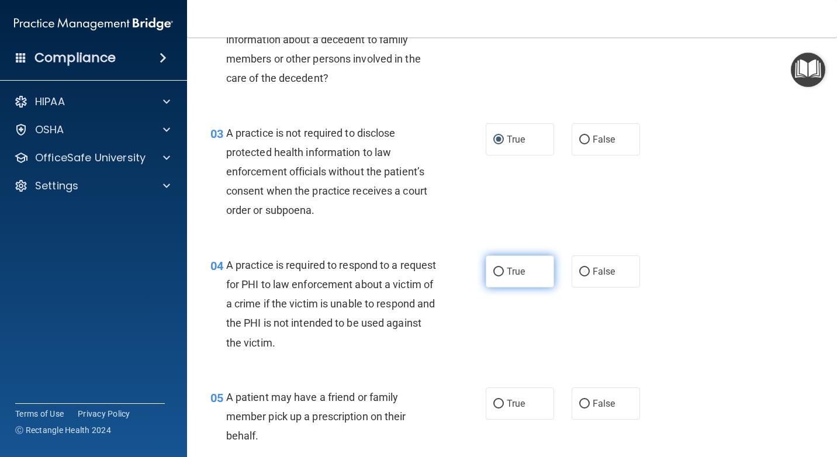
click at [512, 279] on label "True" at bounding box center [519, 271] width 68 height 32
click at [504, 276] on input "True" at bounding box center [498, 272] width 11 height 9
radio input "true"
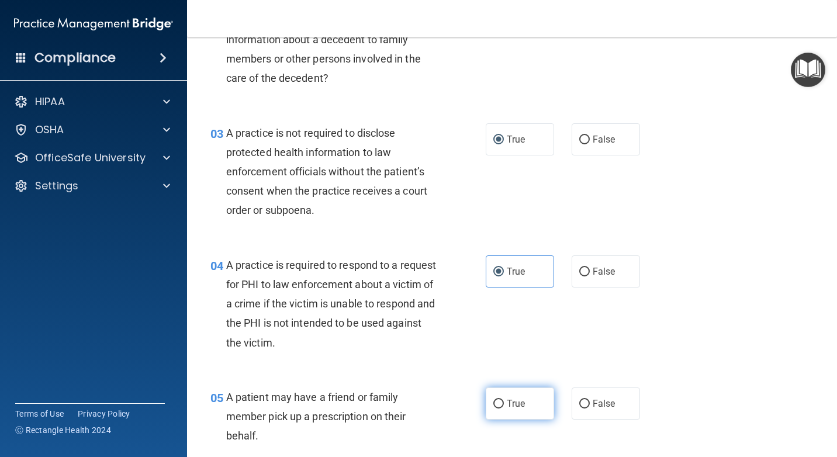
click at [509, 406] on span "True" at bounding box center [515, 403] width 18 height 11
click at [504, 406] on input "True" at bounding box center [498, 404] width 11 height 9
radio input "true"
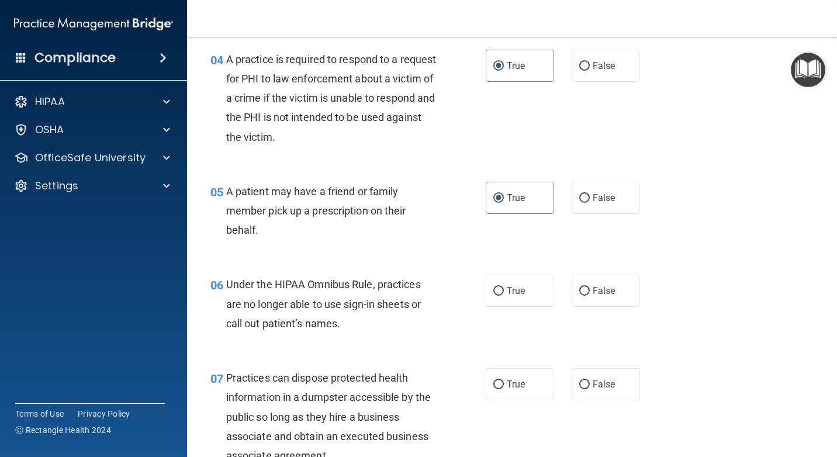
scroll to position [467, 0]
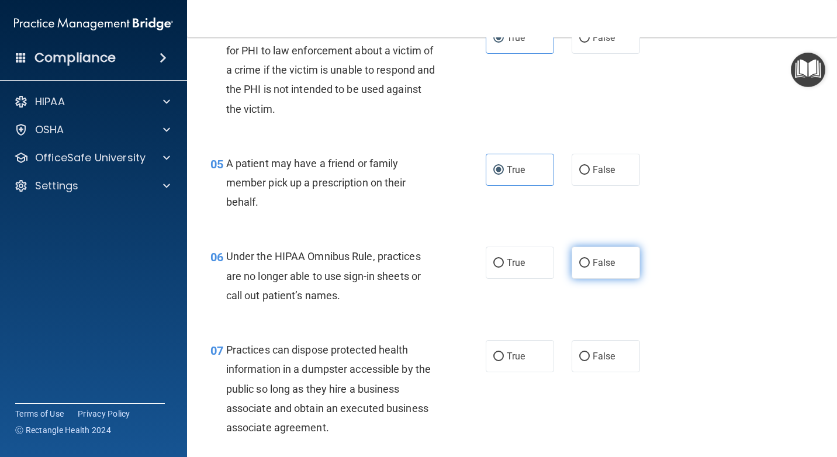
click at [582, 266] on input "False" at bounding box center [584, 263] width 11 height 9
radio input "true"
click at [592, 355] on span "False" at bounding box center [603, 356] width 23 height 11
click at [589, 355] on input "False" at bounding box center [584, 356] width 11 height 9
radio input "true"
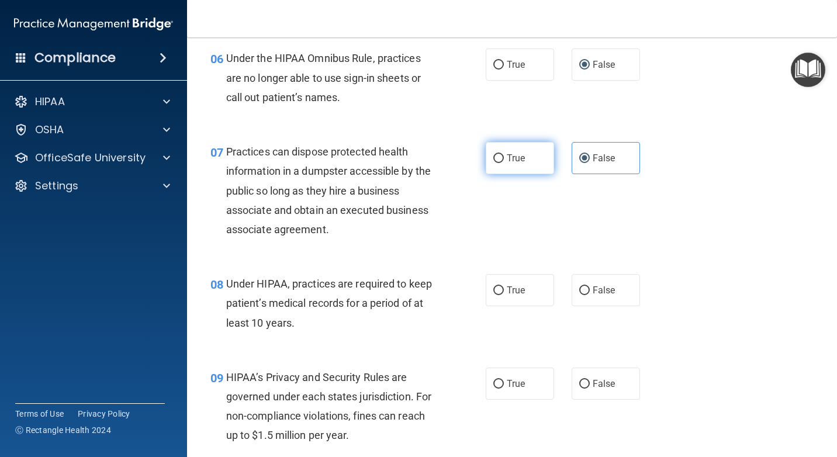
scroll to position [701, 0]
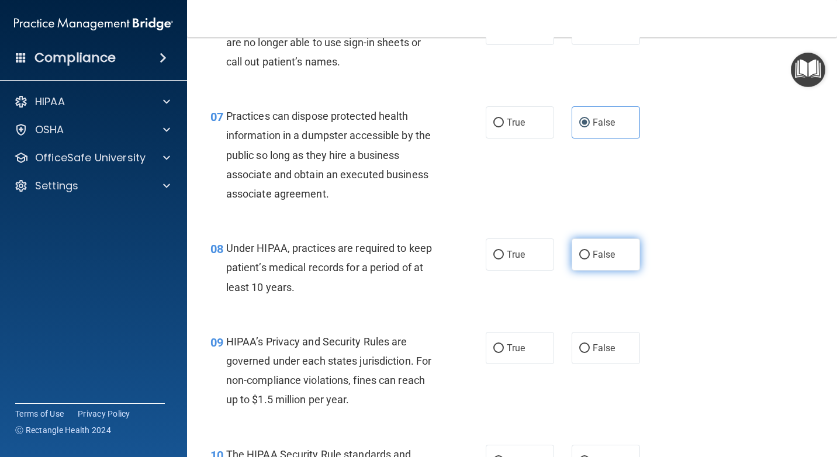
click at [604, 259] on span "False" at bounding box center [603, 254] width 23 height 11
click at [589, 259] on input "False" at bounding box center [584, 255] width 11 height 9
radio input "true"
click at [592, 342] on span "False" at bounding box center [603, 347] width 23 height 11
click at [589, 344] on input "False" at bounding box center [584, 348] width 11 height 9
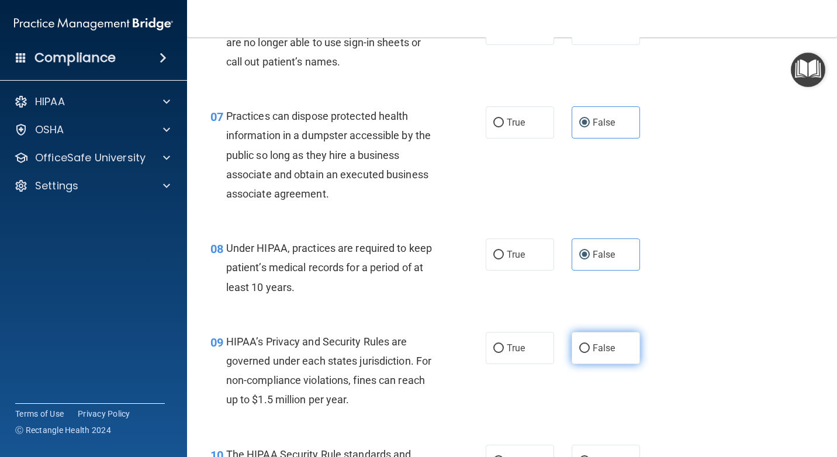
radio input "true"
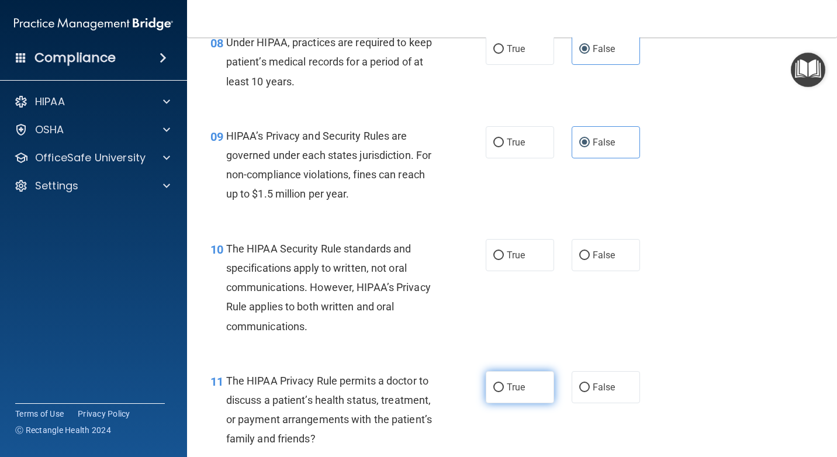
scroll to position [935, 0]
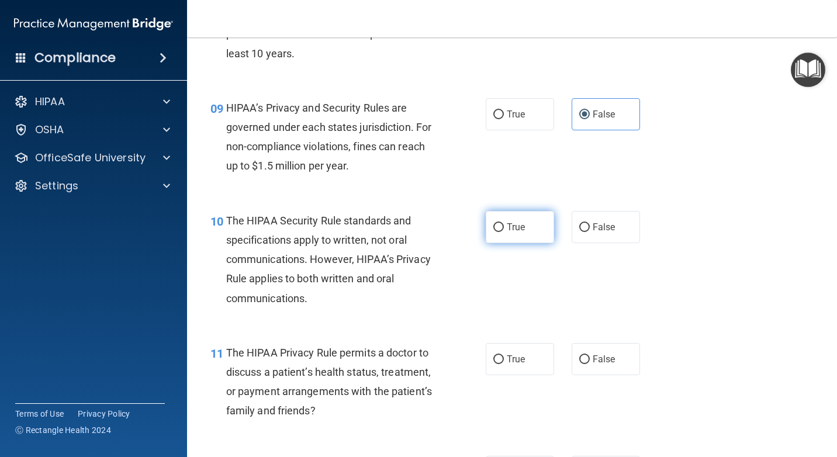
click at [512, 233] on label "True" at bounding box center [519, 227] width 68 height 32
click at [504, 232] on input "True" at bounding box center [498, 227] width 11 height 9
radio input "true"
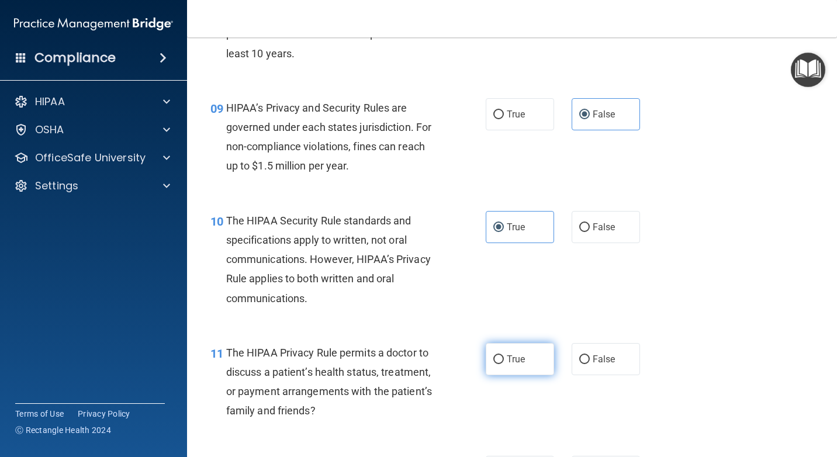
click at [512, 356] on span "True" at bounding box center [515, 358] width 18 height 11
click at [504, 356] on input "True" at bounding box center [498, 359] width 11 height 9
radio input "true"
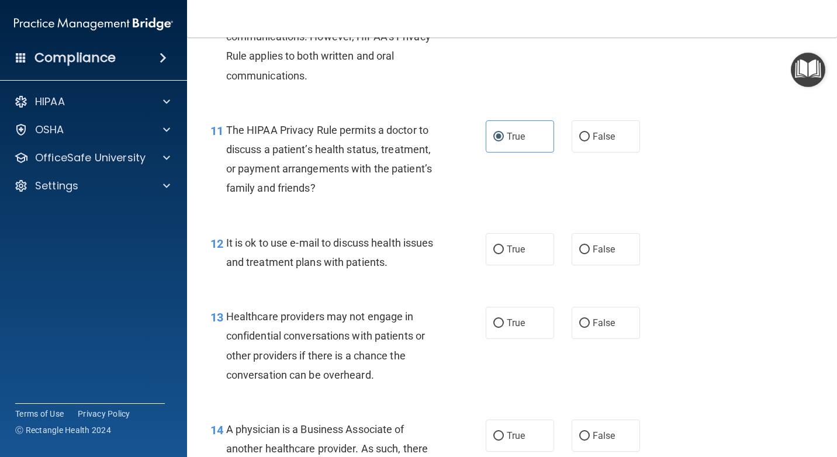
scroll to position [1168, 0]
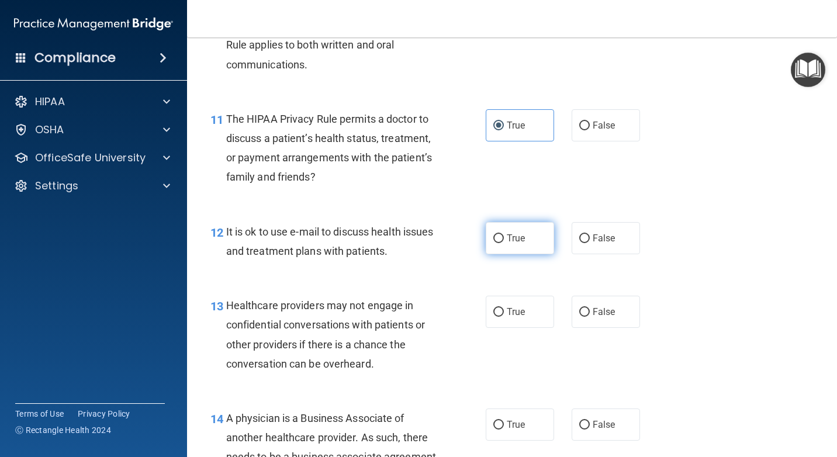
click at [528, 239] on label "True" at bounding box center [519, 238] width 68 height 32
click at [504, 239] on input "True" at bounding box center [498, 238] width 11 height 9
radio input "true"
click at [585, 318] on label "False" at bounding box center [605, 312] width 68 height 32
click at [585, 317] on input "False" at bounding box center [584, 312] width 11 height 9
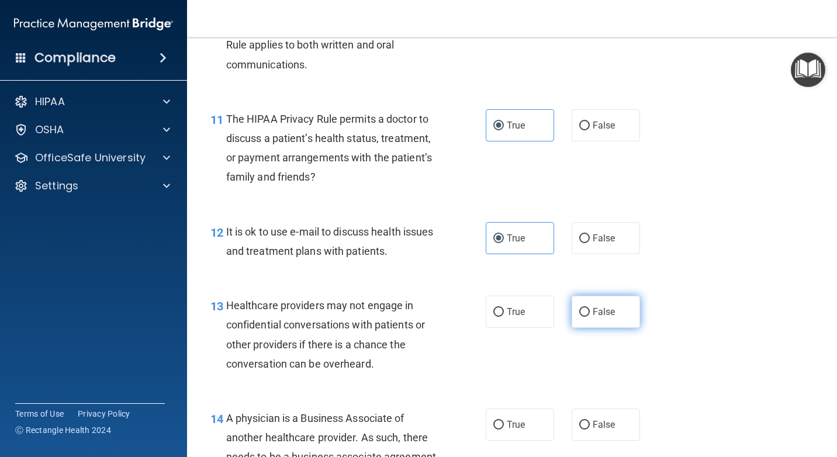
radio input "true"
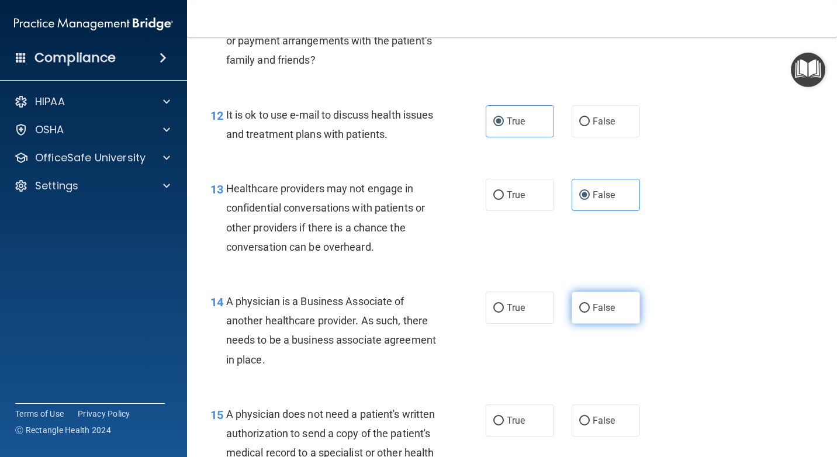
click at [597, 306] on span "False" at bounding box center [603, 307] width 23 height 11
click at [589, 306] on input "False" at bounding box center [584, 308] width 11 height 9
radio input "true"
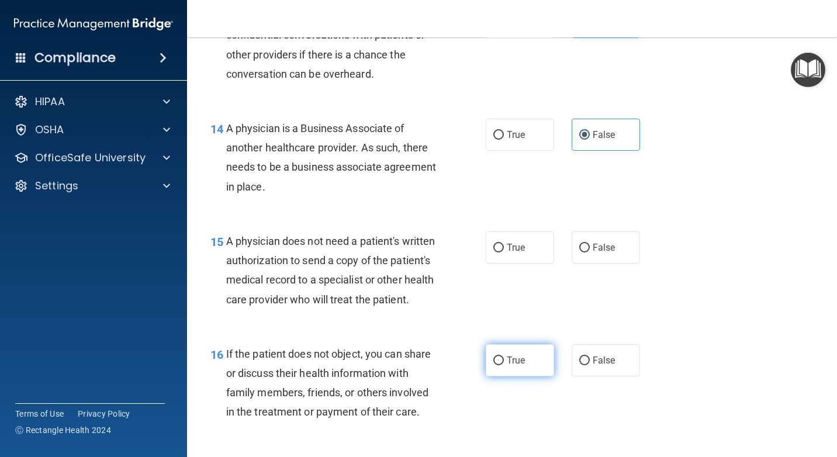
scroll to position [1460, 0]
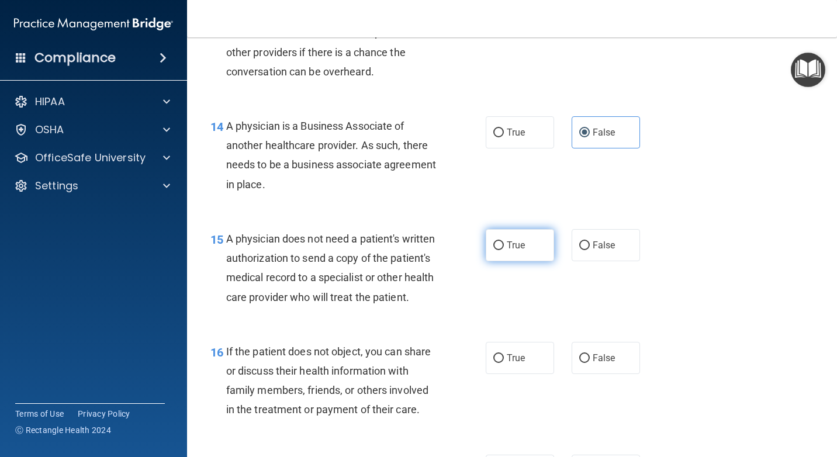
click at [497, 249] on input "True" at bounding box center [498, 245] width 11 height 9
radio input "true"
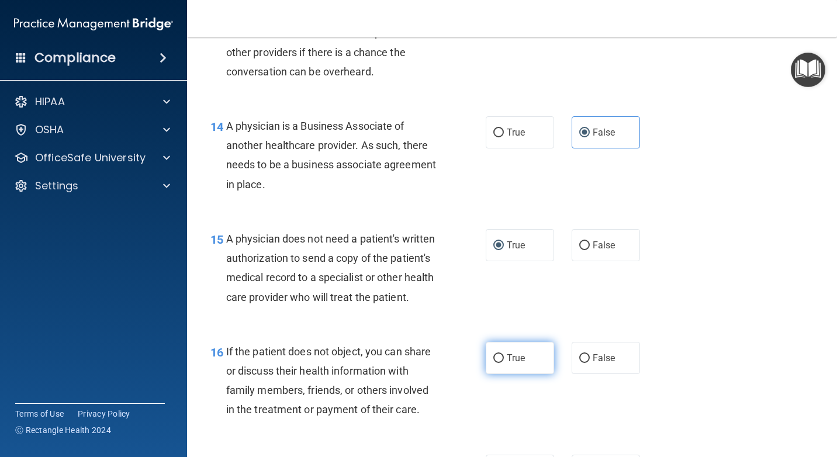
click at [516, 363] on span "True" at bounding box center [515, 357] width 18 height 11
click at [504, 363] on input "True" at bounding box center [498, 358] width 11 height 9
radio input "true"
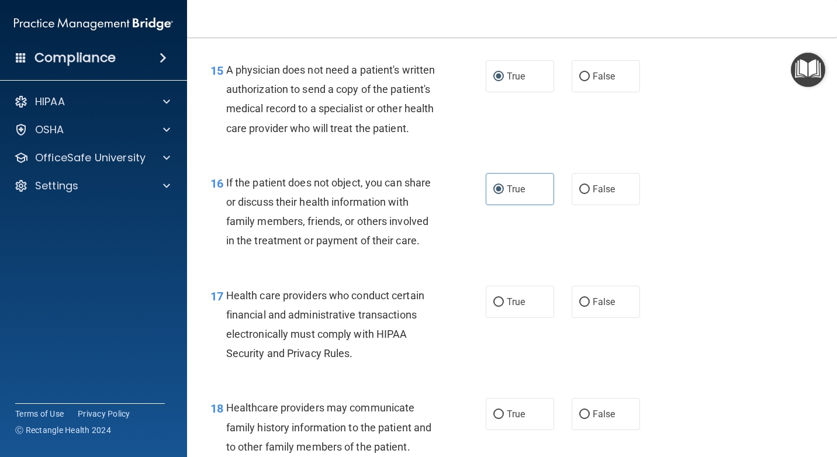
scroll to position [1636, 0]
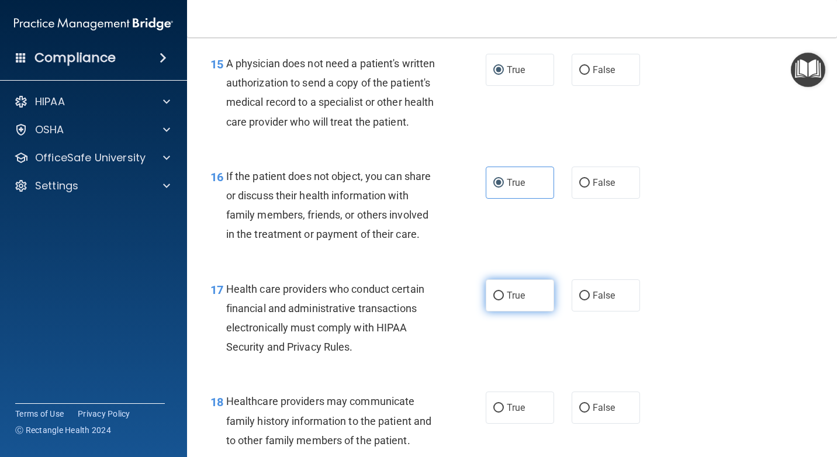
click at [519, 301] on span "True" at bounding box center [515, 295] width 18 height 11
click at [504, 300] on input "True" at bounding box center [498, 295] width 11 height 9
radio input "true"
drag, startPoint x: 582, startPoint y: 423, endPoint x: 526, endPoint y: 402, distance: 59.9
click at [581, 412] on input "False" at bounding box center [584, 408] width 11 height 9
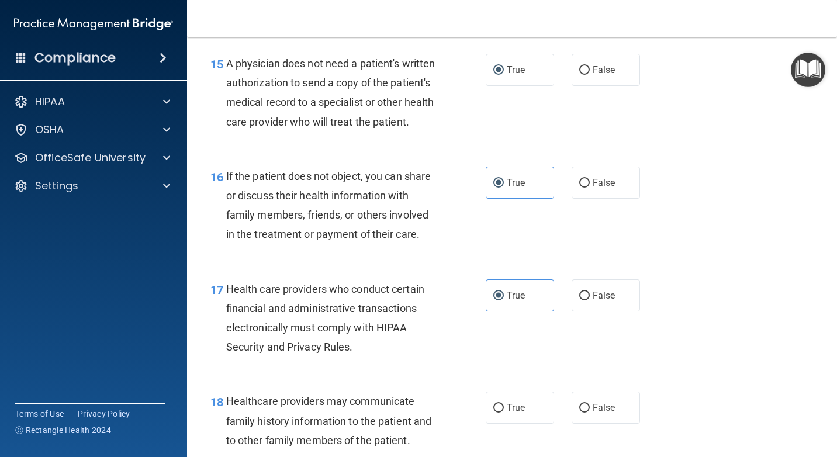
radio input "true"
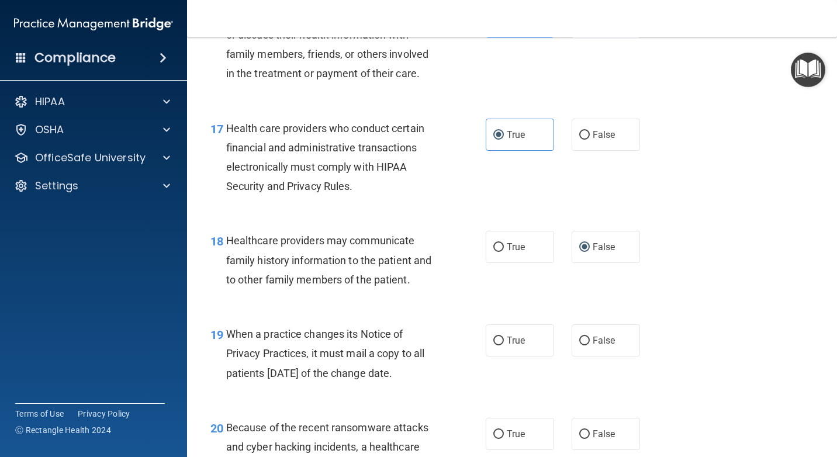
scroll to position [1811, 0]
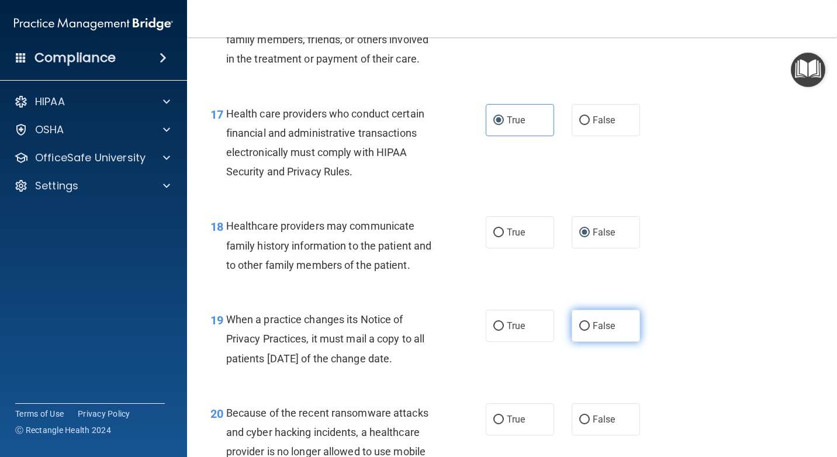
click at [578, 342] on label "False" at bounding box center [605, 326] width 68 height 32
click at [579, 331] on input "False" at bounding box center [584, 326] width 11 height 9
radio input "true"
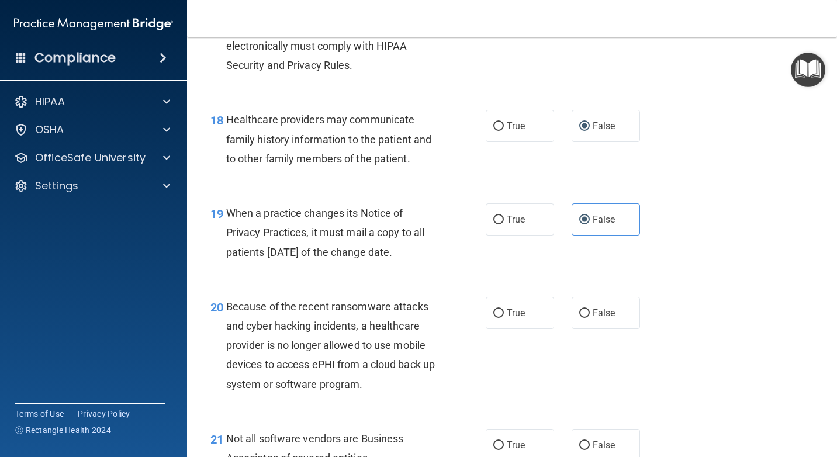
scroll to position [1928, 0]
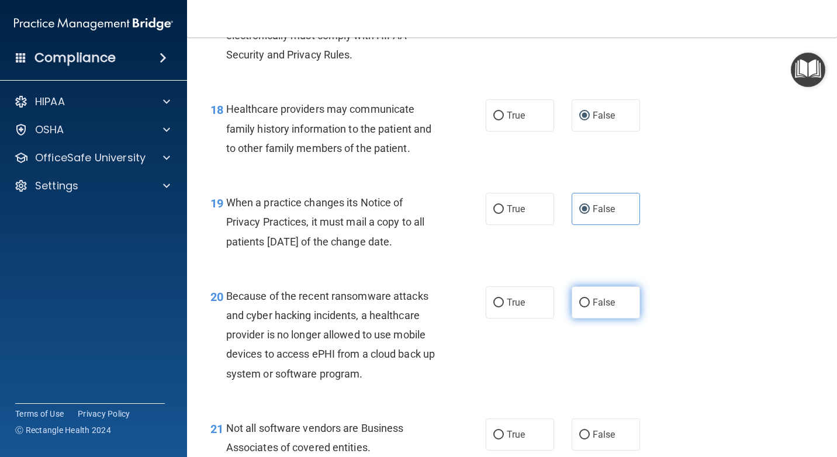
click at [579, 307] on input "False" at bounding box center [584, 303] width 11 height 9
radio input "true"
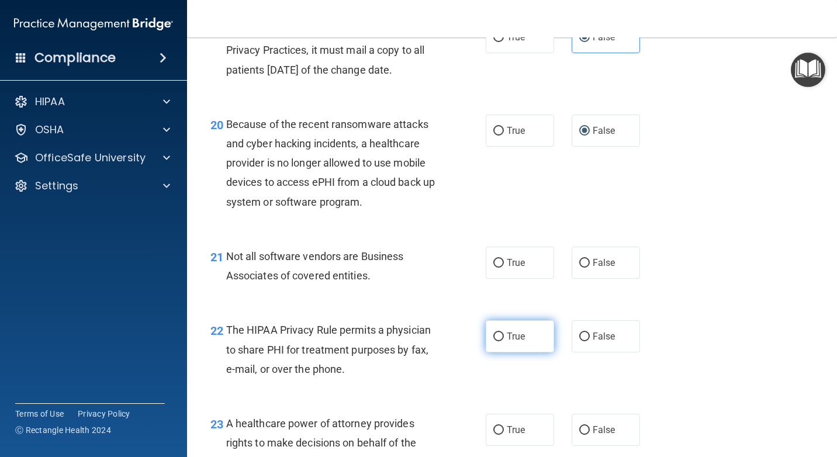
scroll to position [2103, 0]
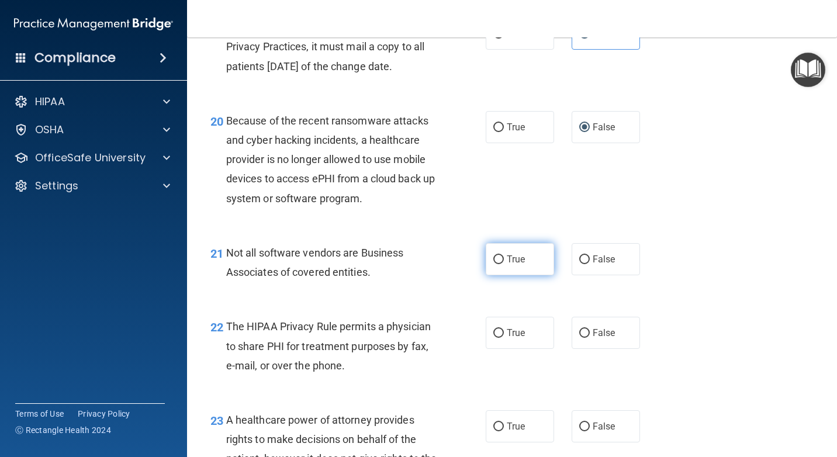
click at [529, 275] on label "True" at bounding box center [519, 259] width 68 height 32
click at [504, 264] on input "True" at bounding box center [498, 259] width 11 height 9
radio input "true"
click at [516, 338] on span "True" at bounding box center [515, 332] width 18 height 11
click at [504, 338] on input "True" at bounding box center [498, 333] width 11 height 9
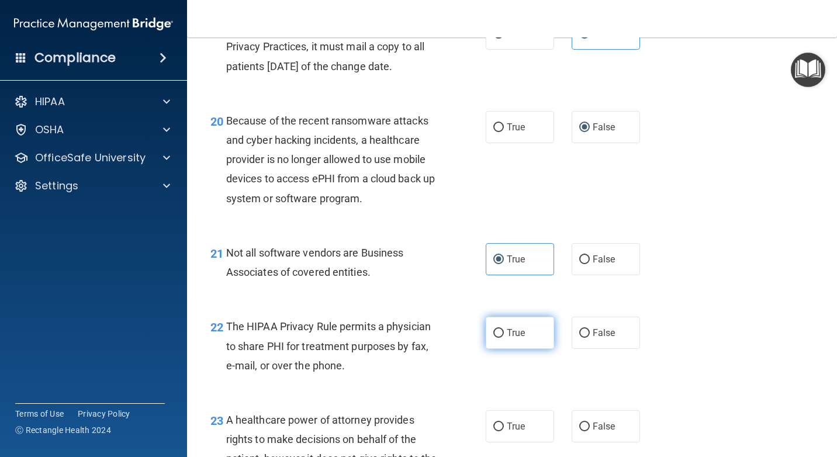
radio input "true"
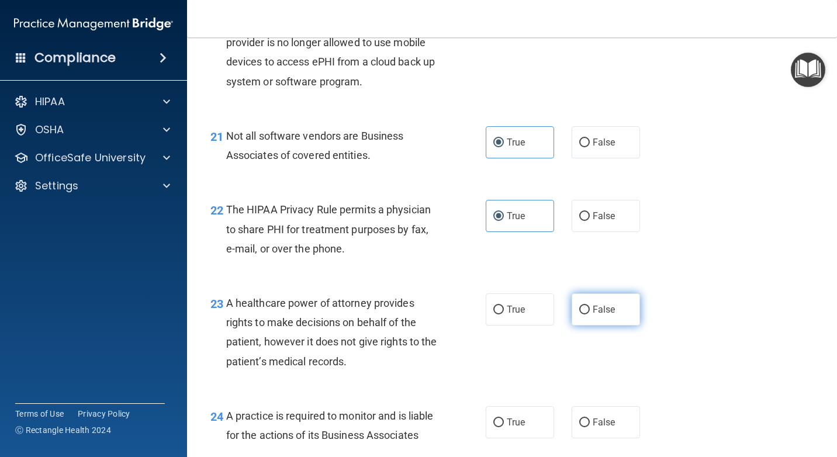
click at [582, 314] on input "False" at bounding box center [584, 310] width 11 height 9
radio input "true"
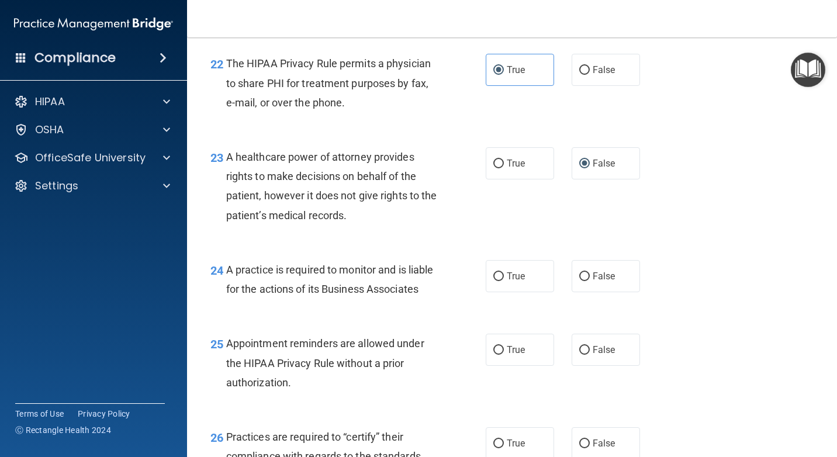
scroll to position [2395, 0]
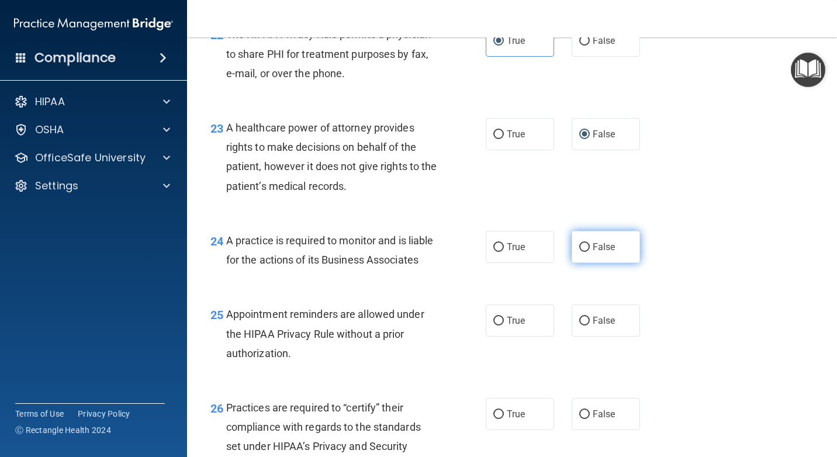
click at [605, 252] on span "False" at bounding box center [603, 246] width 23 height 11
click at [589, 252] on input "False" at bounding box center [584, 247] width 11 height 9
radio input "true"
click at [506, 326] on span "True" at bounding box center [515, 320] width 18 height 11
click at [504, 325] on input "True" at bounding box center [498, 321] width 11 height 9
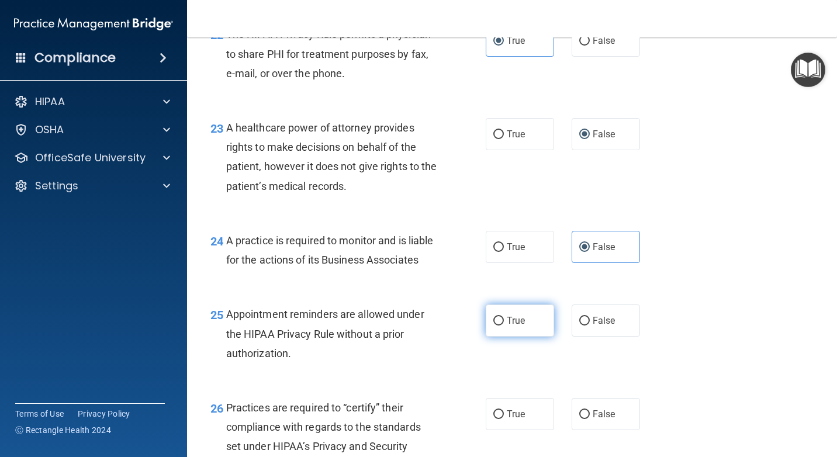
radio input "true"
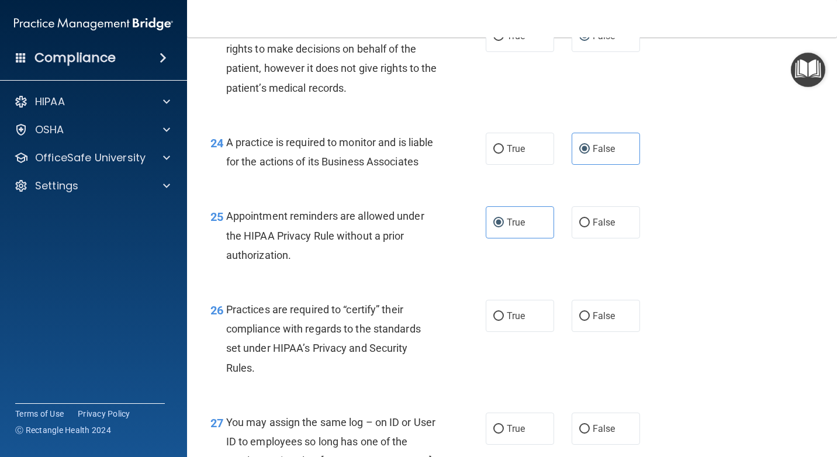
scroll to position [2570, 0]
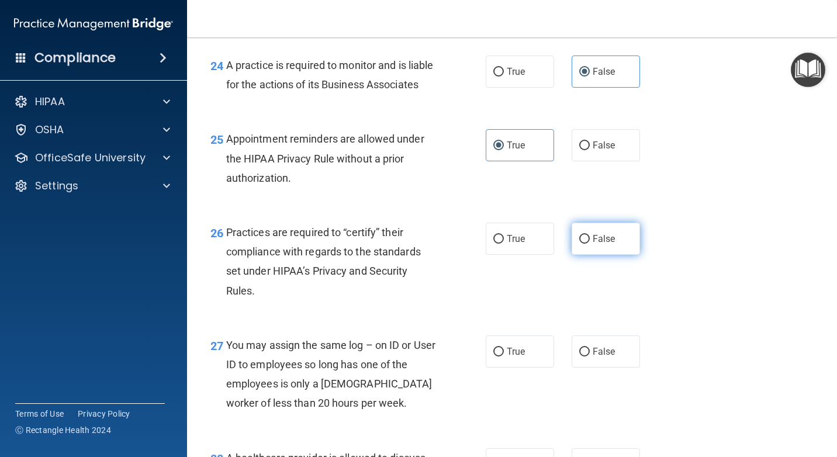
click at [592, 244] on span "False" at bounding box center [603, 238] width 23 height 11
click at [589, 244] on input "False" at bounding box center [584, 239] width 11 height 9
radio input "true"
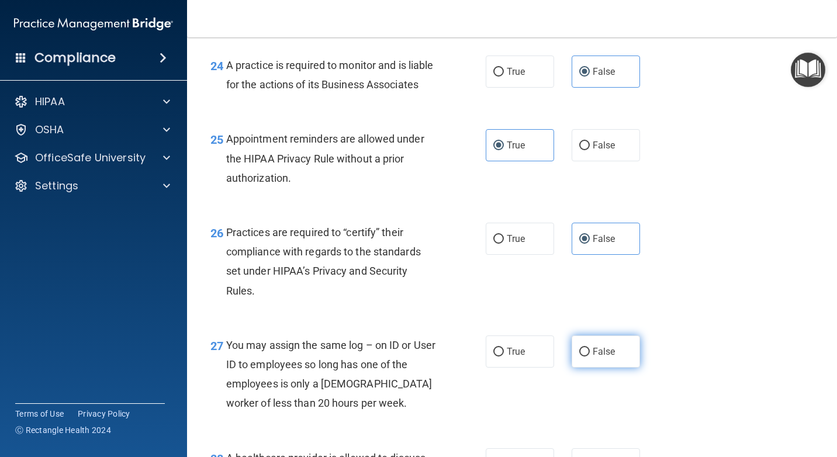
click at [585, 367] on label "False" at bounding box center [605, 351] width 68 height 32
click at [585, 356] on input "False" at bounding box center [584, 352] width 11 height 9
radio input "true"
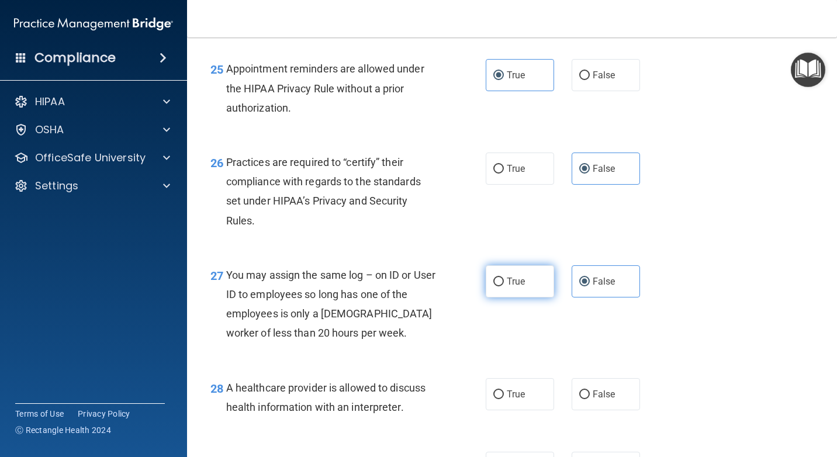
scroll to position [2804, 0]
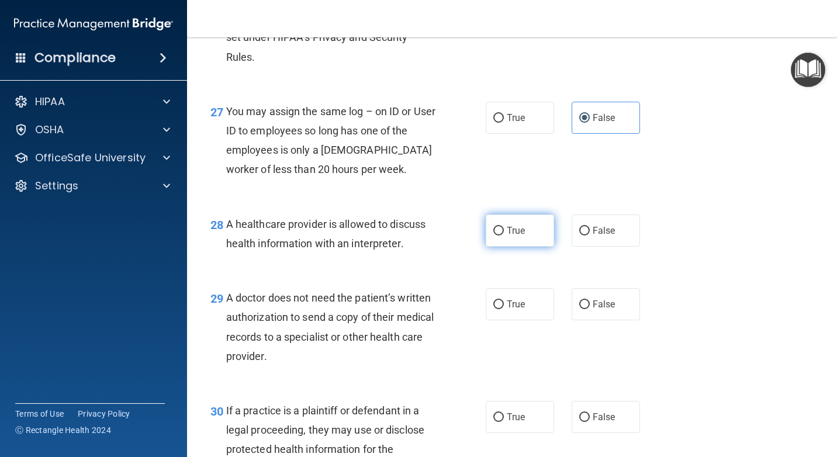
click at [506, 236] on span "True" at bounding box center [515, 230] width 18 height 11
click at [504, 235] on input "True" at bounding box center [498, 231] width 11 height 9
radio input "true"
drag, startPoint x: 504, startPoint y: 339, endPoint x: 456, endPoint y: 348, distance: 48.1
click at [506, 310] on span "True" at bounding box center [515, 304] width 18 height 11
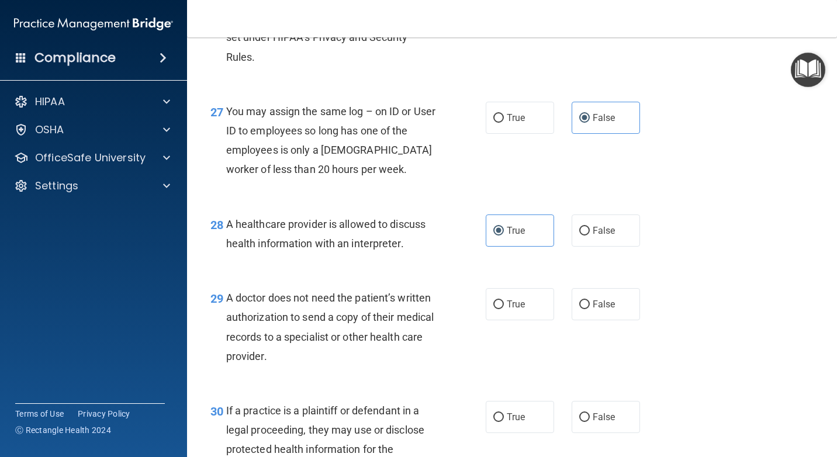
click at [504, 309] on input "True" at bounding box center [498, 304] width 11 height 9
radio input "true"
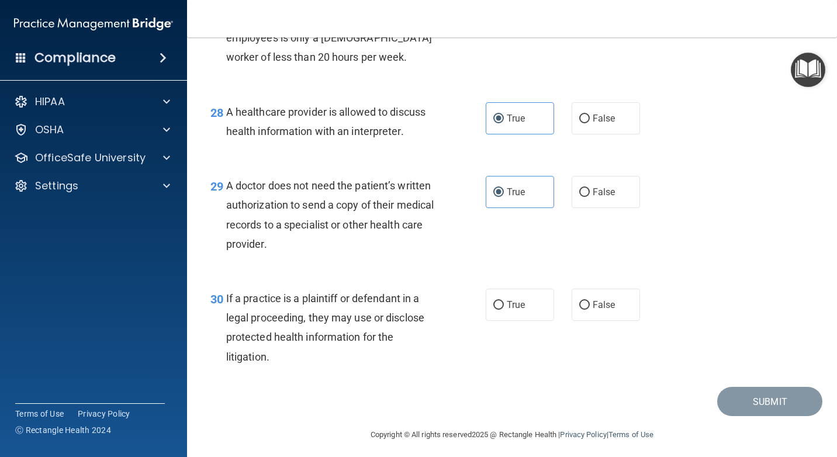
scroll to position [2921, 0]
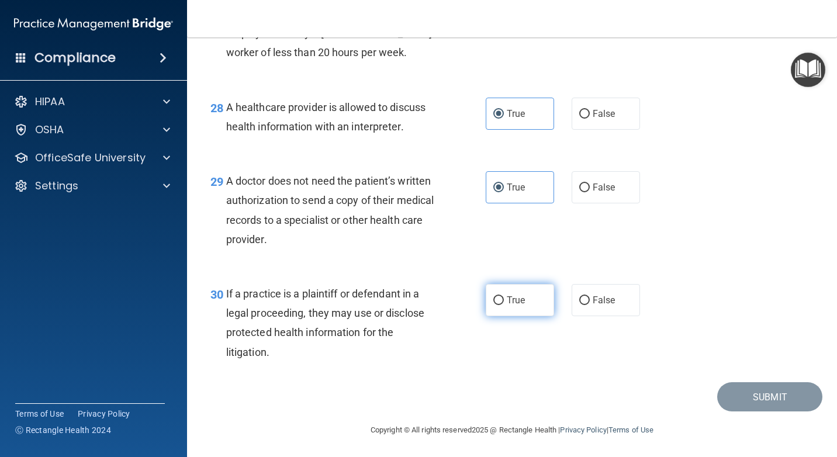
click at [509, 316] on label "True" at bounding box center [519, 300] width 68 height 32
click at [504, 305] on input "True" at bounding box center [498, 300] width 11 height 9
radio input "true"
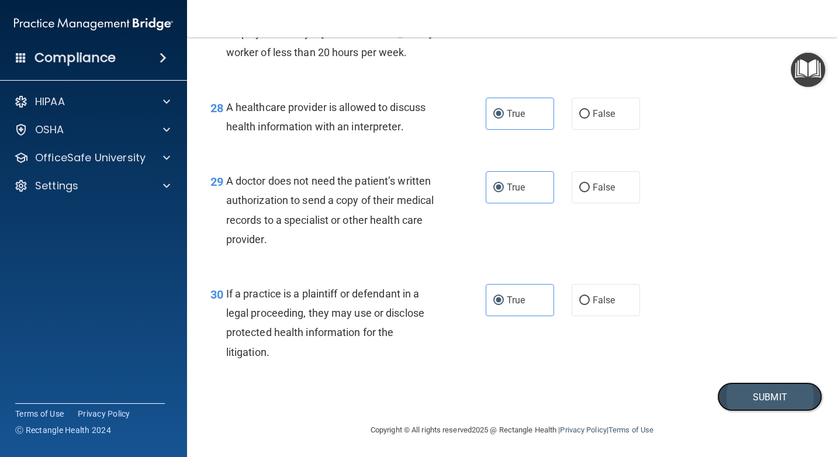
click at [757, 412] on button "Submit" at bounding box center [769, 397] width 105 height 30
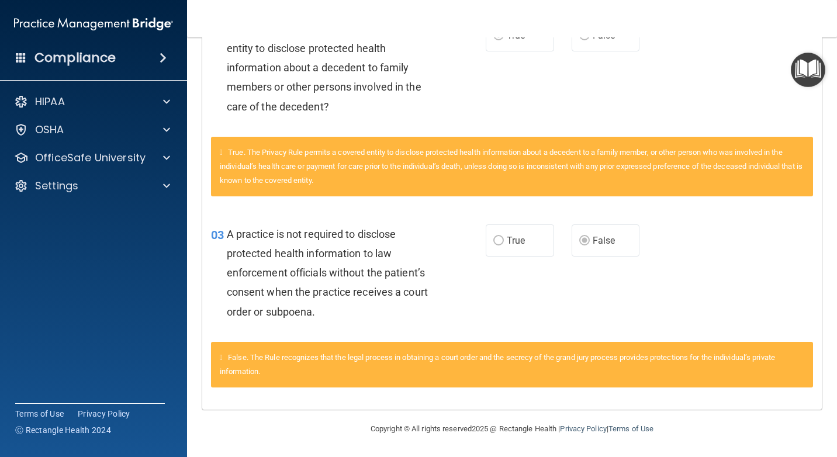
scroll to position [17, 0]
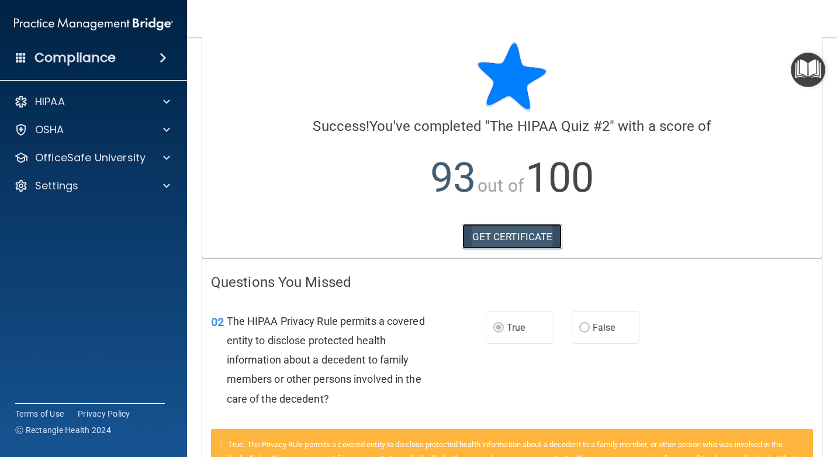
click at [528, 240] on link "GET CERTIFICATE" at bounding box center [512, 237] width 100 height 26
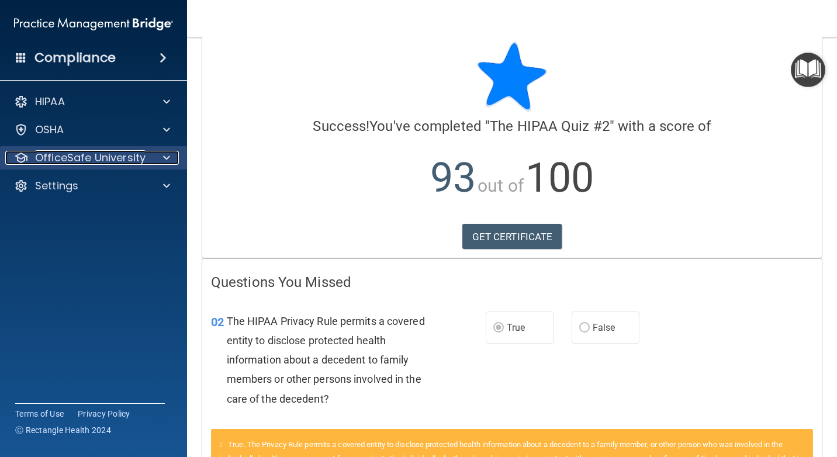
click at [86, 161] on p "OfficeSafe University" at bounding box center [90, 158] width 110 height 14
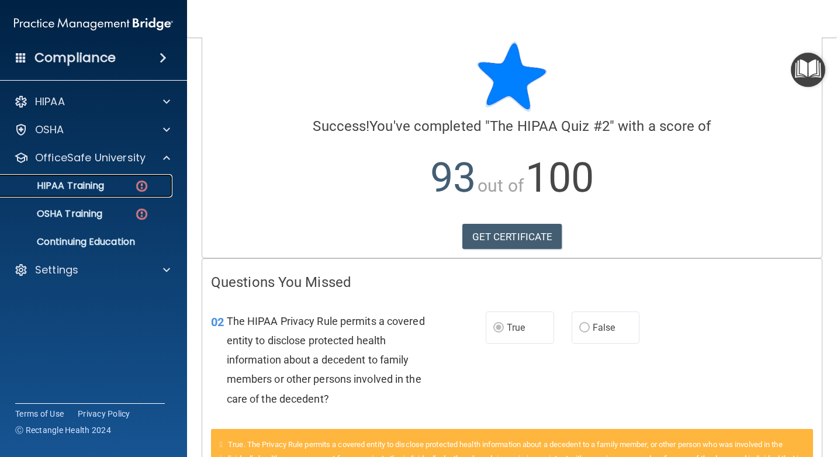
click at [86, 186] on p "HIPAA Training" at bounding box center [56, 186] width 96 height 12
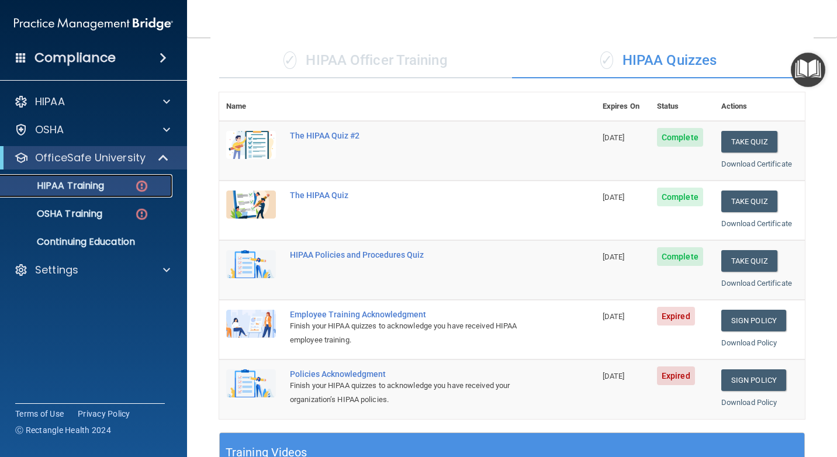
scroll to position [75, 0]
